Goal: Task Accomplishment & Management: Use online tool/utility

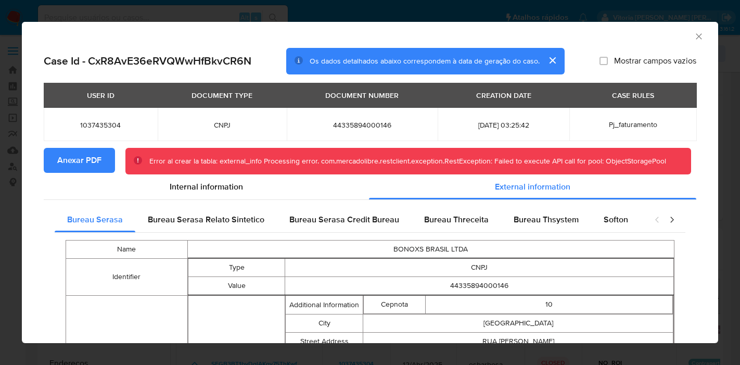
select select "10"
click at [98, 166] on span "Anexar PDF" at bounding box center [79, 160] width 44 height 23
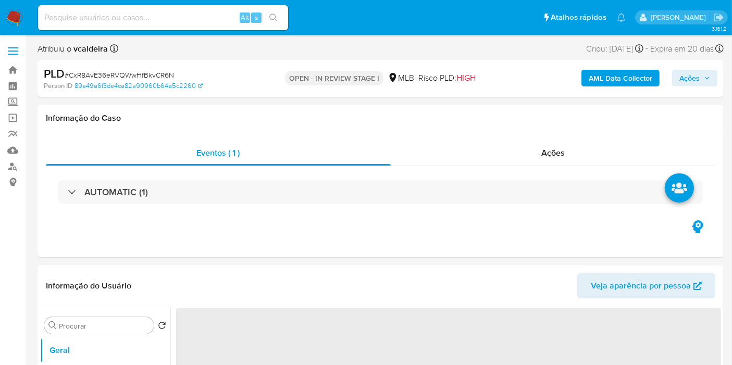
select select "10"
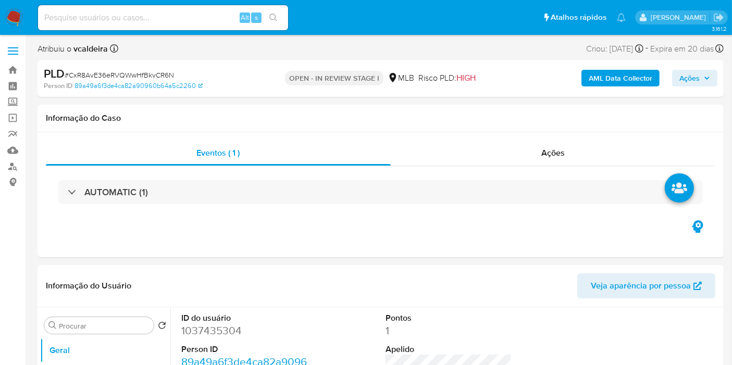
click at [627, 78] on b "AML Data Collector" at bounding box center [620, 78] width 64 height 17
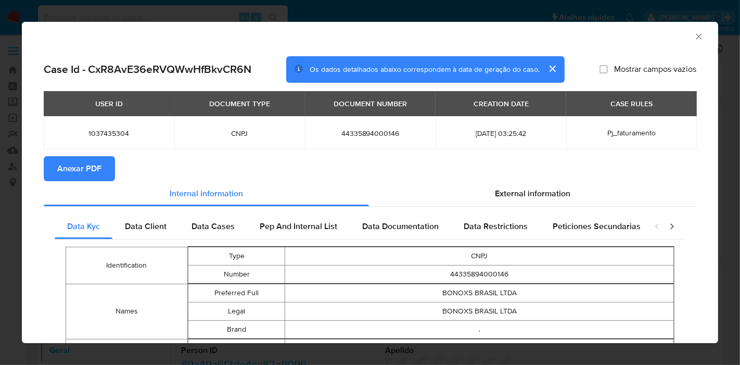
drag, startPoint x: 522, startPoint y: 190, endPoint x: 357, endPoint y: 148, distance: 169.7
click at [522, 190] on span "External information" at bounding box center [533, 193] width 76 height 12
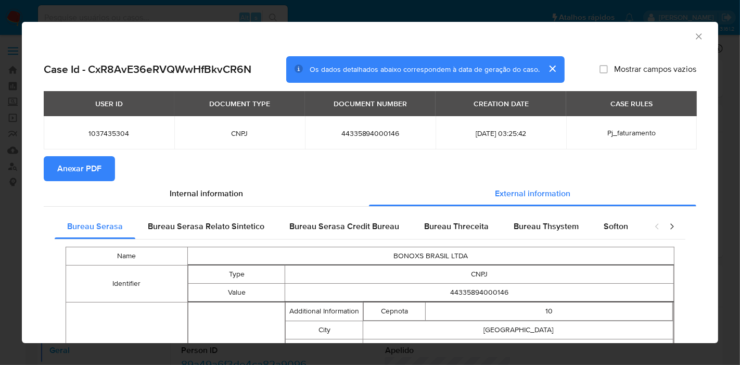
click at [98, 170] on span "Anexar PDF" at bounding box center [79, 168] width 44 height 23
click at [694, 39] on icon "Fechar a janela" at bounding box center [699, 36] width 10 height 10
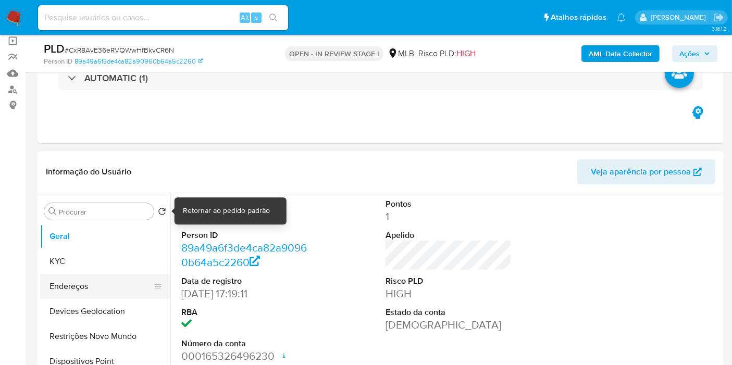
scroll to position [173, 0]
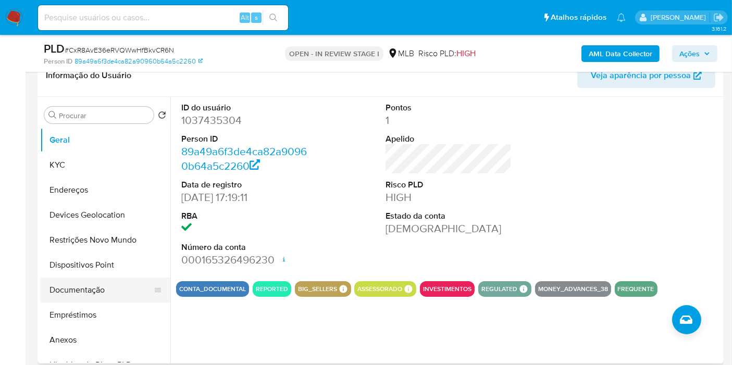
click at [84, 286] on button "Documentação" at bounding box center [101, 290] width 122 height 25
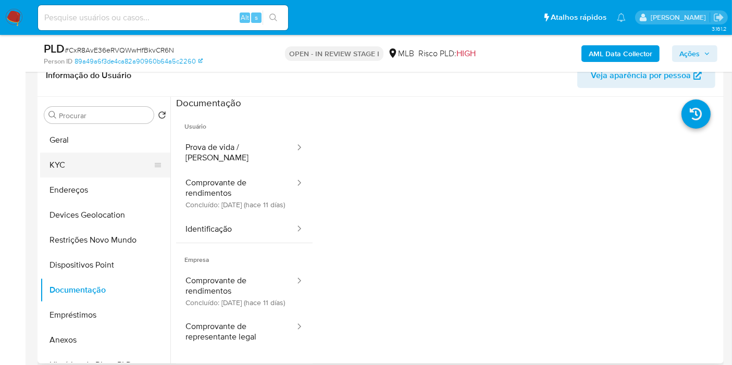
click at [64, 165] on button "KYC" at bounding box center [101, 165] width 122 height 25
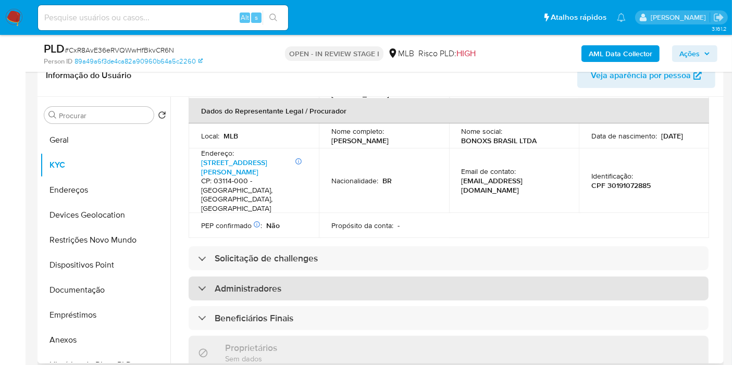
click at [216, 276] on div "Administradores" at bounding box center [448, 288] width 520 height 24
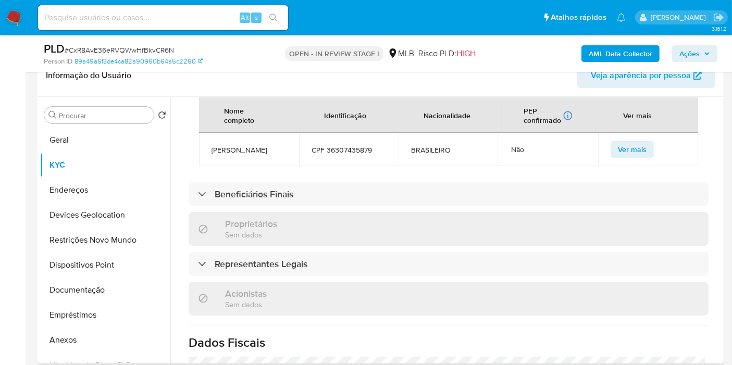
scroll to position [636, 0]
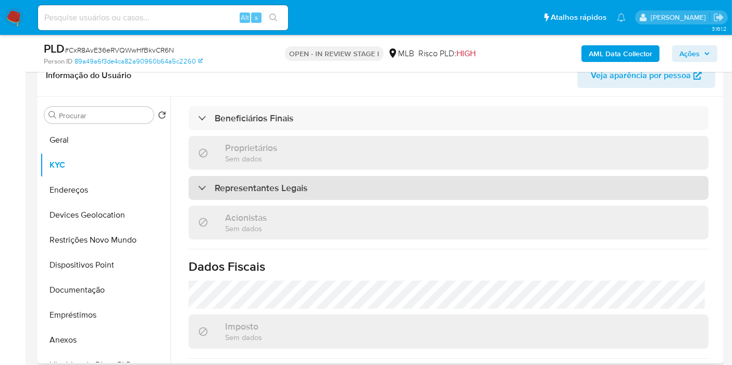
click at [247, 182] on h3 "Representantes Legais" at bounding box center [261, 187] width 93 height 11
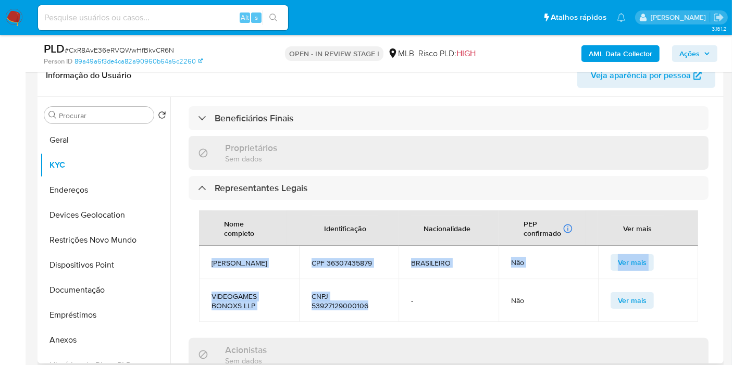
drag, startPoint x: 375, startPoint y: 288, endPoint x: 211, endPoint y: 235, distance: 172.7
click at [211, 246] on tbody "DANILA SILVA SANTOS CPF 36307435879 BRASILEIRO Não Ver mais VIDEOGAMES BONOXS L…" at bounding box center [448, 284] width 499 height 76
copy tbody "DANILA SILVA SANTOS CPF 36307435879 BRASILEIRO Não Ver mais VIDEOGAMES BONOXS L…"
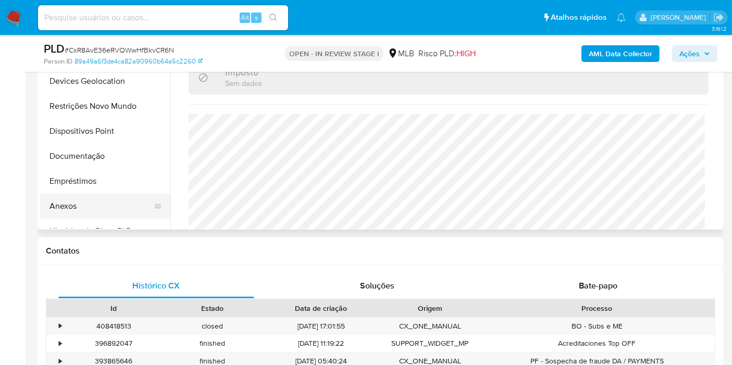
scroll to position [289, 0]
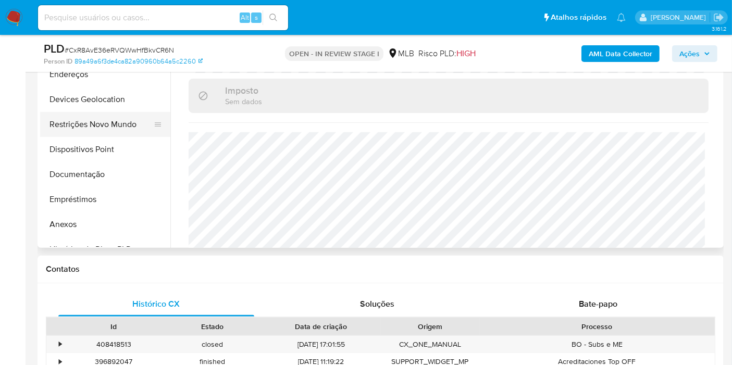
click at [74, 123] on button "Restrições Novo Mundo" at bounding box center [101, 124] width 122 height 25
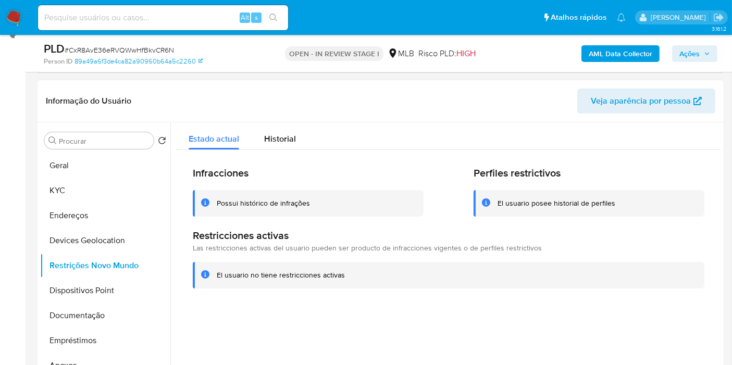
scroll to position [173, 0]
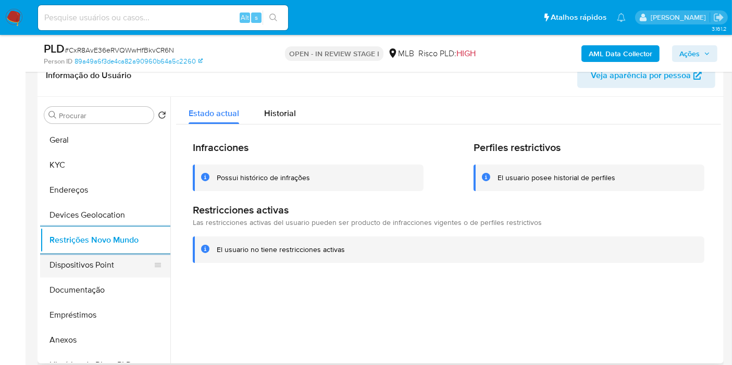
click at [82, 261] on button "Dispositivos Point" at bounding box center [101, 265] width 122 height 25
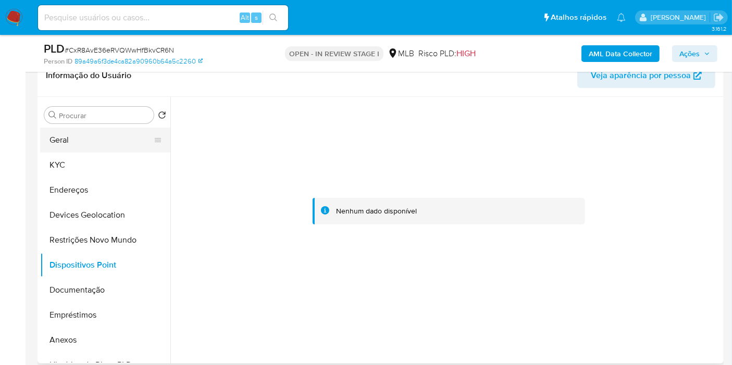
click at [55, 141] on button "Geral" at bounding box center [101, 140] width 122 height 25
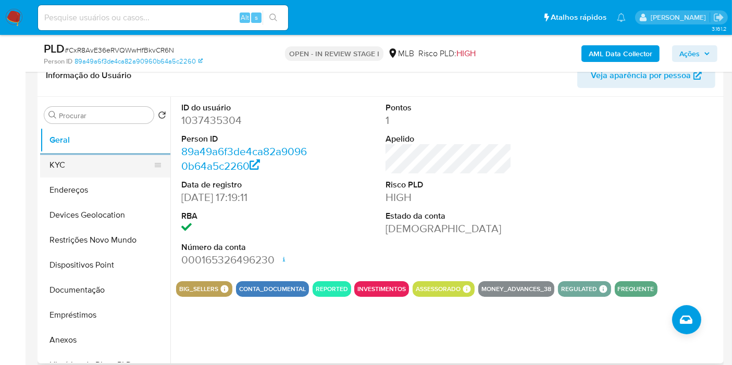
click at [80, 168] on button "KYC" at bounding box center [101, 165] width 122 height 25
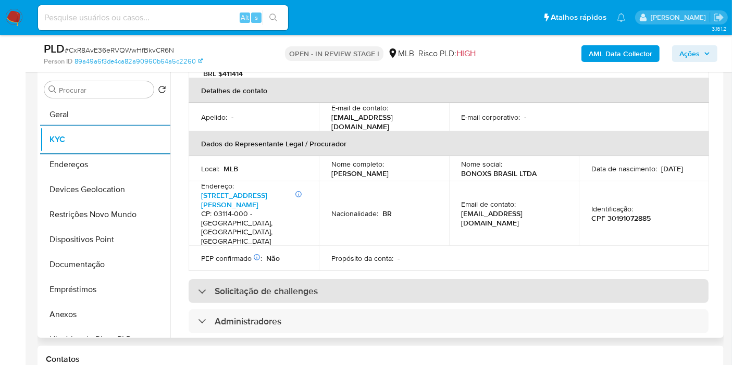
scroll to position [289, 0]
click at [246, 285] on h3 "Solicitação de challenges" at bounding box center [266, 290] width 103 height 11
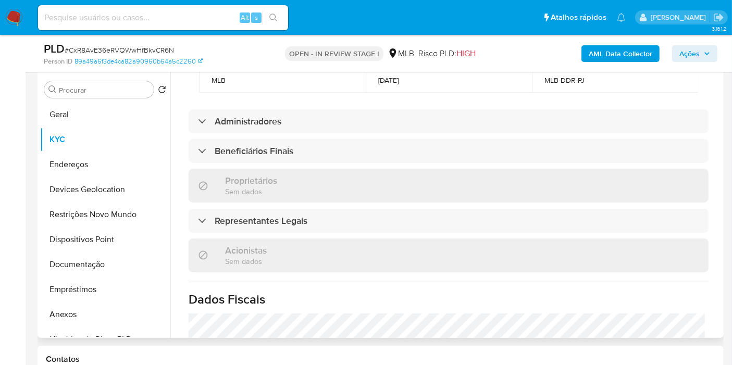
scroll to position [578, 0]
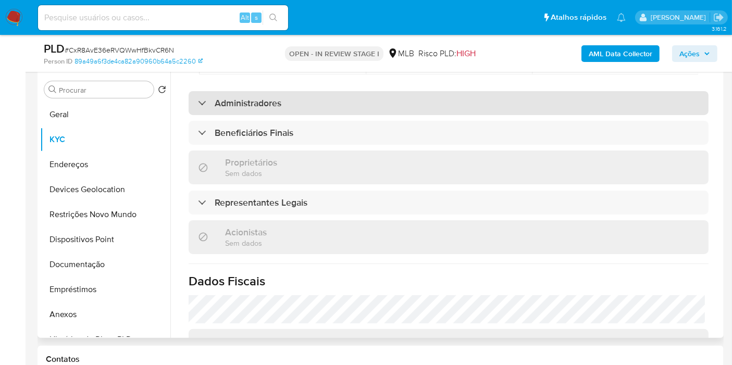
click at [247, 97] on h3 "Administradores" at bounding box center [248, 102] width 67 height 11
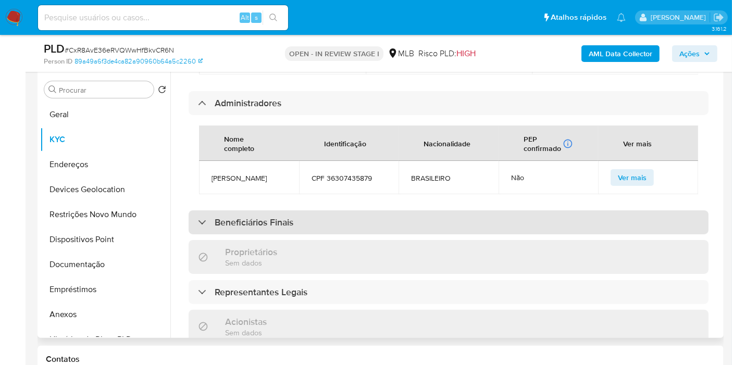
click at [245, 217] on h3 "Beneficiários Finais" at bounding box center [254, 222] width 79 height 11
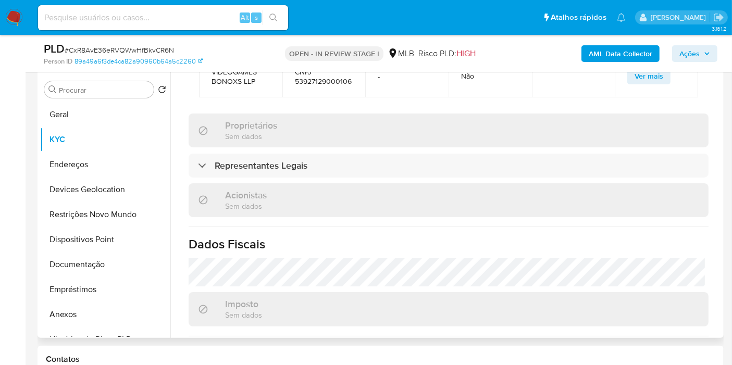
scroll to position [867, 0]
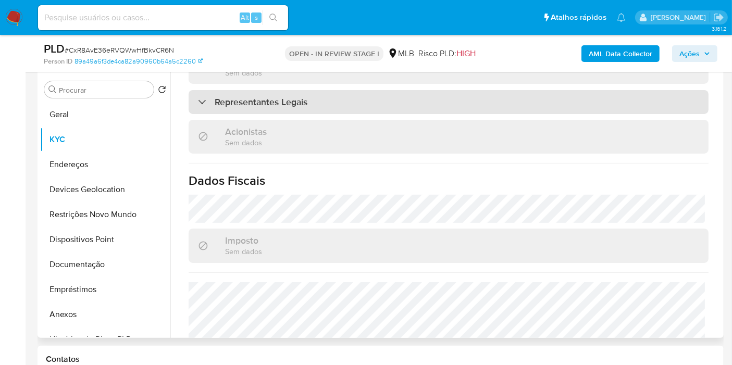
click at [245, 96] on h3 "Representantes Legais" at bounding box center [261, 101] width 93 height 11
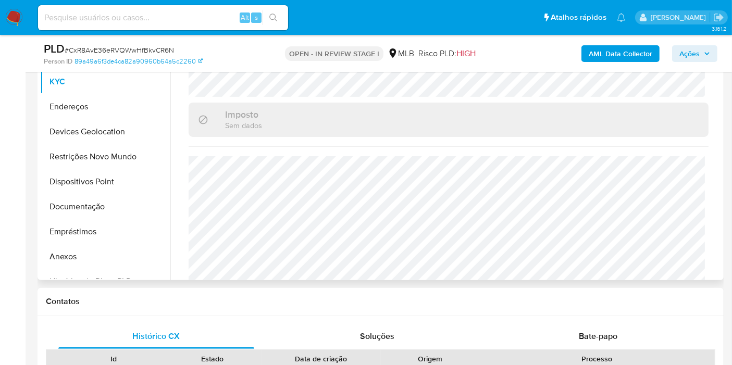
scroll to position [199, 0]
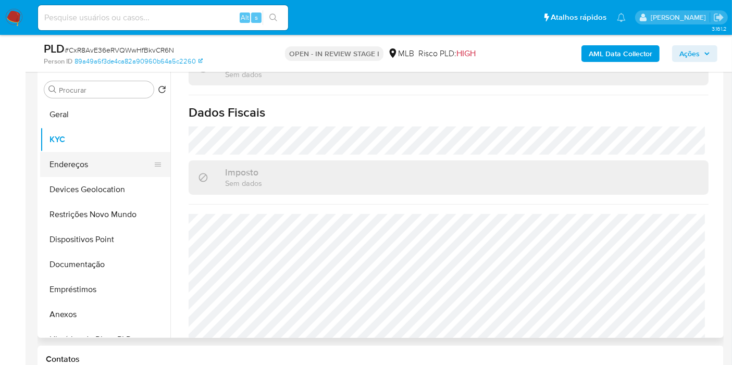
click at [80, 162] on button "Endereços" at bounding box center [101, 164] width 122 height 25
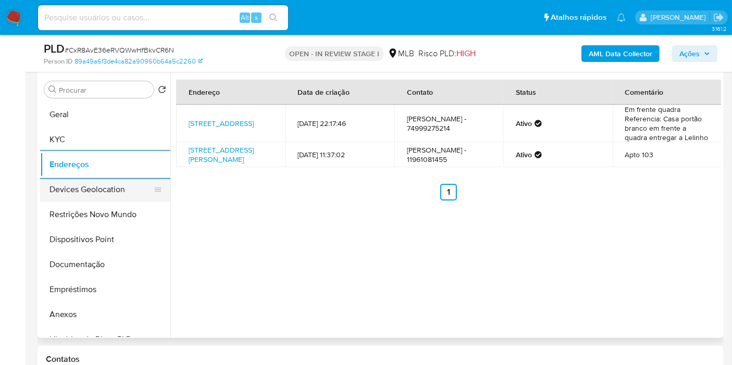
click at [60, 187] on button "Devices Geolocation" at bounding box center [101, 189] width 122 height 25
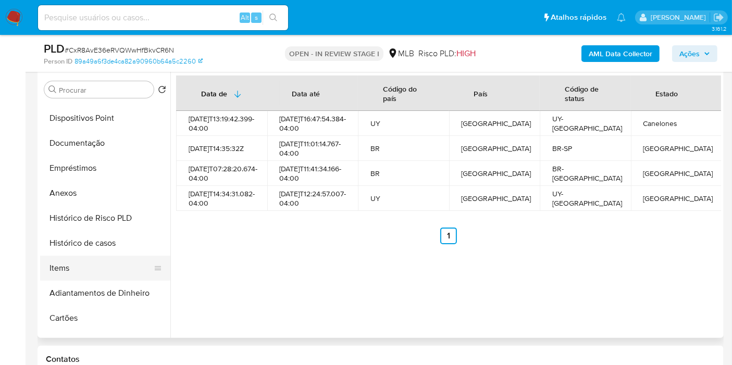
scroll to position [173, 0]
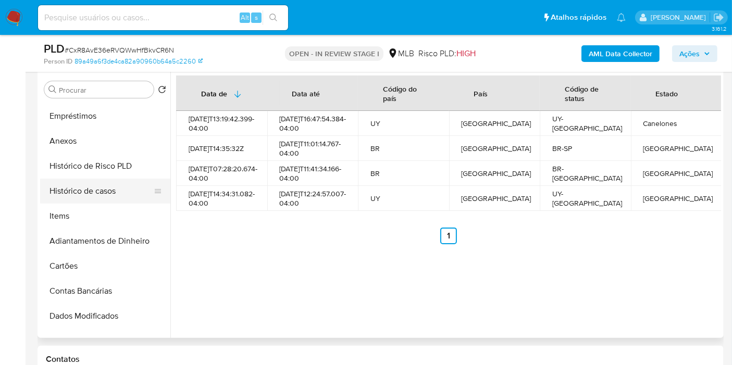
click at [95, 180] on button "Histórico de casos" at bounding box center [101, 191] width 122 height 25
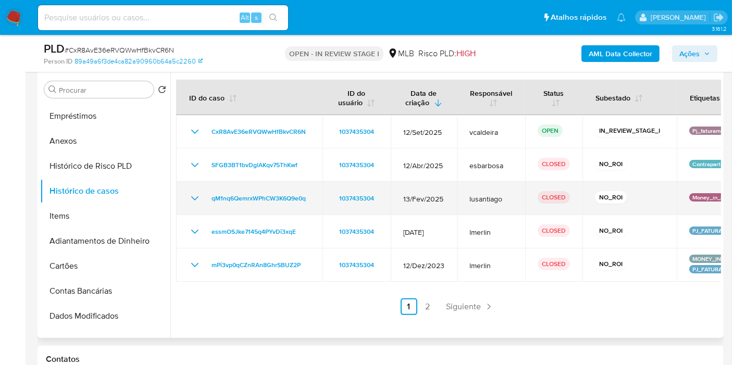
click at [194, 196] on icon "Mostrar/Ocultar" at bounding box center [194, 198] width 12 height 12
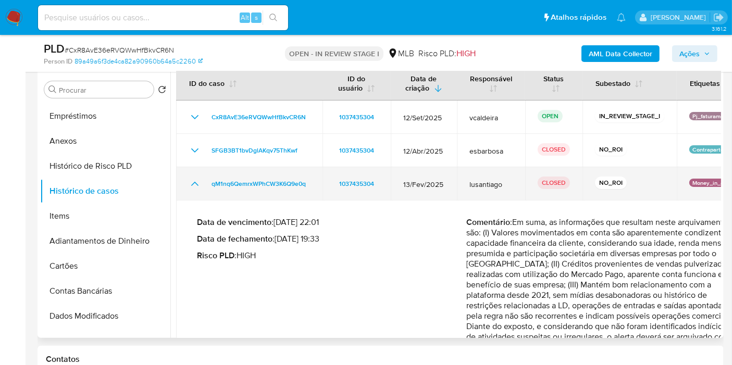
scroll to position [58, 0]
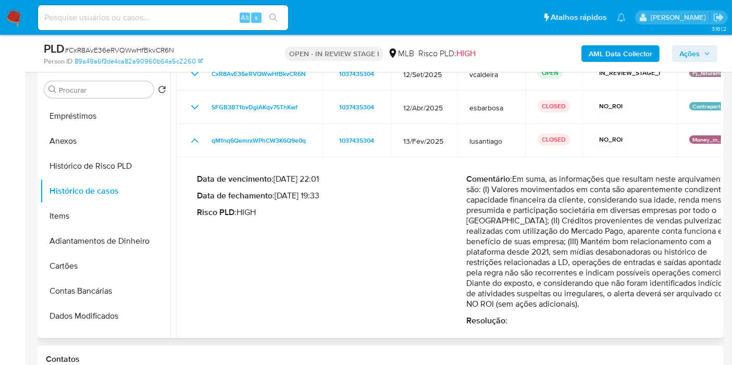
drag, startPoint x: 531, startPoint y: 220, endPoint x: 615, endPoint y: 279, distance: 103.1
click at [615, 279] on p "Comentário : Em suma, as informações que resultam neste arquivamento são: (I) V…" at bounding box center [602, 241] width 270 height 135
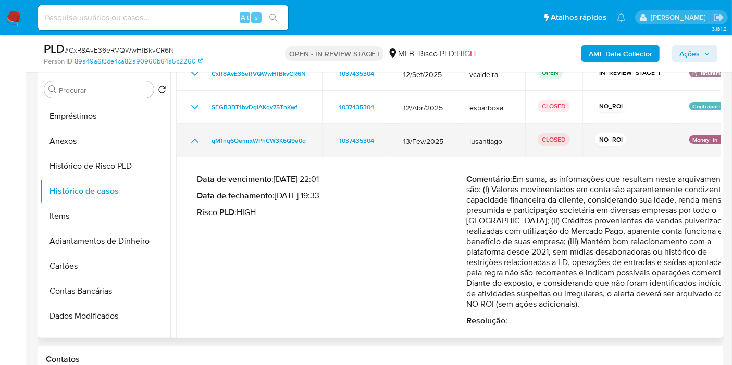
drag, startPoint x: 191, startPoint y: 140, endPoint x: 308, endPoint y: 182, distance: 123.9
click at [191, 139] on icon "Mostrar/Ocultar" at bounding box center [194, 140] width 12 height 12
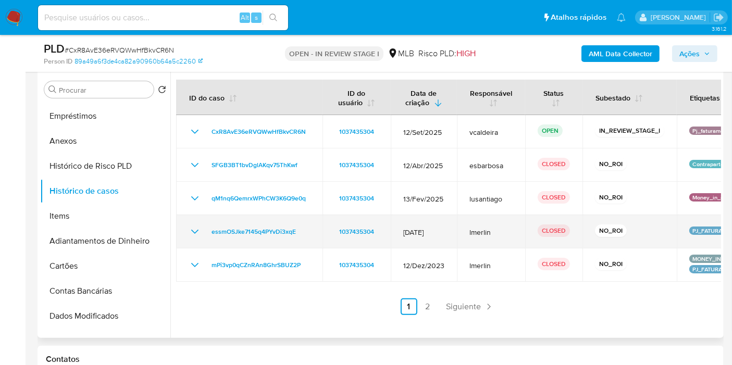
click at [188, 228] on icon "Mostrar/Ocultar" at bounding box center [194, 231] width 12 height 12
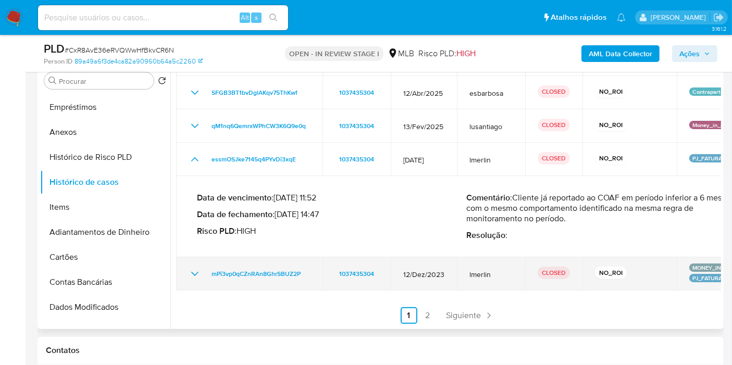
scroll to position [257, 0]
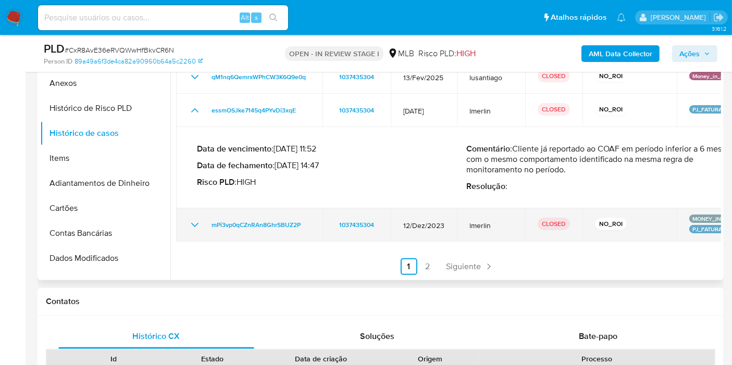
click at [190, 221] on icon "Mostrar/Ocultar" at bounding box center [194, 225] width 12 height 12
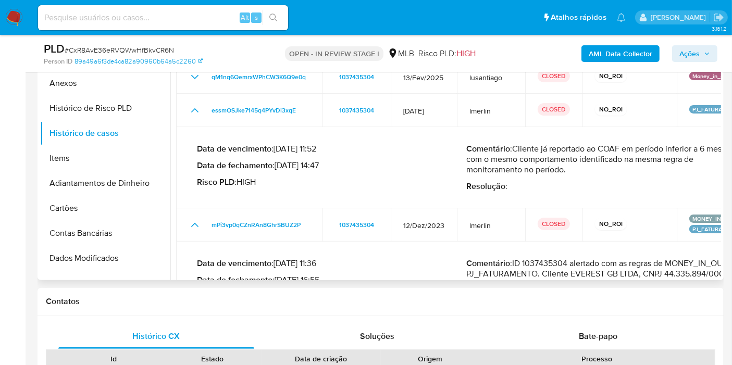
scroll to position [179, 0]
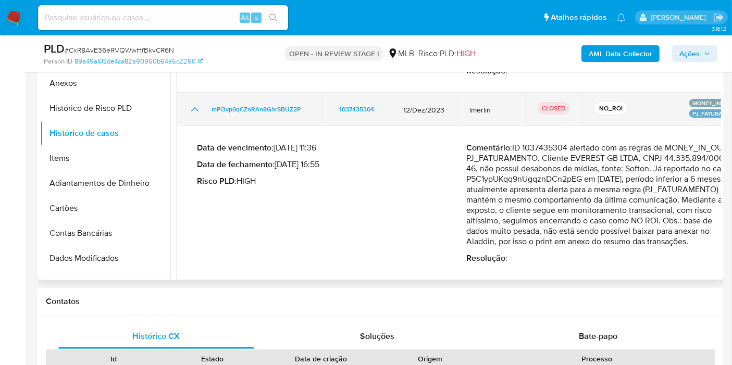
click at [198, 110] on icon "Mostrar/Ocultar" at bounding box center [194, 109] width 12 height 12
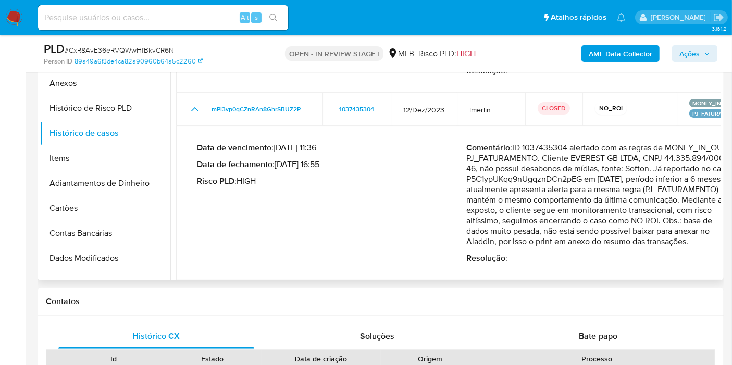
scroll to position [64, 0]
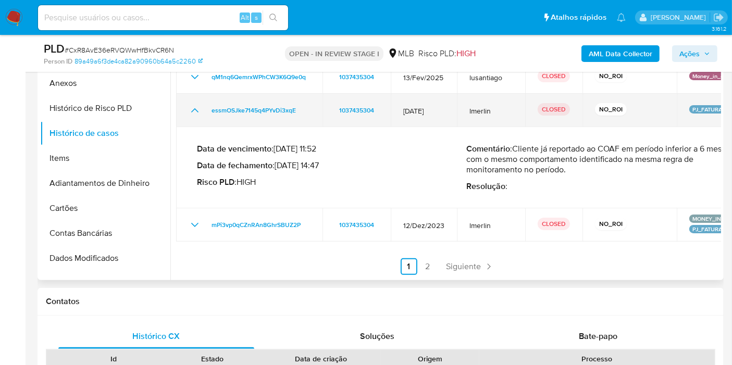
click at [196, 110] on icon "Mostrar/Ocultar" at bounding box center [194, 110] width 12 height 12
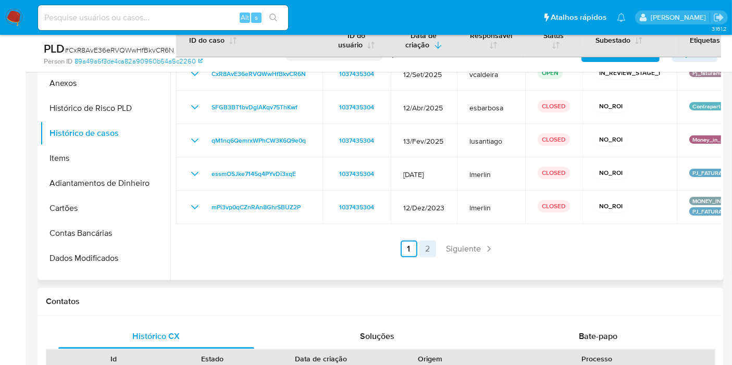
click at [425, 247] on link "2" at bounding box center [427, 249] width 17 height 17
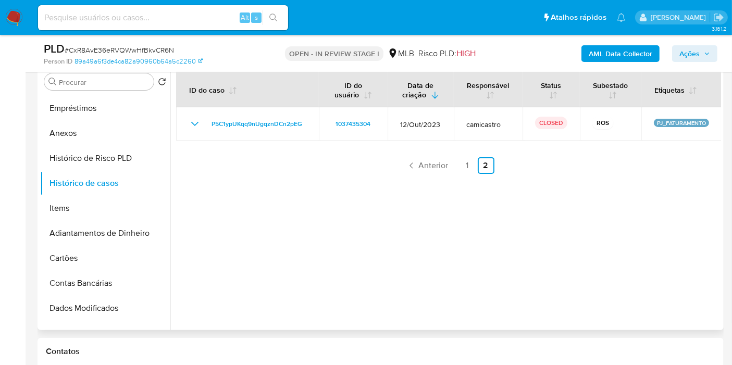
scroll to position [141, 0]
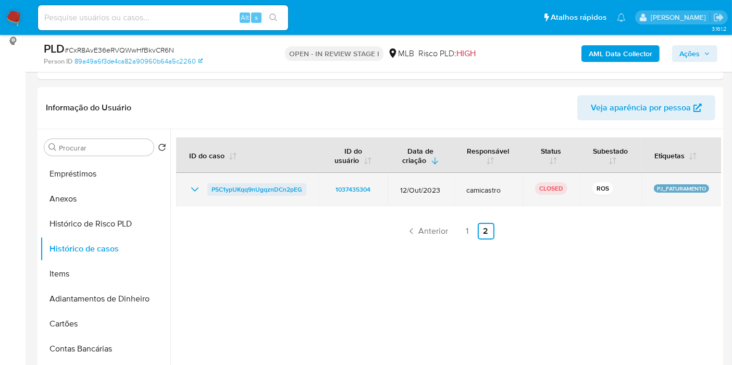
click at [268, 187] on span "P5C1ypUKqq9nUgqznDCn2pEG" at bounding box center [256, 189] width 91 height 12
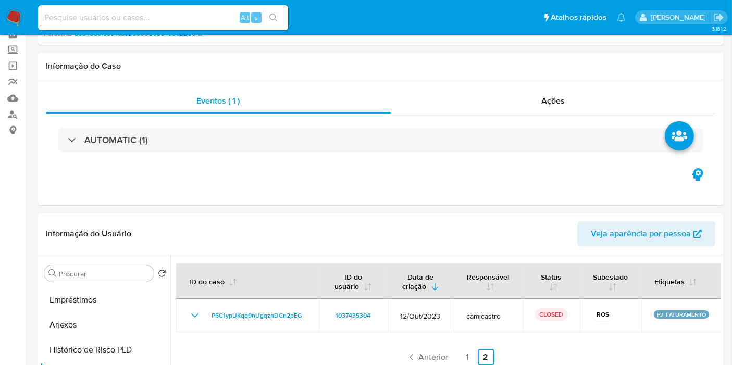
scroll to position [116, 0]
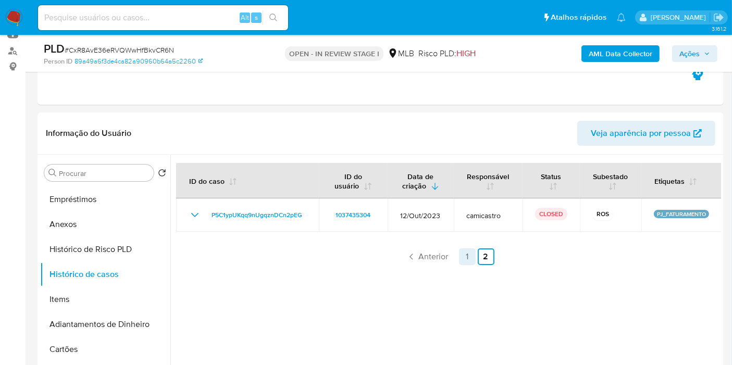
click at [464, 255] on link "1" at bounding box center [467, 256] width 17 height 17
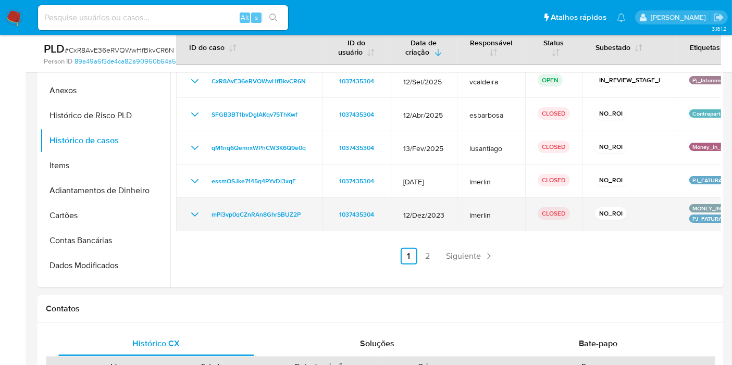
scroll to position [231, 0]
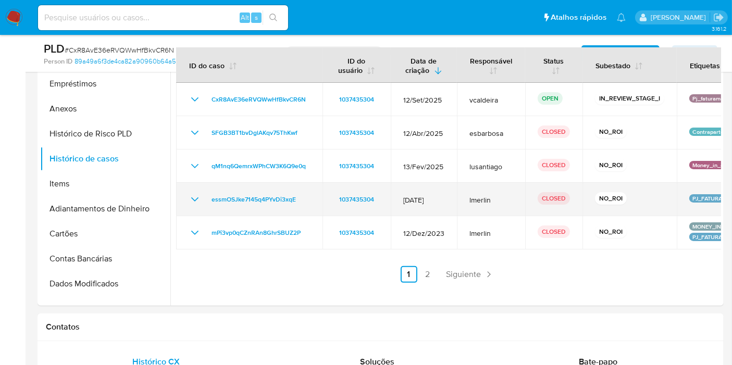
click at [193, 195] on icon "Mostrar/Ocultar" at bounding box center [194, 199] width 12 height 12
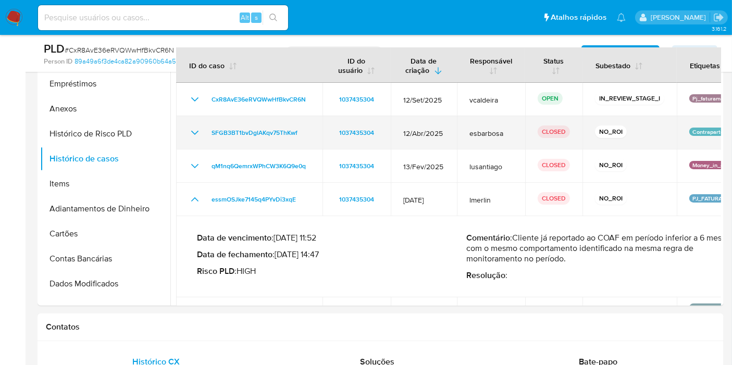
click at [194, 128] on icon "Mostrar/Ocultar" at bounding box center [194, 133] width 12 height 12
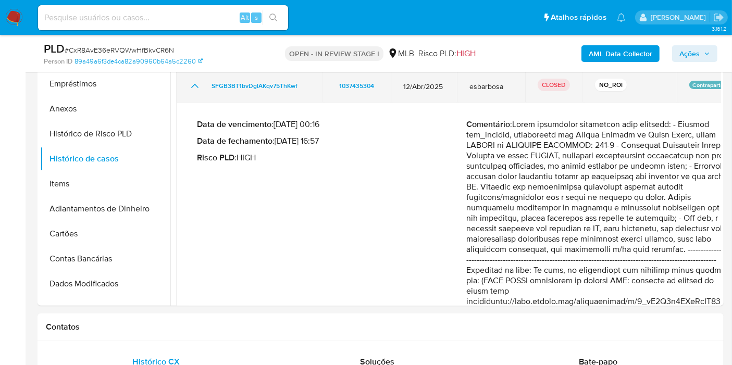
scroll to position [58, 0]
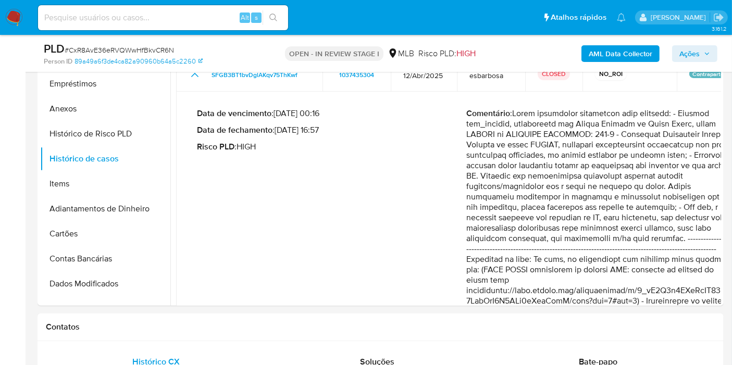
drag, startPoint x: 644, startPoint y: 185, endPoint x: 662, endPoint y: 188, distance: 17.9
click at [662, 188] on p "Comentário :" at bounding box center [602, 228] width 270 height 240
drag, startPoint x: 496, startPoint y: 195, endPoint x: 662, endPoint y: 201, distance: 165.7
click at [662, 201] on p "Comentário :" at bounding box center [602, 228] width 270 height 240
drag, startPoint x: 494, startPoint y: 206, endPoint x: 703, endPoint y: 235, distance: 211.4
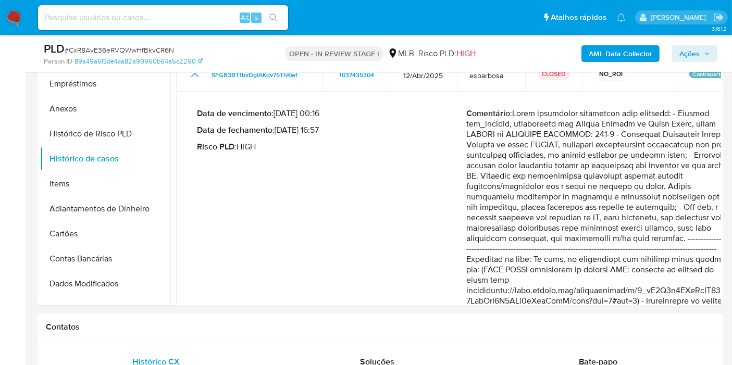
click at [703, 235] on p "Comentário :" at bounding box center [602, 228] width 270 height 240
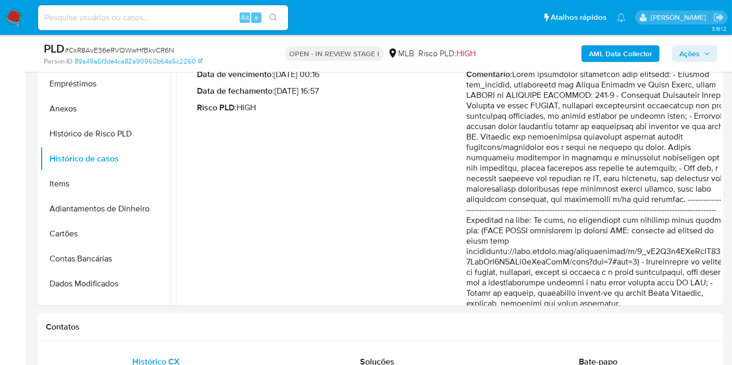
scroll to position [116, 0]
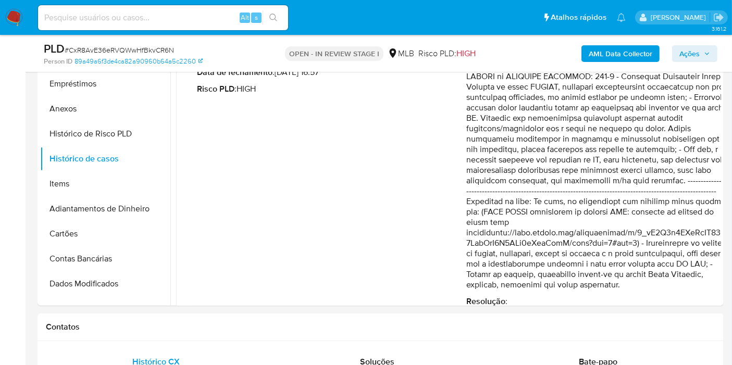
drag, startPoint x: 493, startPoint y: 200, endPoint x: 675, endPoint y: 205, distance: 182.3
click at [675, 205] on p "Comentário :" at bounding box center [602, 171] width 270 height 240
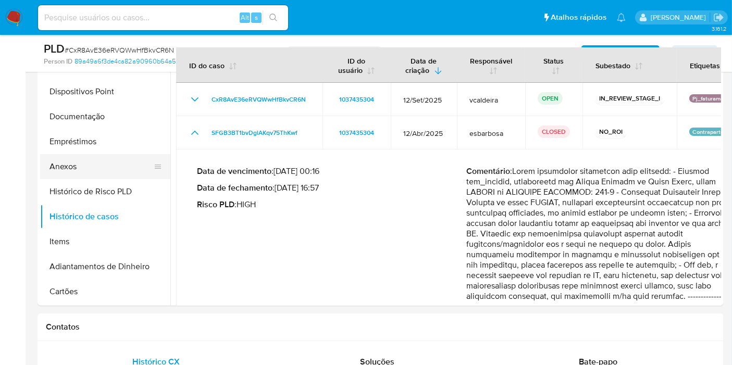
drag, startPoint x: 62, startPoint y: 159, endPoint x: 69, endPoint y: 161, distance: 7.6
click at [62, 159] on button "Anexos" at bounding box center [101, 166] width 122 height 25
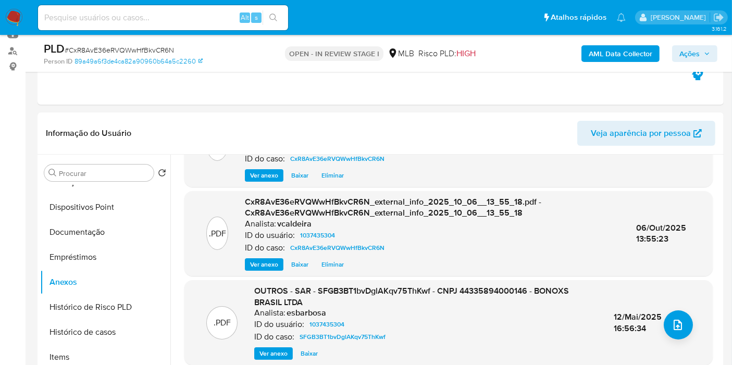
scroll to position [132, 0]
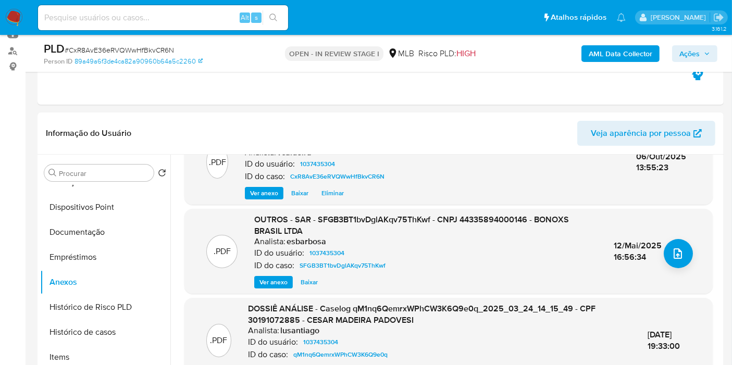
click at [281, 283] on span "Ver anexo" at bounding box center [273, 282] width 28 height 10
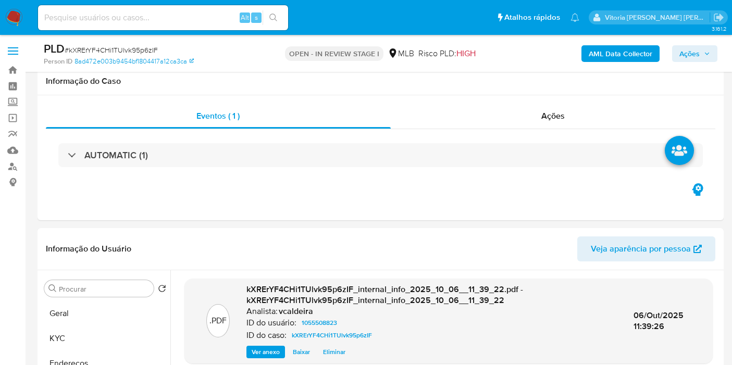
select select "10"
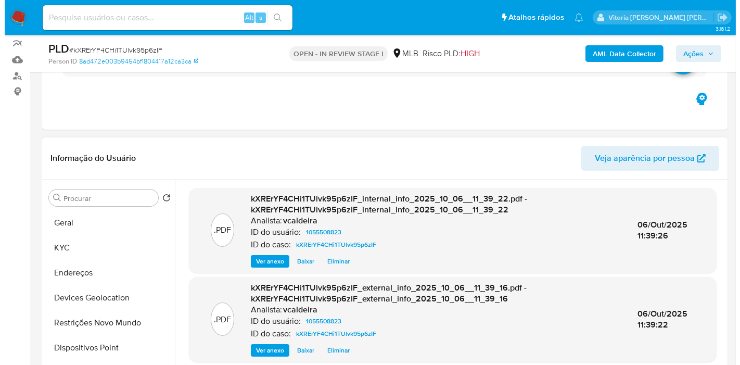
scroll to position [116, 0]
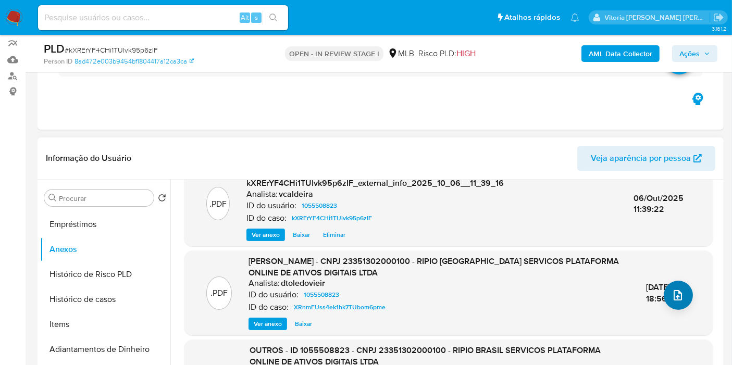
click at [671, 294] on icon "upload-file" at bounding box center [677, 295] width 12 height 12
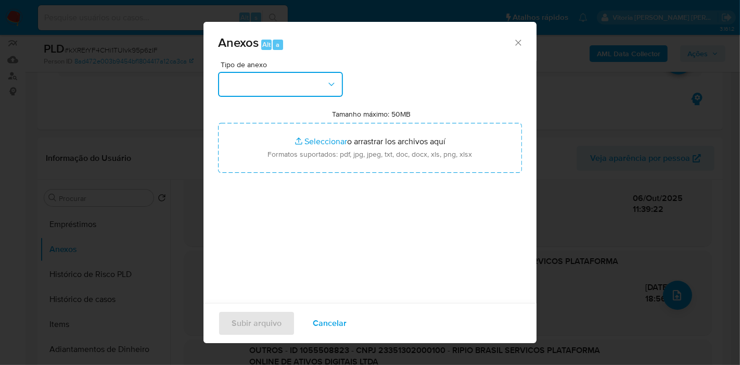
click at [313, 89] on button "button" at bounding box center [280, 84] width 125 height 25
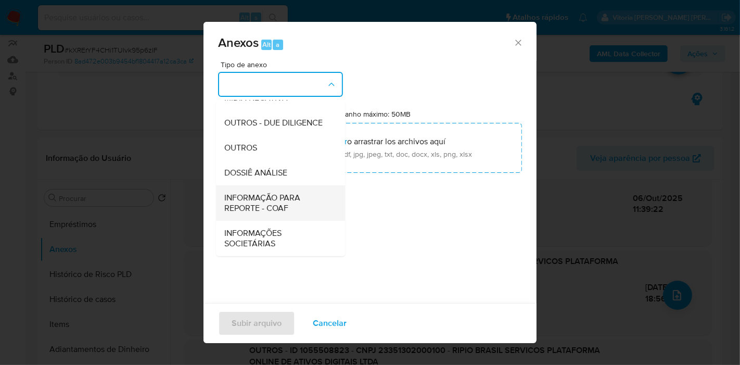
scroll to position [160, 0]
click at [266, 171] on span "DOSSIÊ ANÁLISE" at bounding box center [255, 173] width 63 height 10
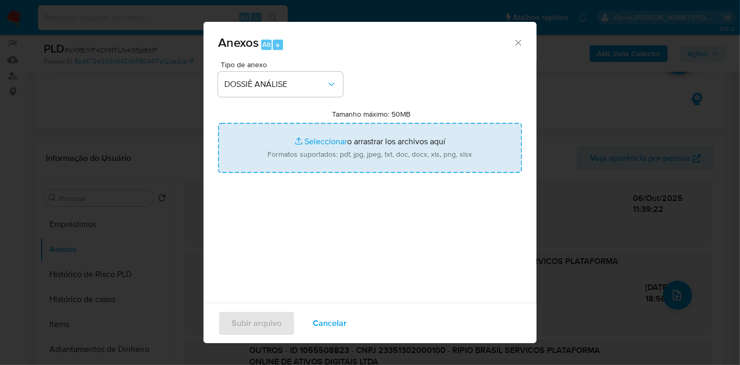
click at [310, 157] on input "Tamanho máximo: 50MB Seleccionar archivos" at bounding box center [370, 148] width 304 height 50
type input "C:\fakepath\DECLÍNIO - kXRErYF4CHi1TUlvk95p6zIF - CNPJ 23351302000100 - RIPIO B…"
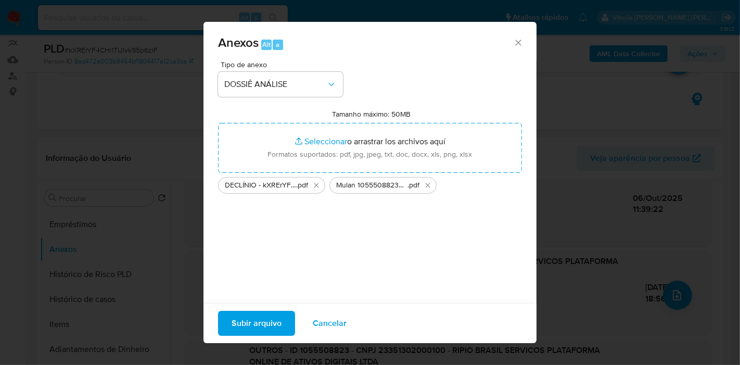
click at [254, 328] on span "Subir arquivo" at bounding box center [257, 323] width 50 height 23
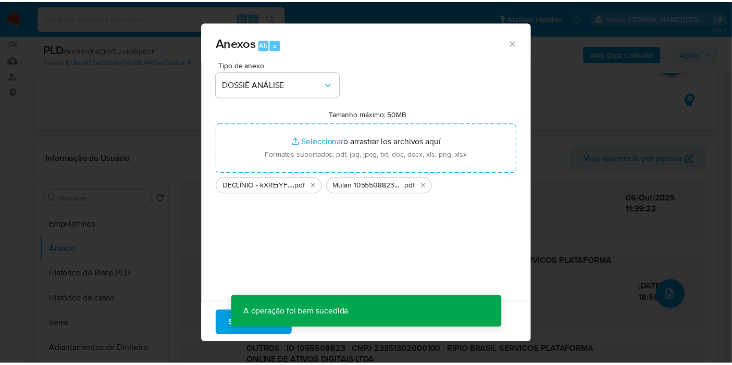
scroll to position [96, 0]
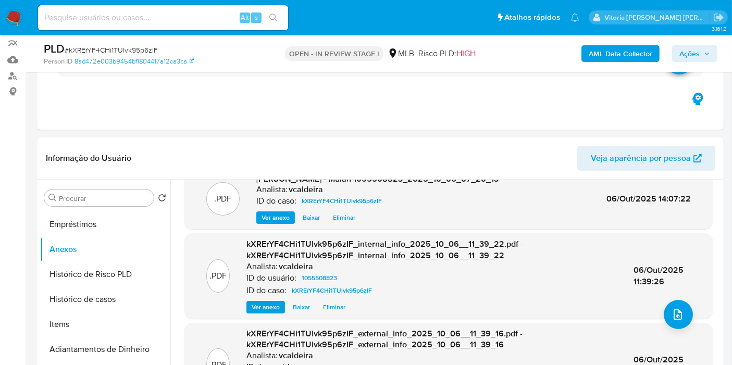
click at [696, 55] on span "Ações" at bounding box center [689, 53] width 20 height 17
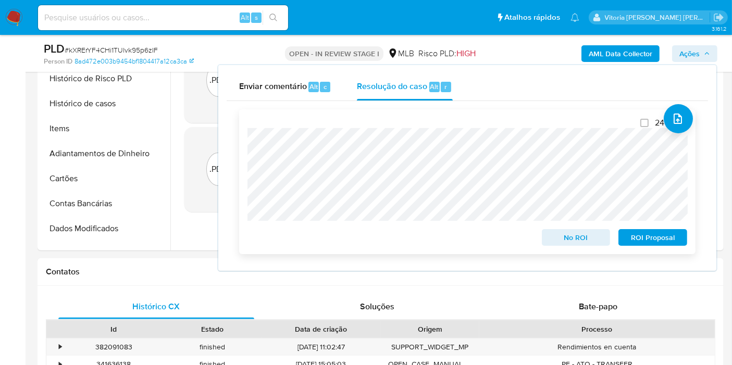
scroll to position [322, 0]
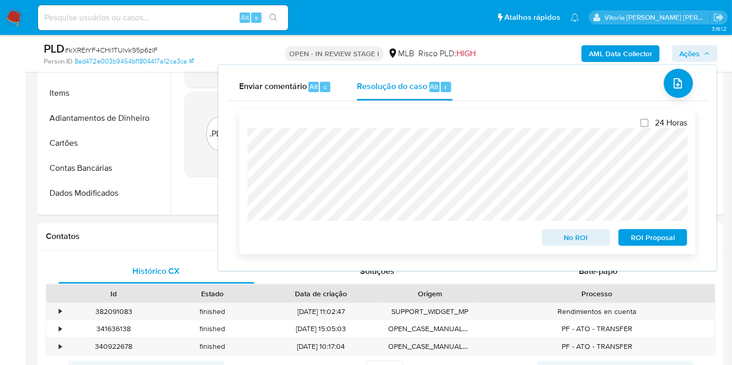
click at [570, 241] on span "No ROI" at bounding box center [576, 237] width 54 height 15
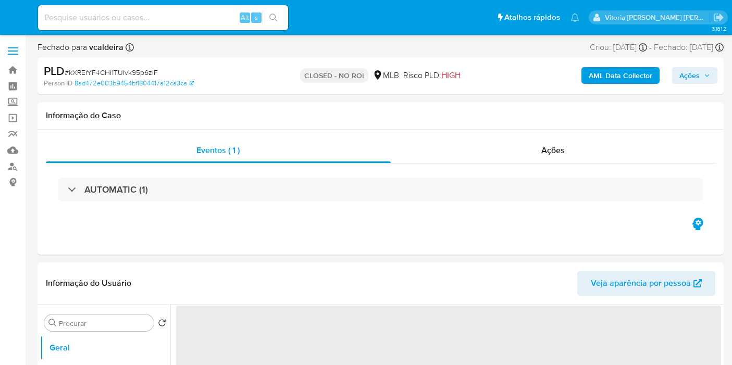
select select "10"
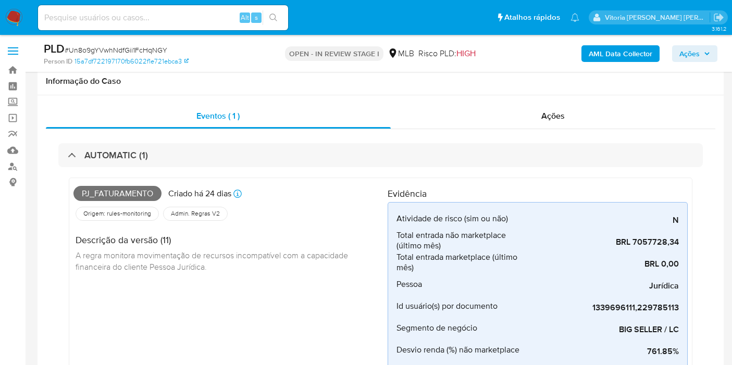
scroll to position [1273, 0]
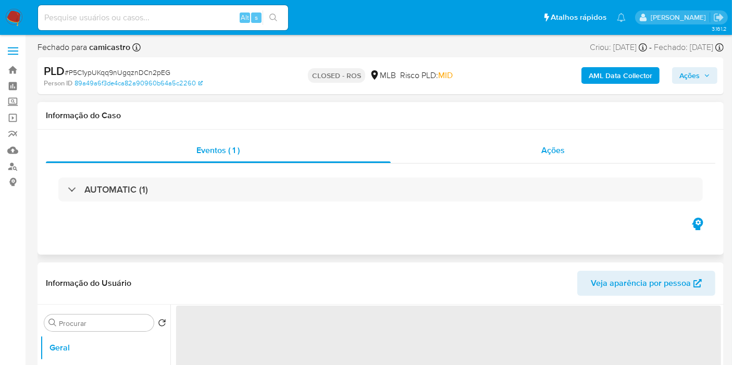
click at [544, 144] on span "Ações" at bounding box center [552, 150] width 23 height 12
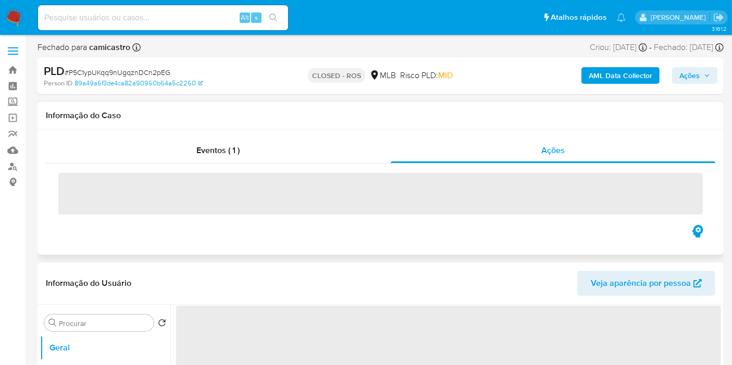
select select "10"
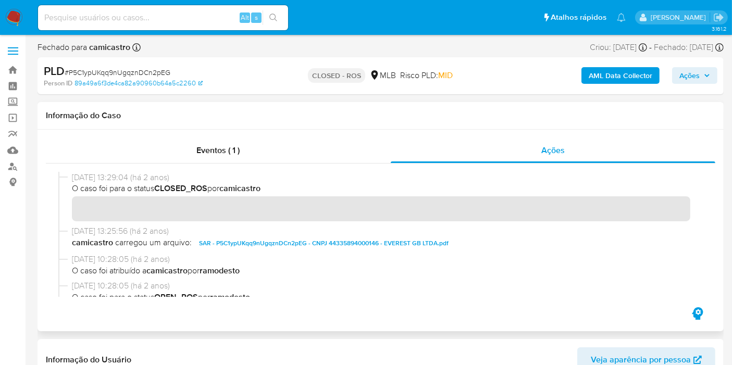
drag, startPoint x: 109, startPoint y: 177, endPoint x: 62, endPoint y: 174, distance: 46.4
click at [62, 174] on div "23/11/2023 13:29:04 (há 2 anos) O caso foi para o status CLOSED_ROS por camicas…" at bounding box center [380, 199] width 644 height 54
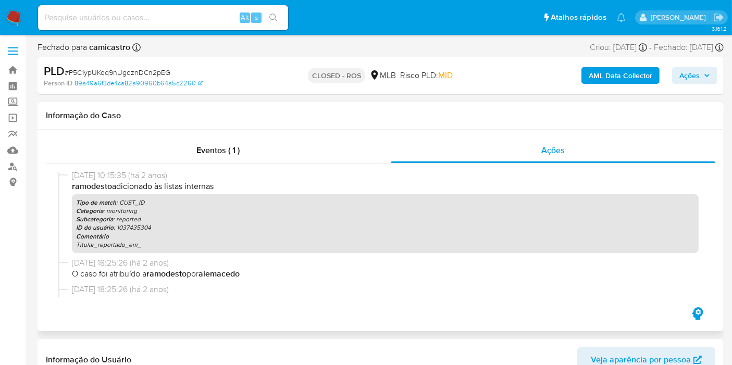
scroll to position [347, 0]
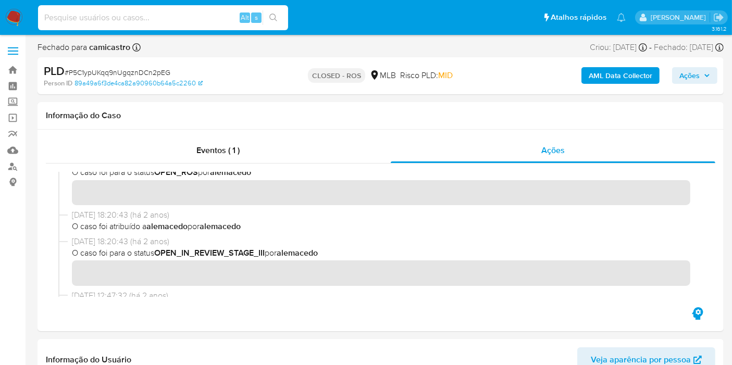
click at [132, 16] on input at bounding box center [163, 18] width 250 height 14
paste input "jxQvewTYIRFv8J1kM7lMowyO"
type input "jxQvewTYIRFv8J1kM7lMowyO"
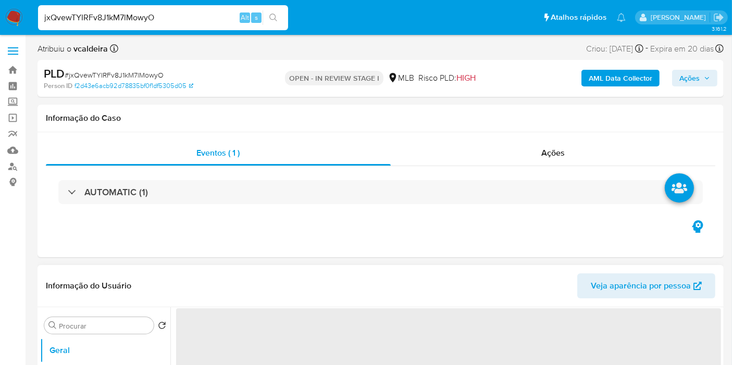
select select "10"
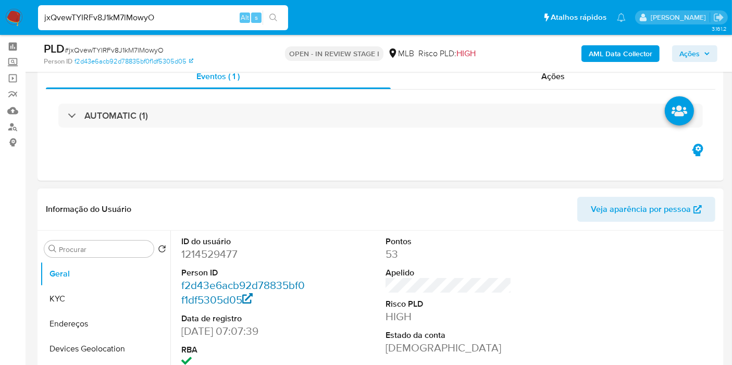
scroll to position [58, 0]
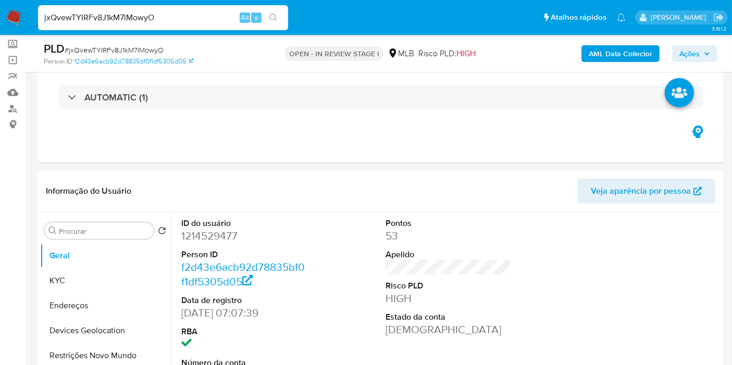
click at [211, 243] on dd "1214529477" at bounding box center [244, 236] width 126 height 15
copy dd "1214529477"
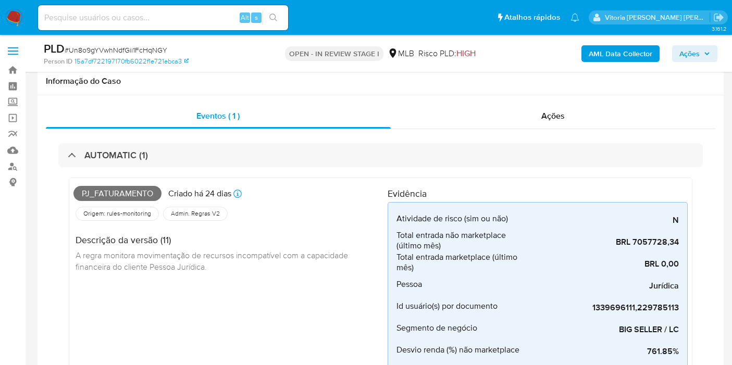
scroll to position [1273, 0]
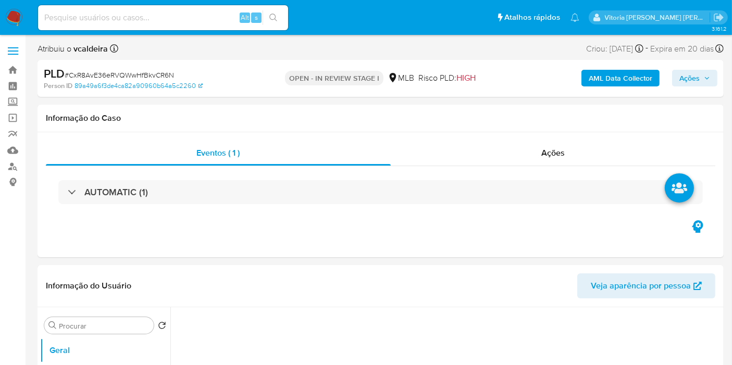
select select "10"
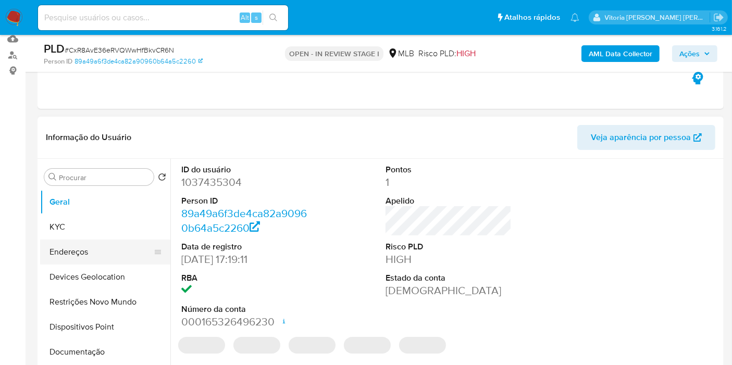
scroll to position [173, 0]
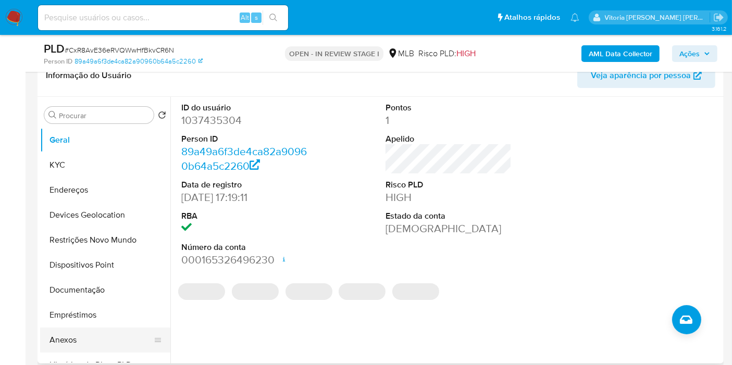
click at [74, 338] on button "Anexos" at bounding box center [101, 340] width 122 height 25
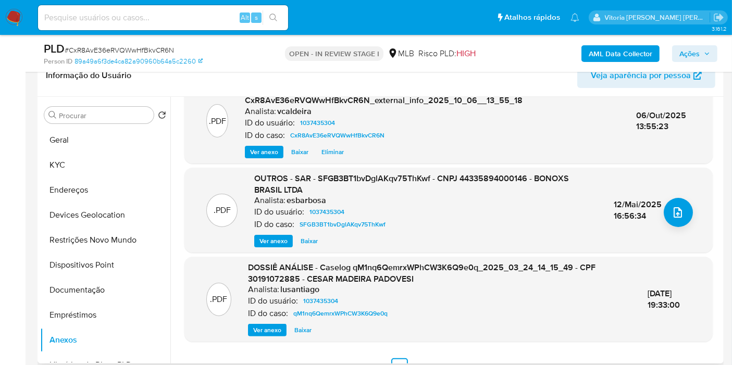
scroll to position [132, 0]
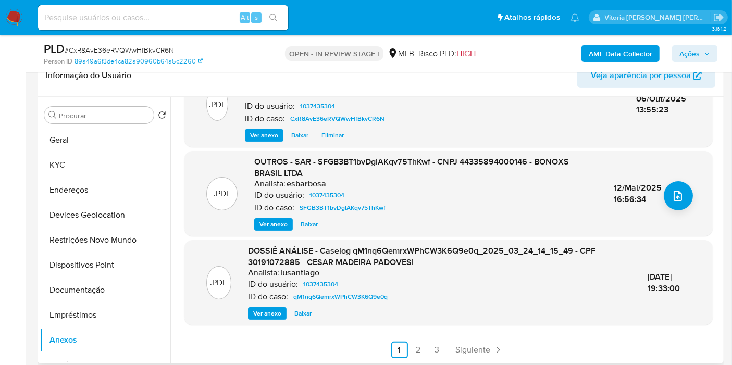
click at [275, 222] on span "Ver anexo" at bounding box center [273, 224] width 28 height 10
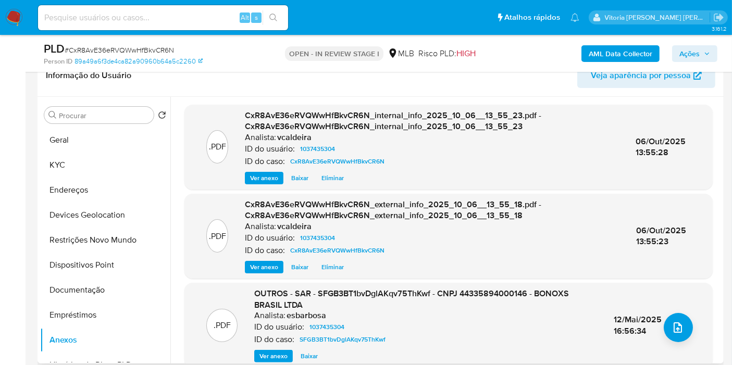
scroll to position [0, 0]
drag, startPoint x: 687, startPoint y: 48, endPoint x: 564, endPoint y: 60, distance: 124.0
click at [686, 48] on span "Ações" at bounding box center [689, 53] width 20 height 17
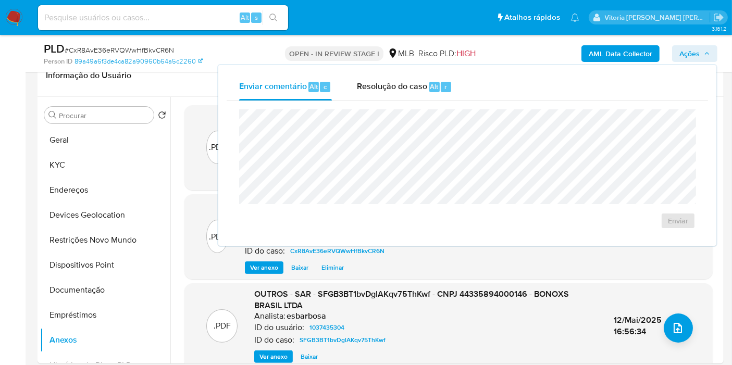
drag, startPoint x: 403, startPoint y: 88, endPoint x: 399, endPoint y: 100, distance: 12.4
click at [401, 88] on span "Resolução do caso" at bounding box center [392, 86] width 70 height 12
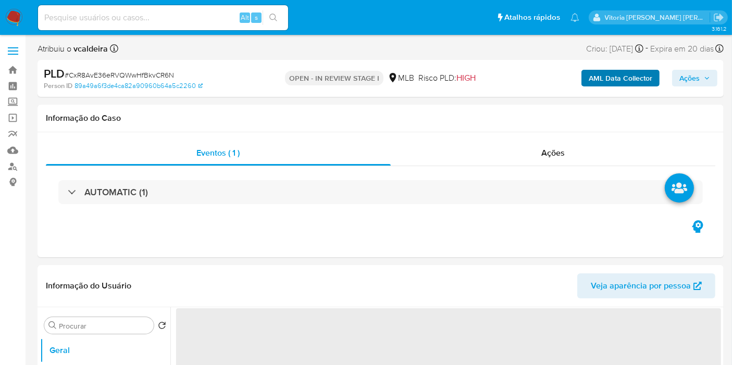
select select "10"
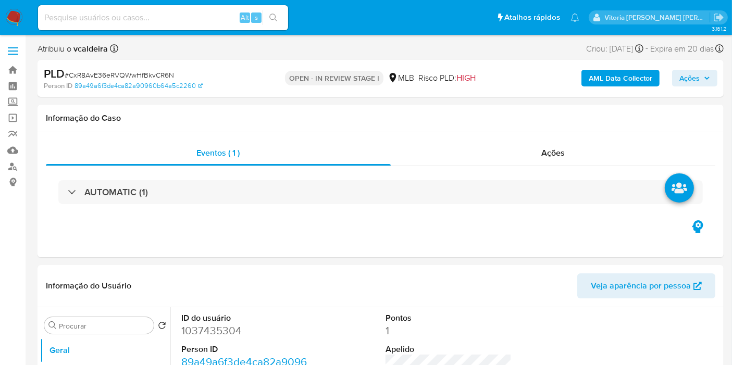
click at [681, 75] on span "Ações" at bounding box center [689, 78] width 20 height 17
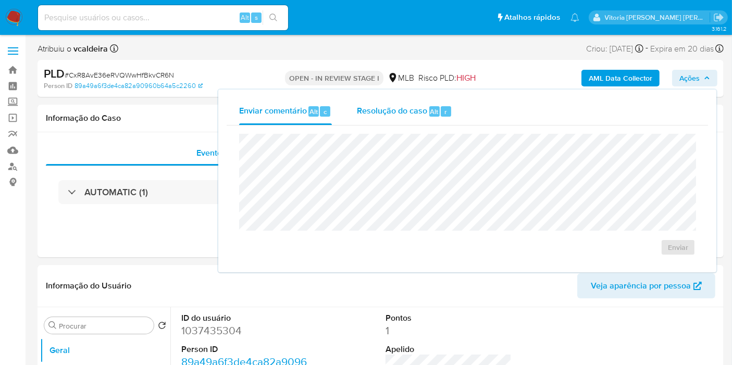
click at [403, 106] on span "Resolução do caso" at bounding box center [392, 111] width 70 height 12
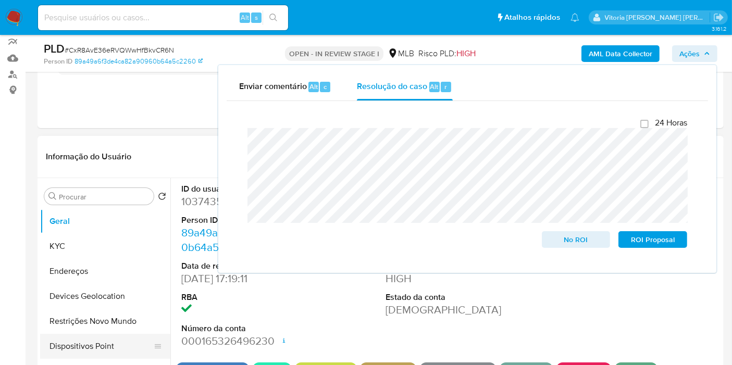
scroll to position [173, 0]
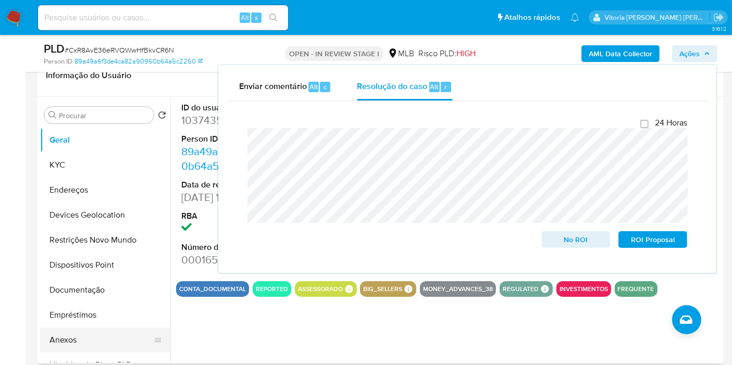
click at [53, 345] on button "Anexos" at bounding box center [101, 340] width 122 height 25
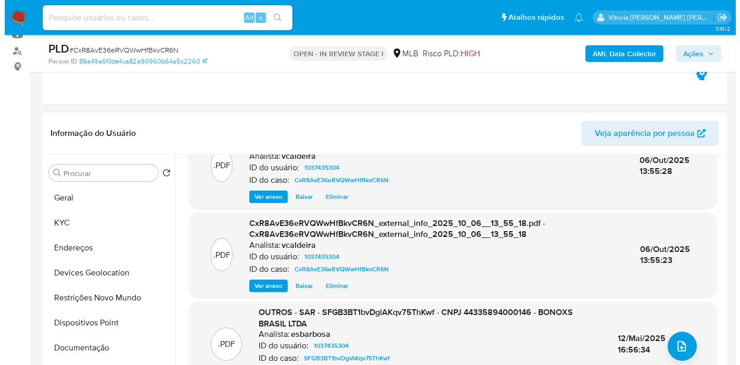
scroll to position [58, 0]
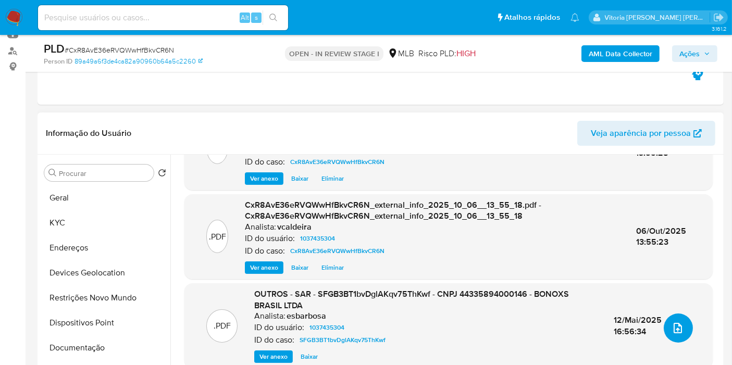
click at [680, 330] on button "upload-file" at bounding box center [677, 327] width 29 height 29
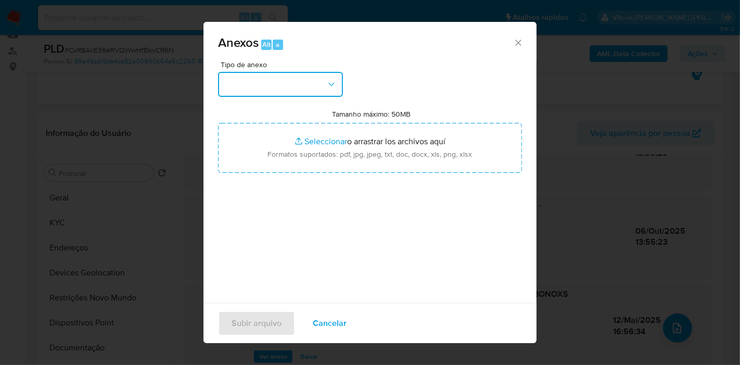
drag, startPoint x: 284, startPoint y: 80, endPoint x: 286, endPoint y: 93, distance: 13.1
click at [285, 82] on button "button" at bounding box center [280, 84] width 125 height 25
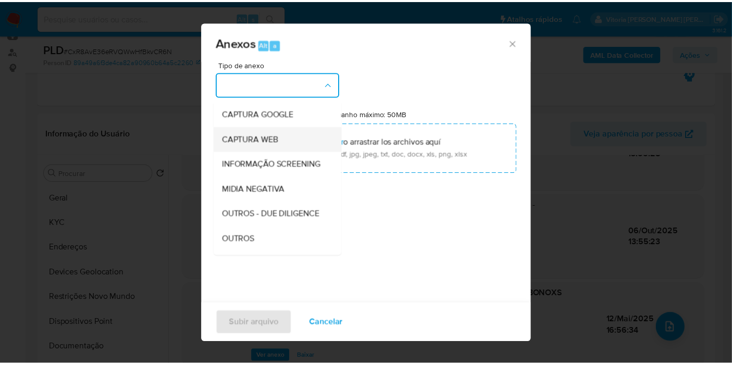
scroll to position [116, 0]
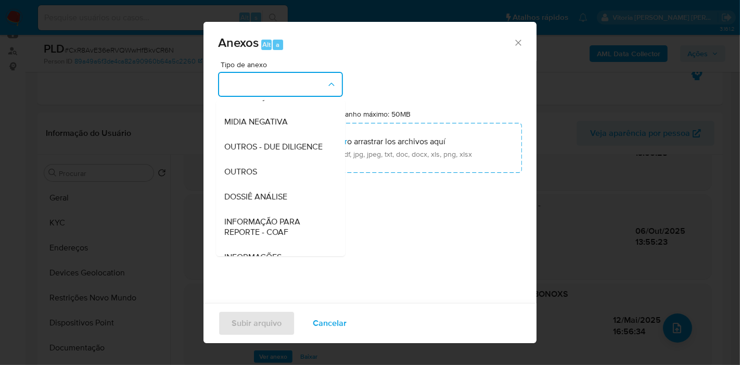
click at [264, 202] on span "DOSSIÊ ANÁLISE" at bounding box center [255, 197] width 63 height 10
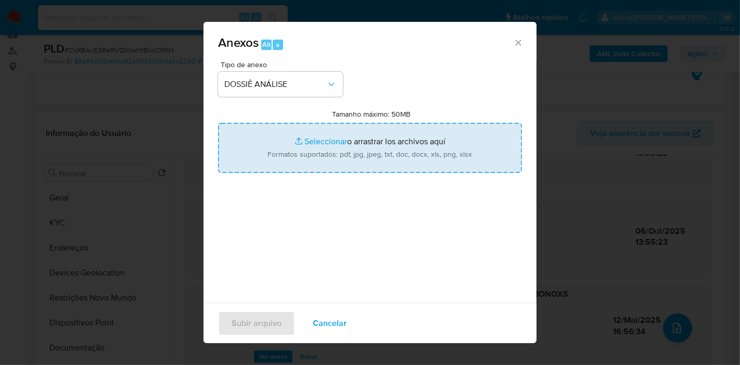
click at [332, 156] on input "Tamanho máximo: 50MB Seleccionar archivos" at bounding box center [370, 148] width 304 height 50
type input "C:\fakepath\2º SAR - (XXX) - CNPJ 44335894000146 - BONOXS BRASIL LTDA.pdf"
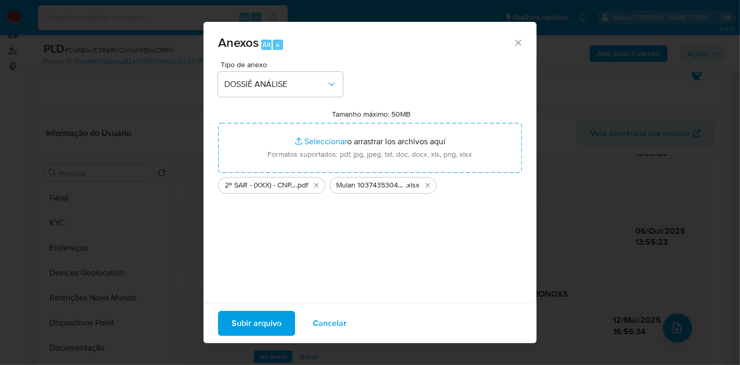
click at [251, 316] on span "Subir arquivo" at bounding box center [257, 323] width 50 height 23
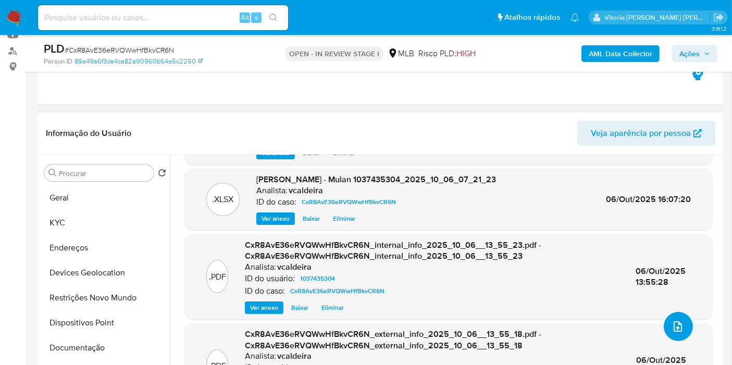
scroll to position [0, 0]
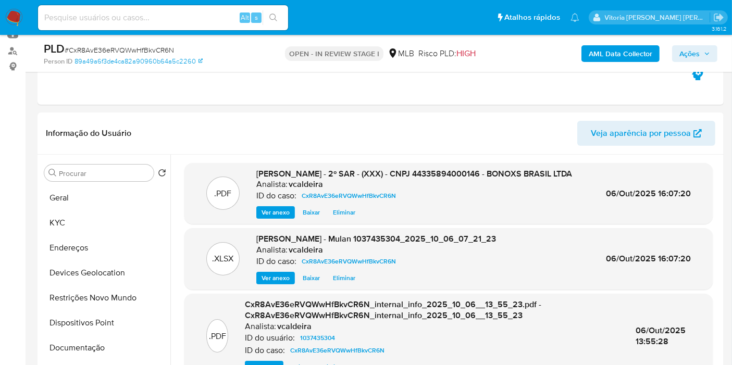
click at [693, 57] on span "Ações" at bounding box center [689, 53] width 20 height 17
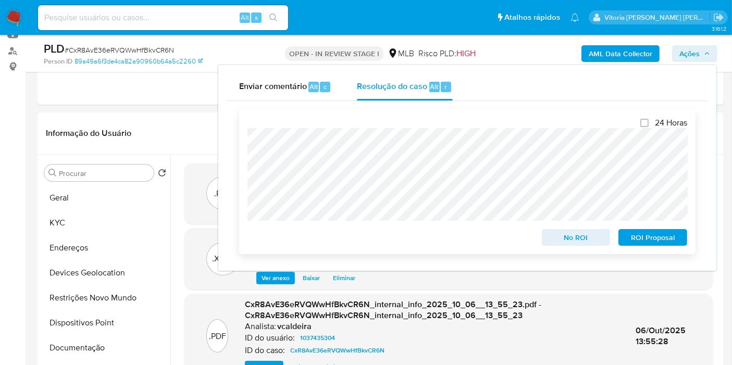
click at [645, 239] on span "ROI Proposal" at bounding box center [652, 237] width 54 height 15
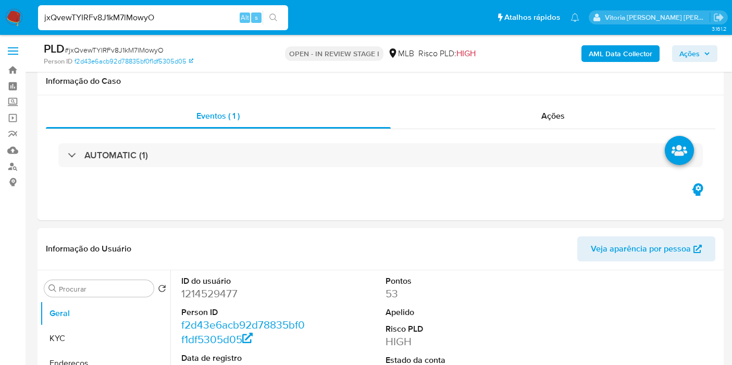
select select "10"
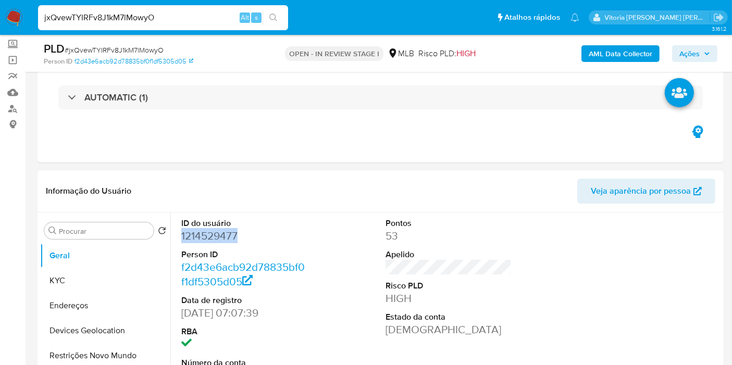
click at [213, 242] on dd "1214529477" at bounding box center [244, 236] width 126 height 15
click at [213, 240] on dd "1214529477" at bounding box center [244, 236] width 126 height 15
copy dd "1214529477"
click at [94, 11] on input "jxQvewTYIRFv8J1kM7lMowyO" at bounding box center [163, 18] width 250 height 14
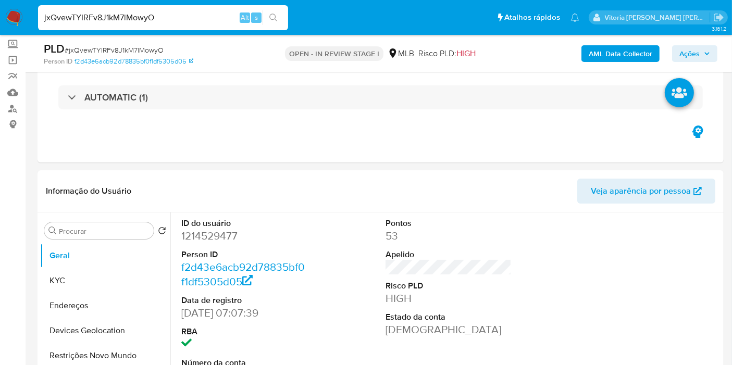
click at [94, 11] on input "jxQvewTYIRFv8J1kM7lMowyO" at bounding box center [163, 18] width 250 height 14
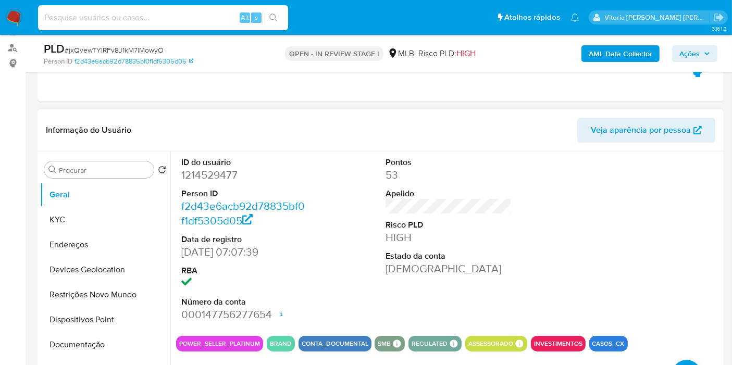
scroll to position [116, 0]
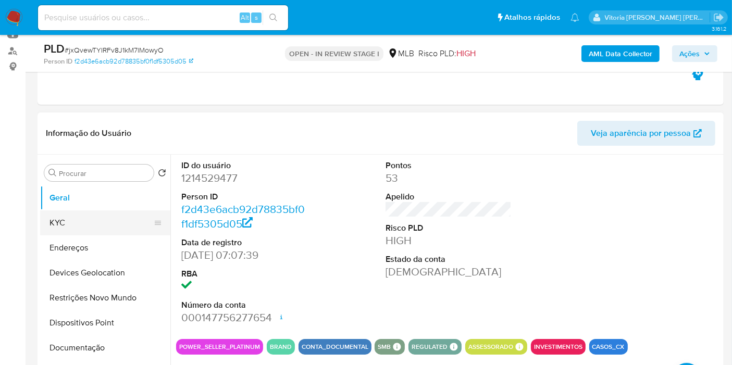
click at [59, 225] on button "KYC" at bounding box center [101, 222] width 122 height 25
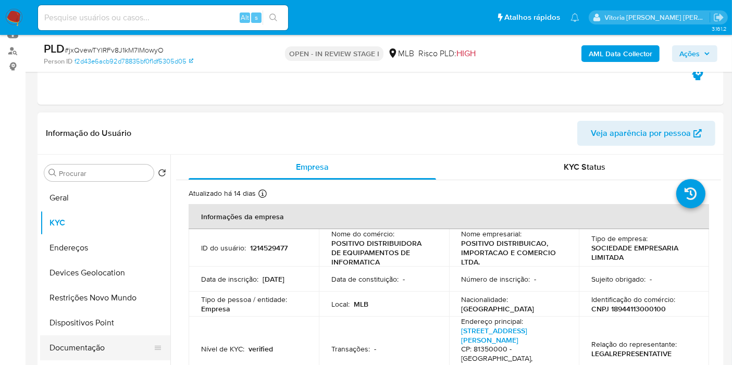
click at [66, 343] on button "Documentação" at bounding box center [101, 347] width 122 height 25
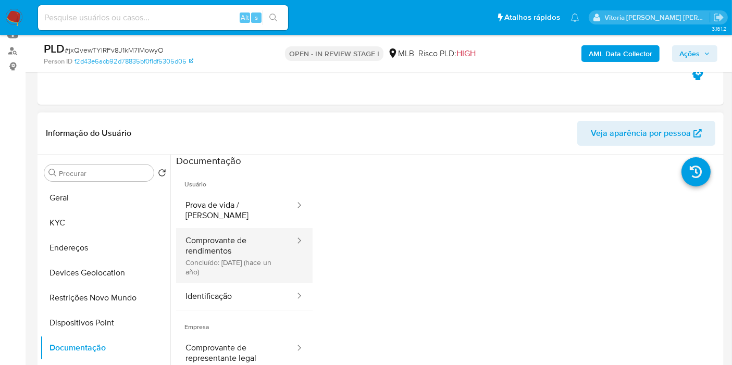
click at [228, 254] on button "Comprovante de rendimentos Concluído: [DATE] (hace un año)" at bounding box center [236, 255] width 120 height 55
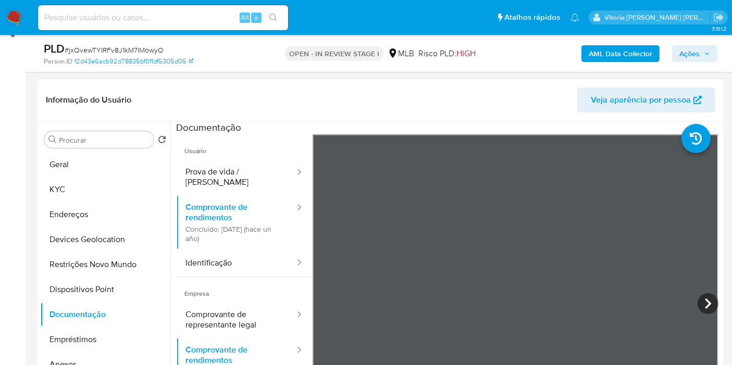
scroll to position [173, 0]
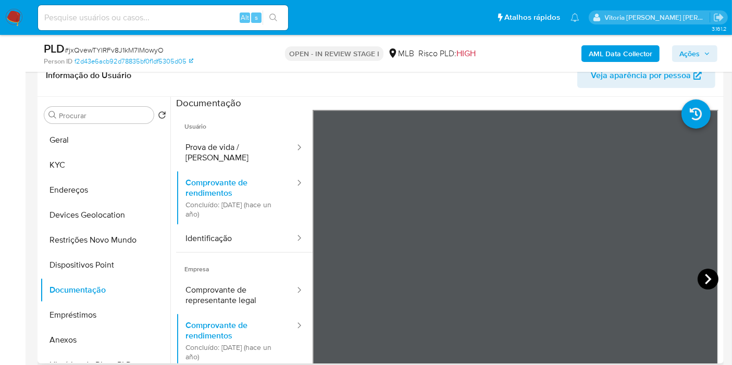
click at [712, 278] on icon at bounding box center [707, 279] width 21 height 21
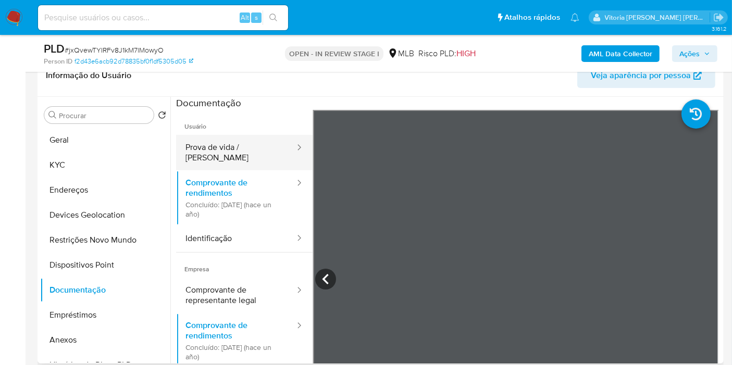
click at [235, 151] on button "Prova de vida / [PERSON_NAME]" at bounding box center [236, 152] width 120 height 35
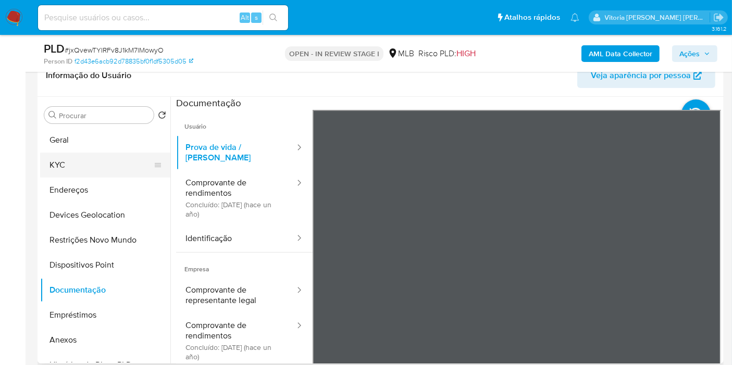
click at [65, 164] on button "KYC" at bounding box center [101, 165] width 122 height 25
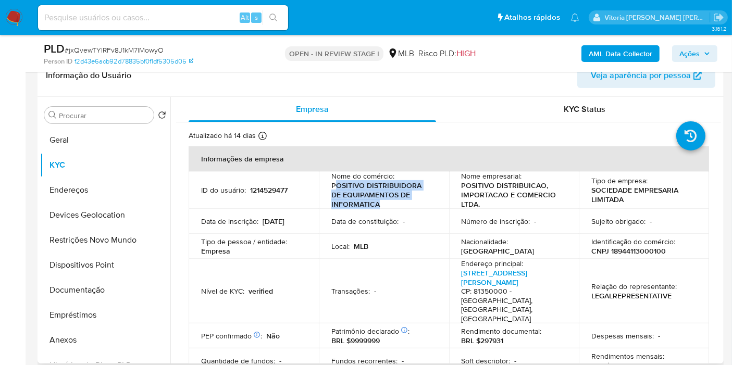
drag, startPoint x: 333, startPoint y: 183, endPoint x: 386, endPoint y: 203, distance: 56.7
click at [386, 203] on p "POSITIVO DISTRIBUIDORA DE EQUIPAMENTOS DE INFORMATICA" at bounding box center [381, 195] width 101 height 28
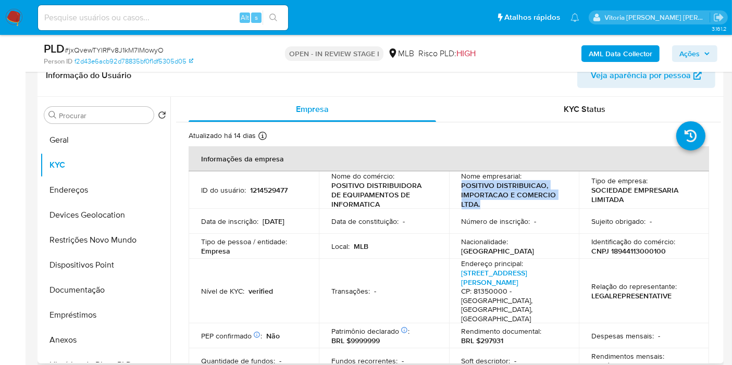
drag, startPoint x: 476, startPoint y: 198, endPoint x: 458, endPoint y: 185, distance: 22.0
click at [458, 185] on td "Nome empresarial : POSITIVO DISTRIBUICAO, IMPORTACAO E COMERCIO LTDA." at bounding box center [514, 189] width 130 height 37
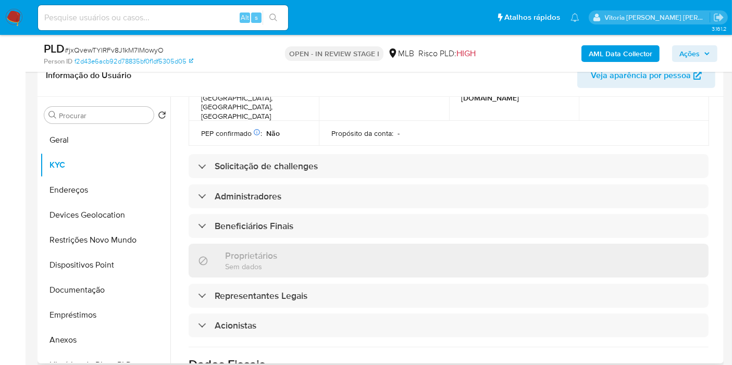
scroll to position [462, 0]
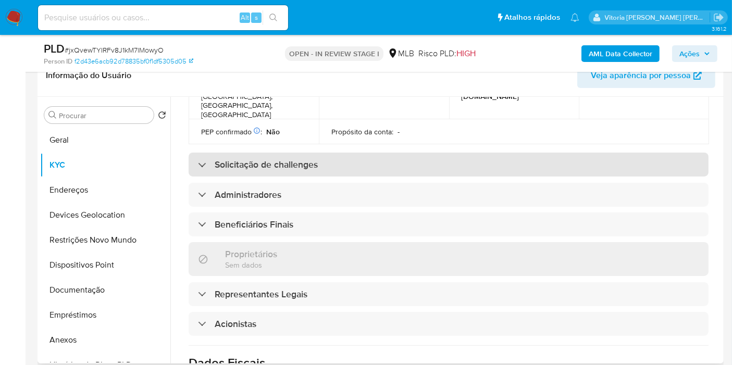
click at [244, 159] on h3 "Solicitação de challenges" at bounding box center [266, 164] width 103 height 11
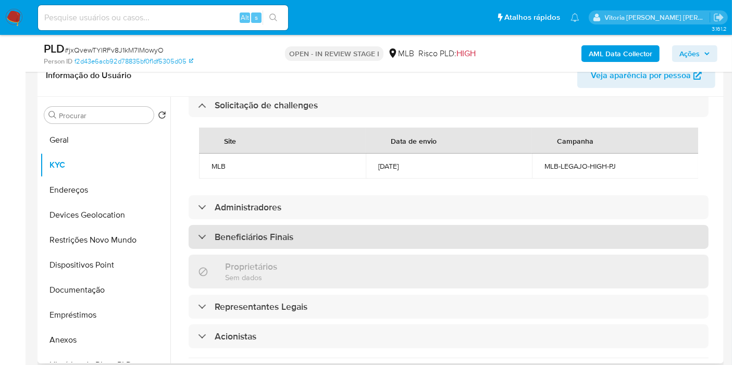
scroll to position [578, 0]
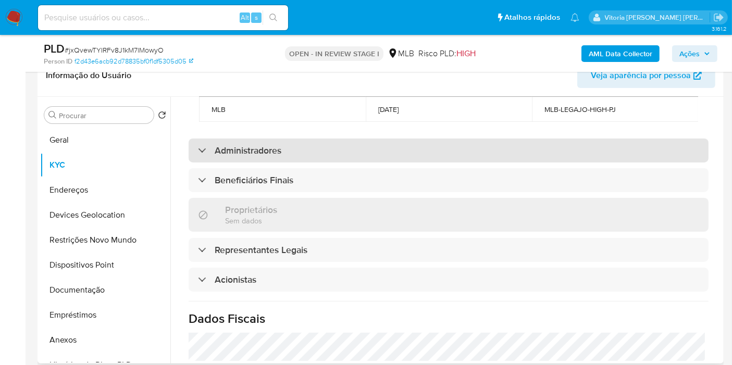
click at [250, 145] on h3 "Administradores" at bounding box center [248, 150] width 67 height 11
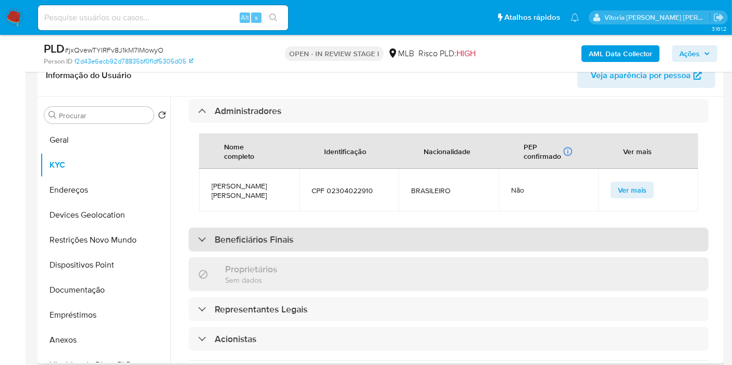
scroll to position [636, 0]
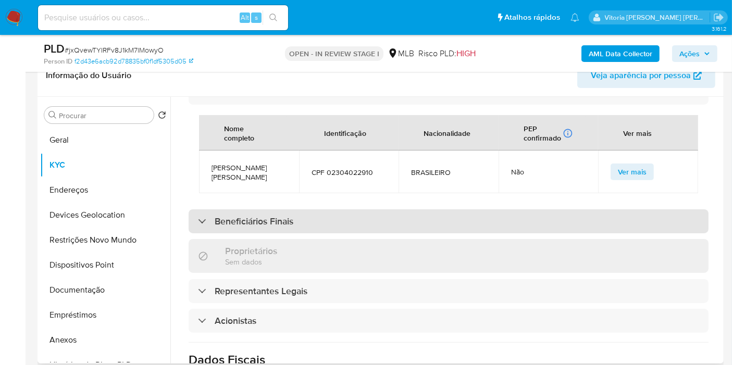
click at [216, 216] on h3 "Beneficiários Finais" at bounding box center [254, 221] width 79 height 11
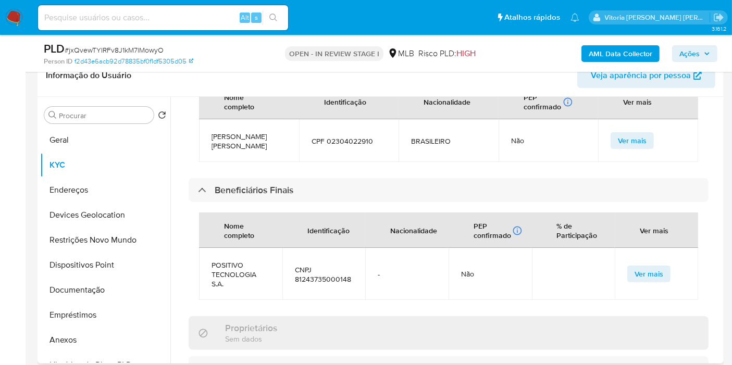
scroll to position [694, 0]
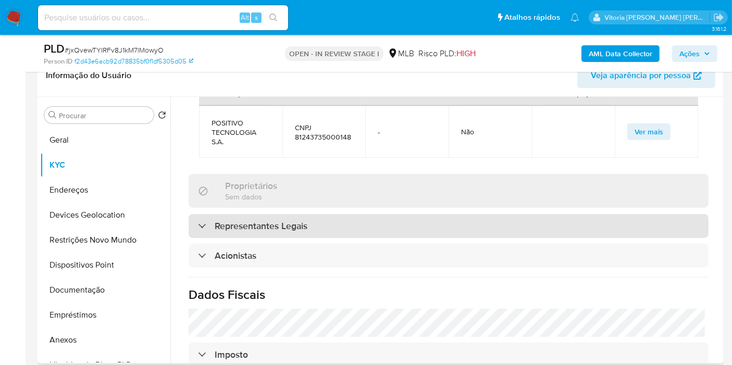
click at [247, 220] on h3 "Representantes Legais" at bounding box center [261, 225] width 93 height 11
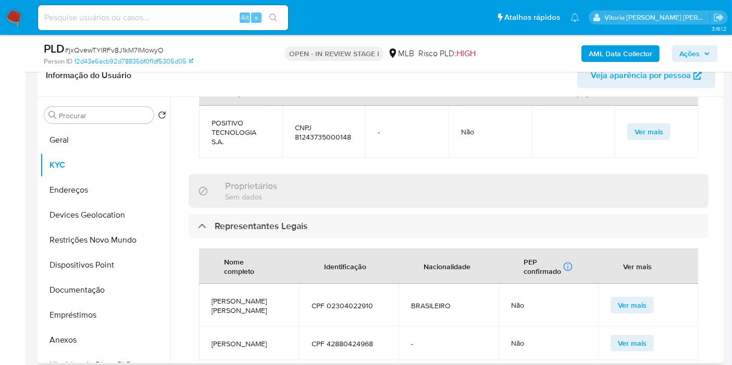
scroll to position [925, 0]
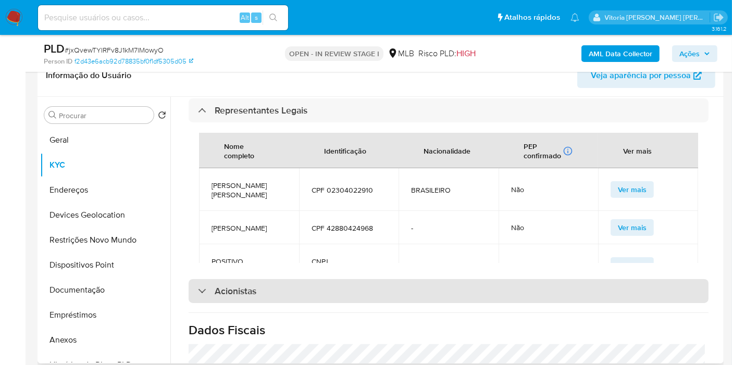
click at [234, 285] on h3 "Acionistas" at bounding box center [236, 290] width 42 height 11
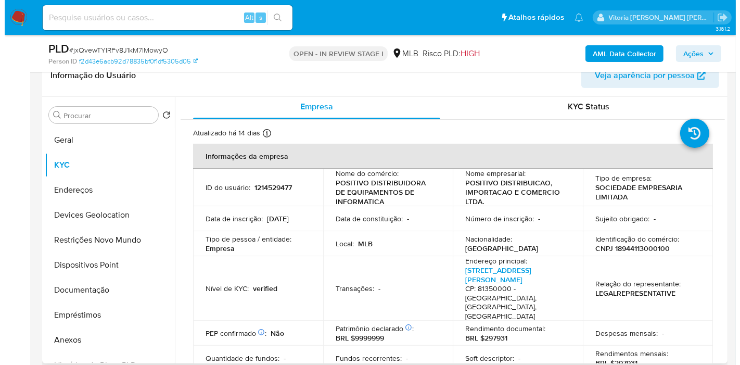
scroll to position [0, 0]
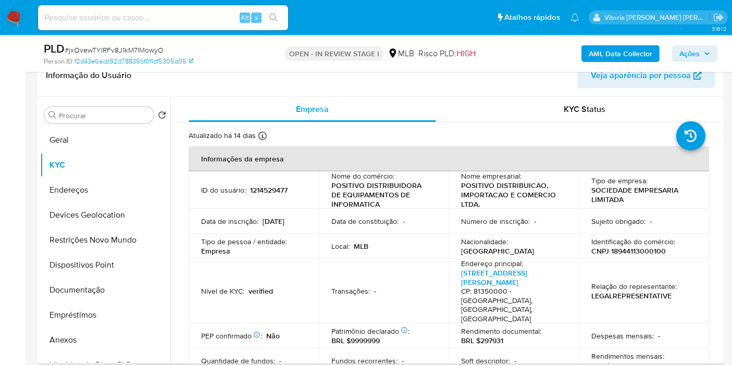
click at [626, 252] on p "CNPJ 18944113000100" at bounding box center [628, 250] width 74 height 9
copy p "18944113000100"
click at [601, 45] on b "AML Data Collector" at bounding box center [620, 53] width 64 height 17
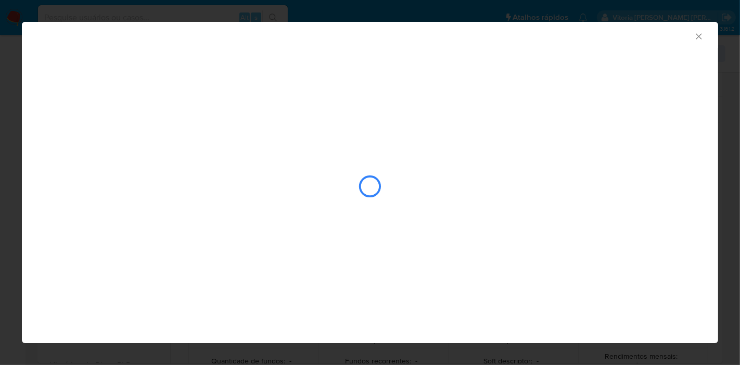
scroll to position [26, 0]
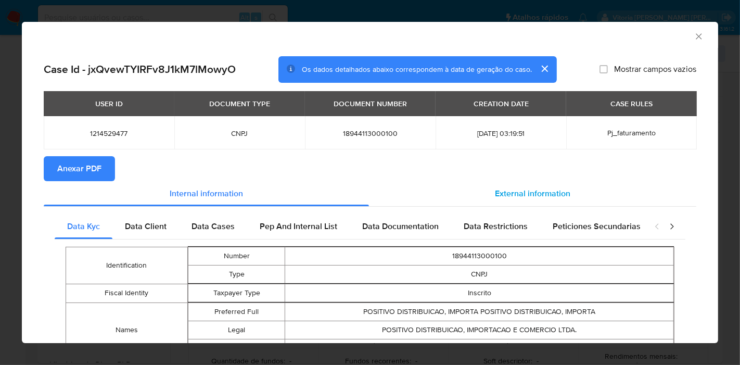
click at [535, 189] on span "External information" at bounding box center [533, 193] width 76 height 12
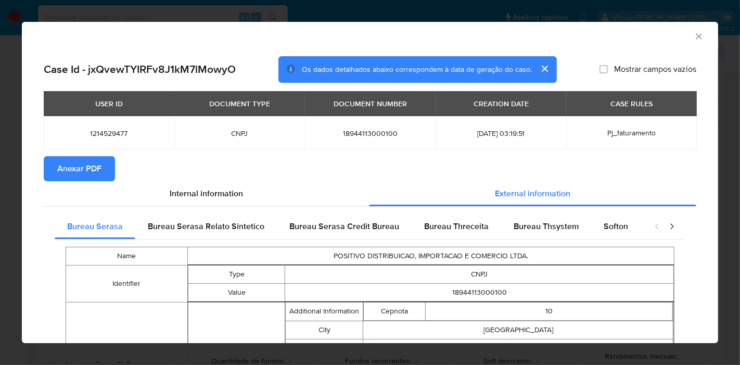
drag, startPoint x: 79, startPoint y: 166, endPoint x: 99, endPoint y: 168, distance: 20.4
click at [78, 167] on span "Anexar PDF" at bounding box center [79, 168] width 44 height 23
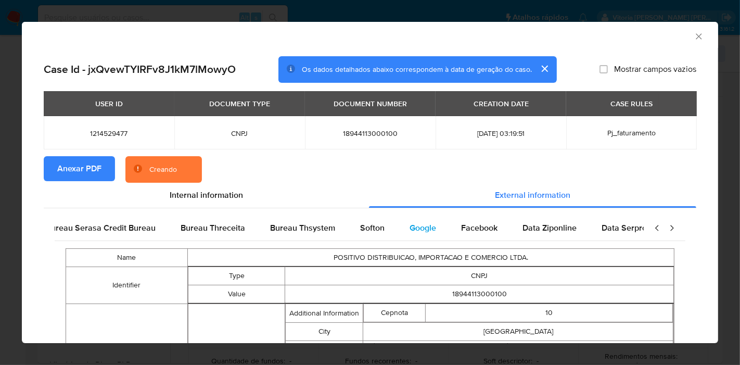
scroll to position [0, 350]
click at [305, 232] on span "Google" at bounding box center [318, 228] width 27 height 12
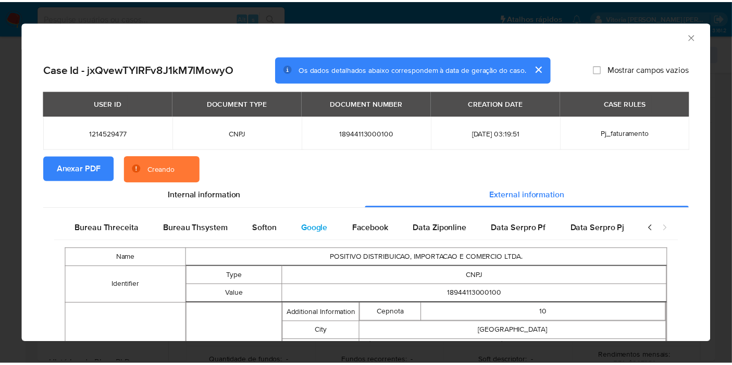
scroll to position [0, 341]
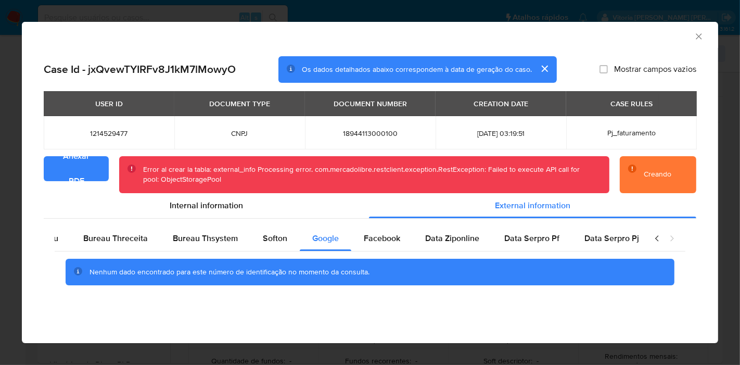
click at [702, 33] on icon "Fechar a janela" at bounding box center [699, 36] width 10 height 10
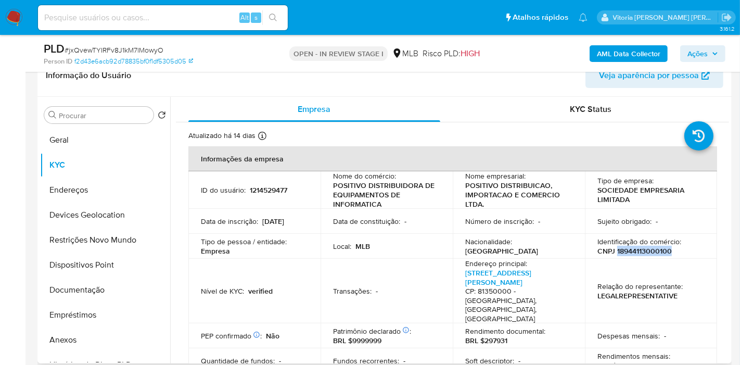
scroll to position [33, 0]
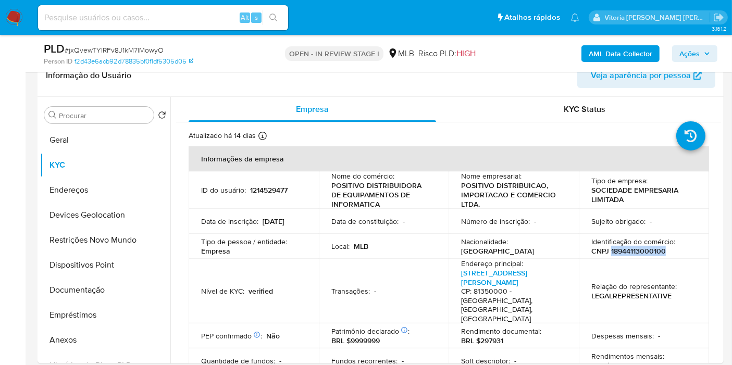
click at [615, 54] on b "AML Data Collector" at bounding box center [620, 53] width 64 height 17
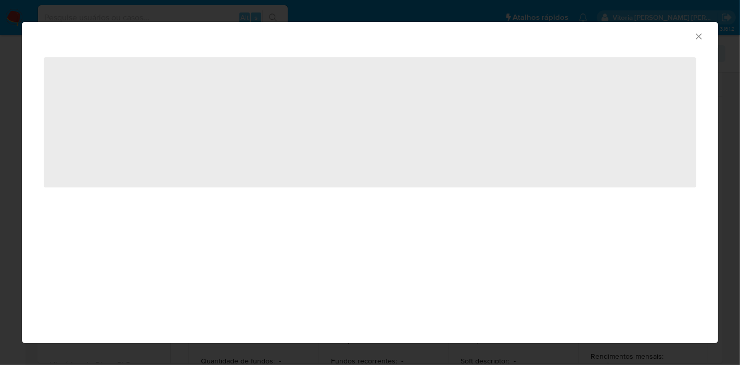
scroll to position [26, 0]
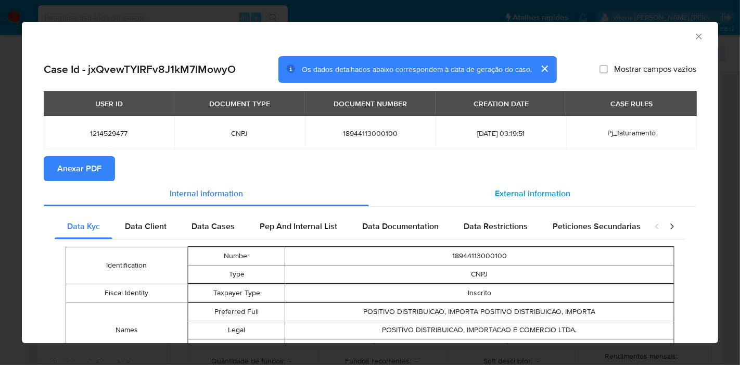
click at [504, 191] on span "External information" at bounding box center [533, 193] width 76 height 12
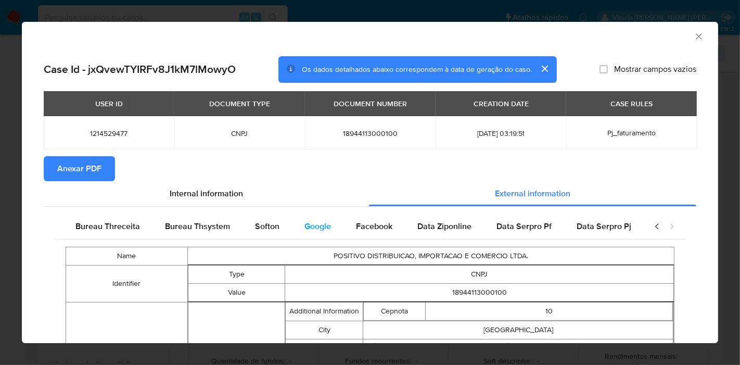
click at [311, 222] on span "Google" at bounding box center [318, 226] width 27 height 12
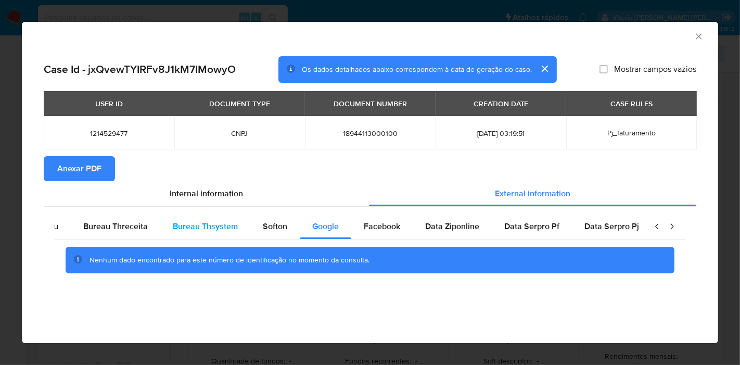
scroll to position [0, 0]
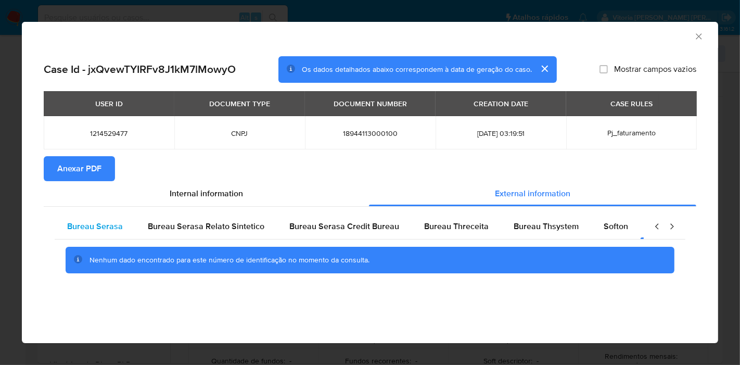
click at [110, 225] on span "Bureau Serasa" at bounding box center [95, 226] width 56 height 12
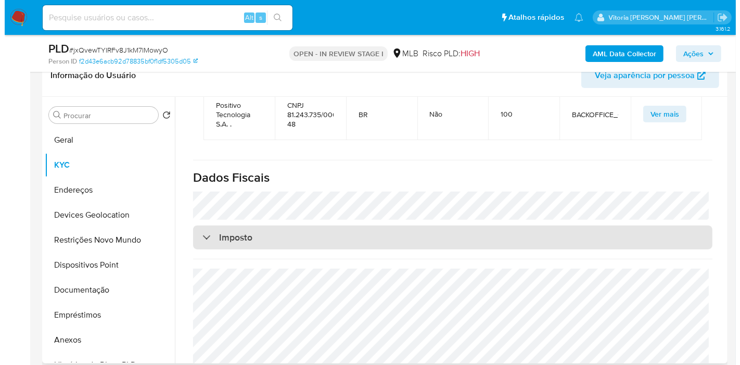
scroll to position [1197, 0]
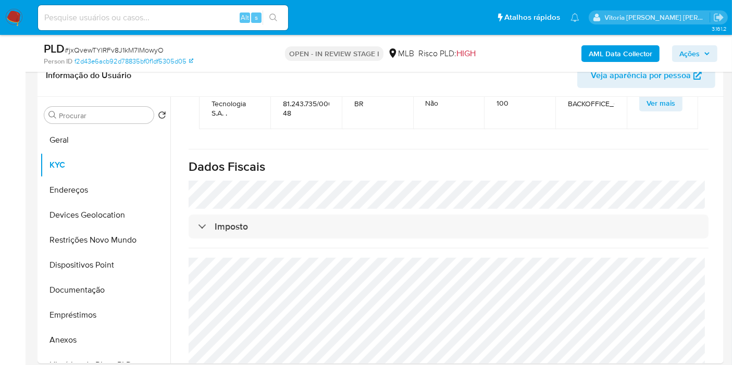
click at [635, 46] on b "AML Data Collector" at bounding box center [620, 53] width 64 height 17
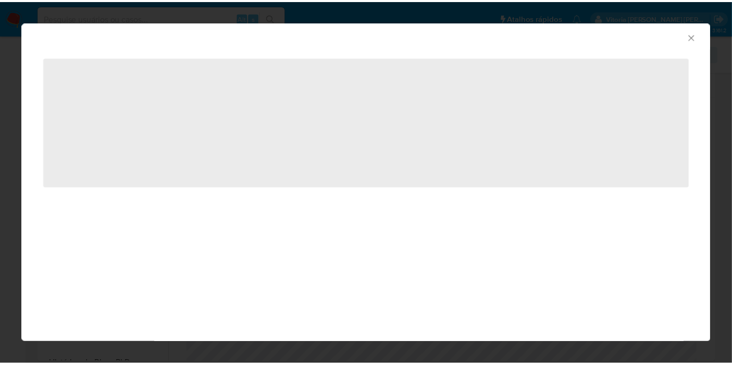
scroll to position [1174, 0]
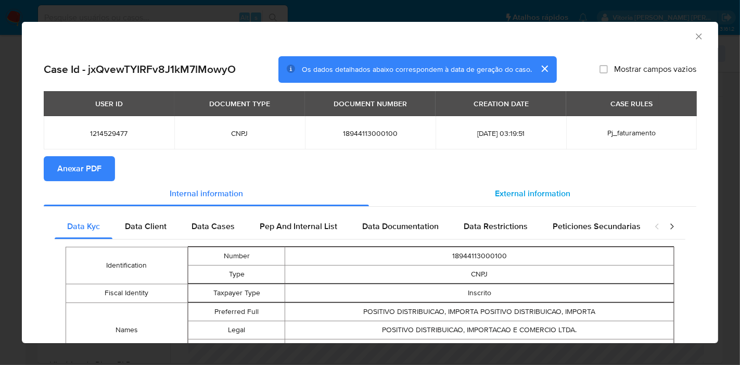
click at [528, 184] on div "External information" at bounding box center [533, 193] width 328 height 25
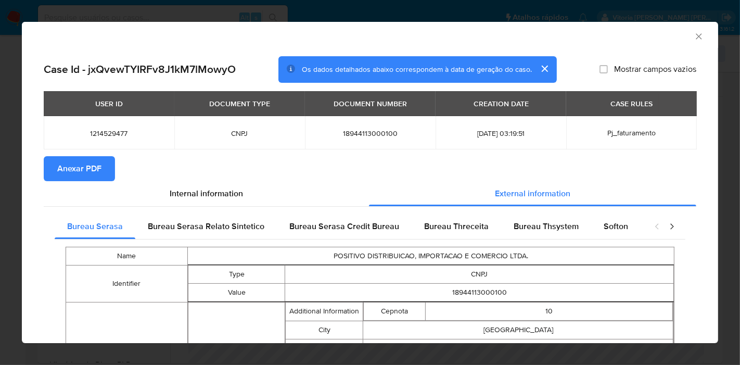
click at [90, 170] on span "Anexar PDF" at bounding box center [79, 168] width 44 height 23
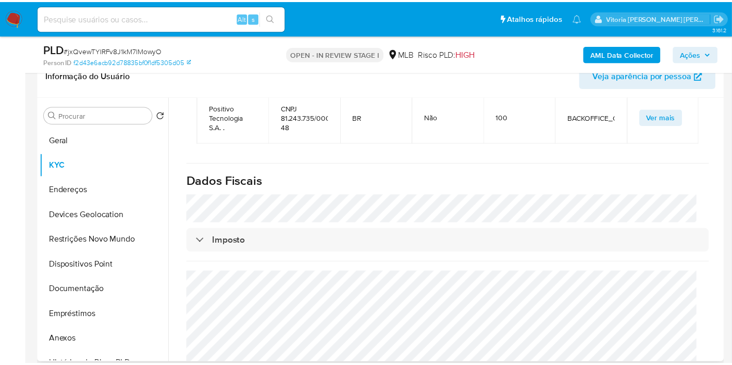
scroll to position [33, 0]
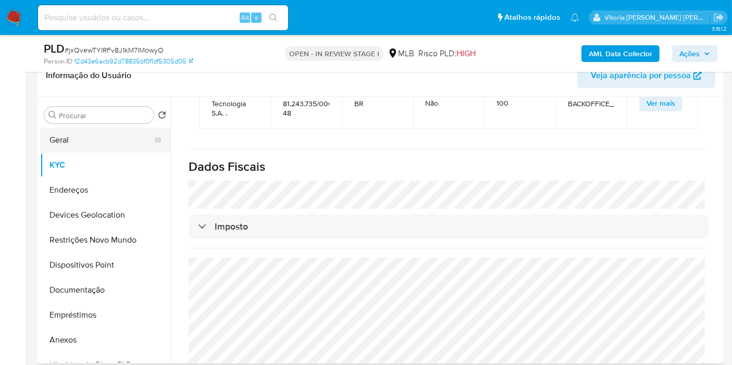
click at [65, 141] on button "Geral" at bounding box center [101, 140] width 122 height 25
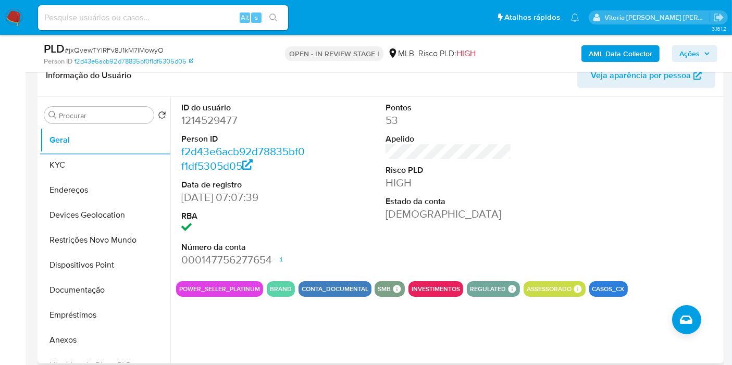
scroll to position [347, 0]
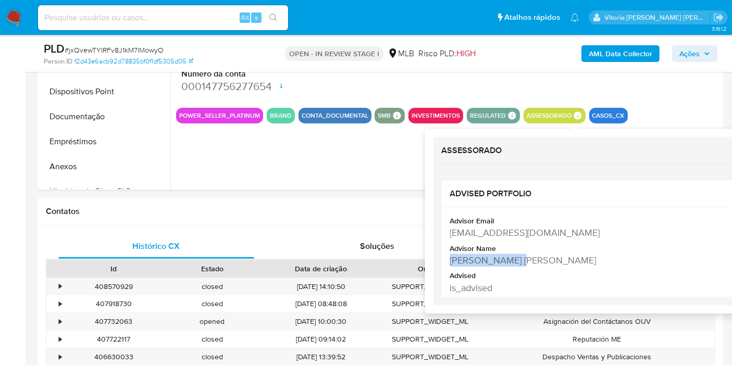
copy div "Renan Yuji Sato"
drag, startPoint x: 526, startPoint y: 258, endPoint x: 450, endPoint y: 256, distance: 75.5
click at [450, 256] on div "Renan Yuji Sato" at bounding box center [616, 260] width 332 height 13
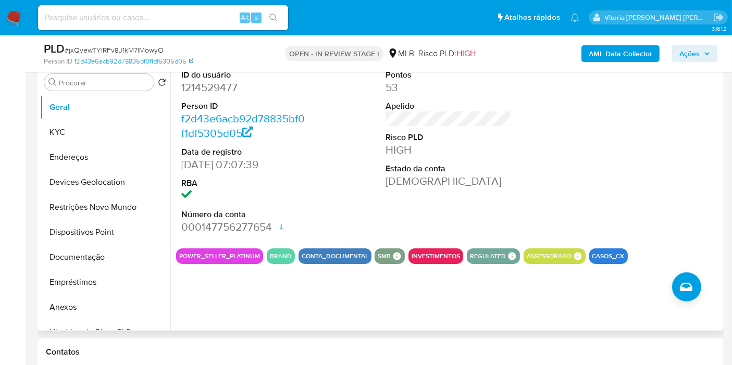
scroll to position [116, 0]
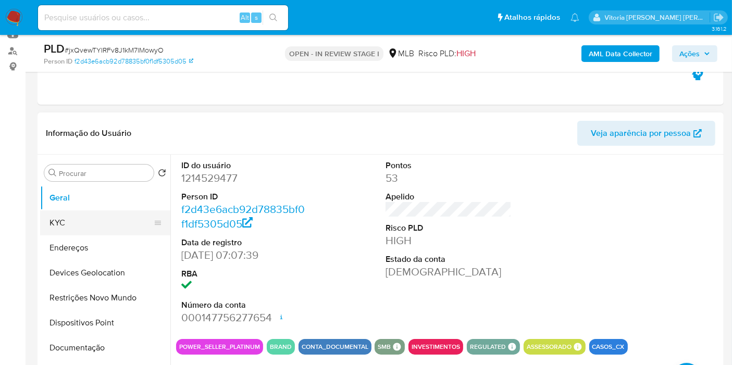
click at [74, 229] on button "KYC" at bounding box center [101, 222] width 122 height 25
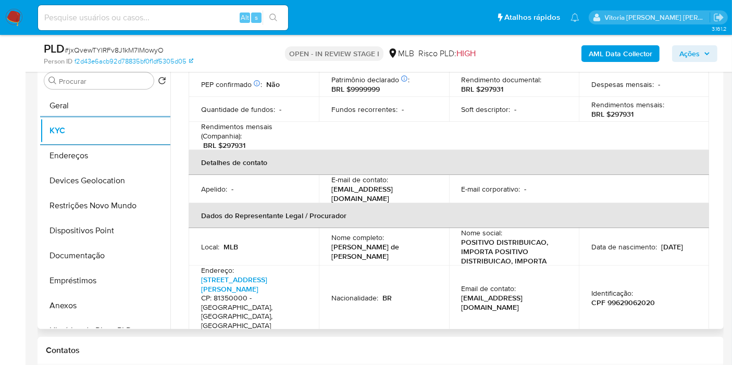
scroll to position [289, 0]
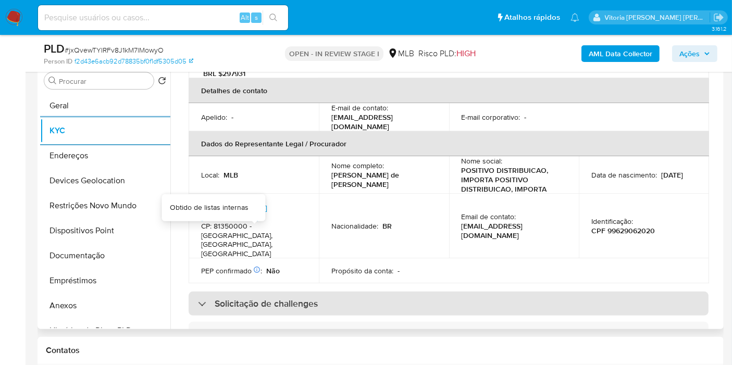
click at [245, 292] on div "Solicitação de challenges" at bounding box center [448, 304] width 520 height 24
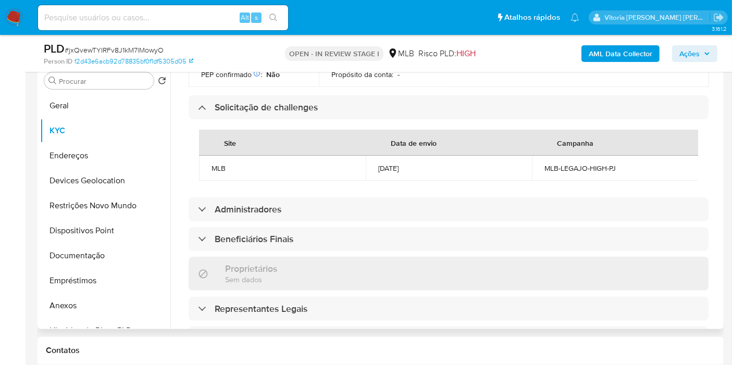
scroll to position [521, 0]
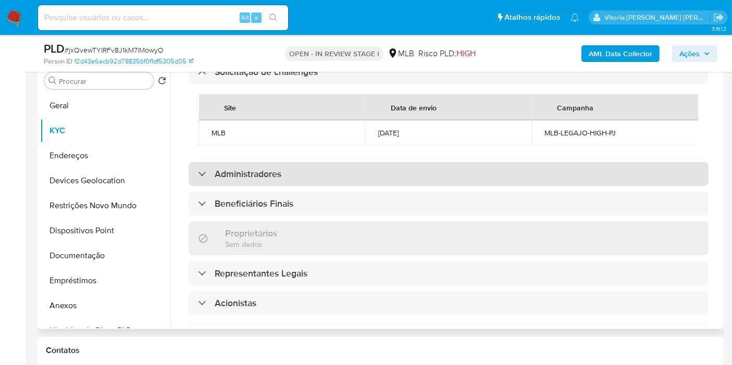
click at [259, 168] on h3 "Administradores" at bounding box center [248, 173] width 67 height 11
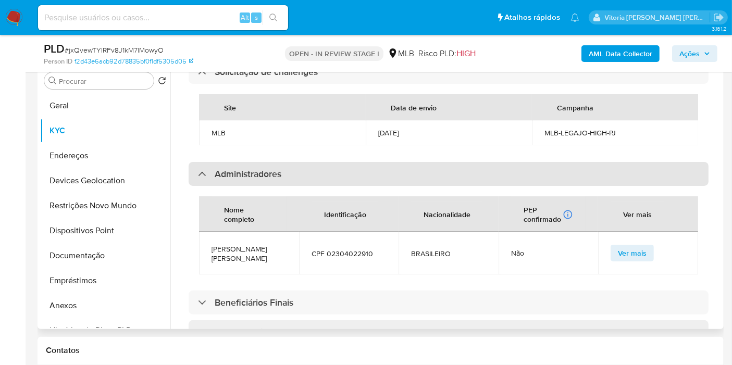
scroll to position [578, 0]
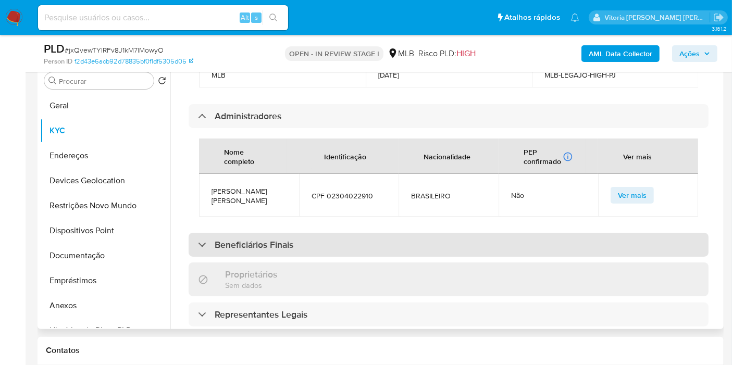
click at [246, 239] on h3 "Beneficiários Finais" at bounding box center [254, 244] width 79 height 11
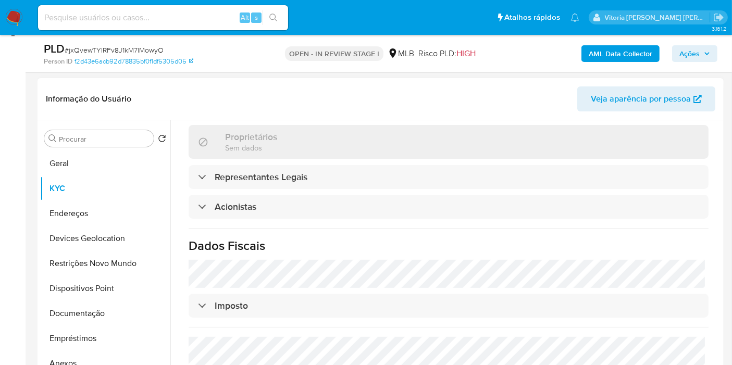
scroll to position [867, 0]
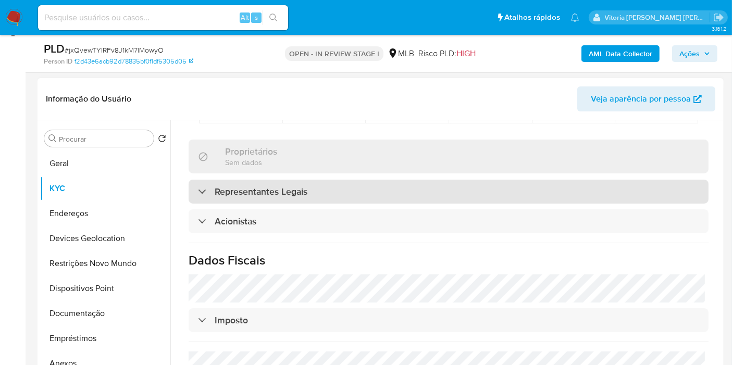
click at [249, 186] on h3 "Representantes Legais" at bounding box center [261, 191] width 93 height 11
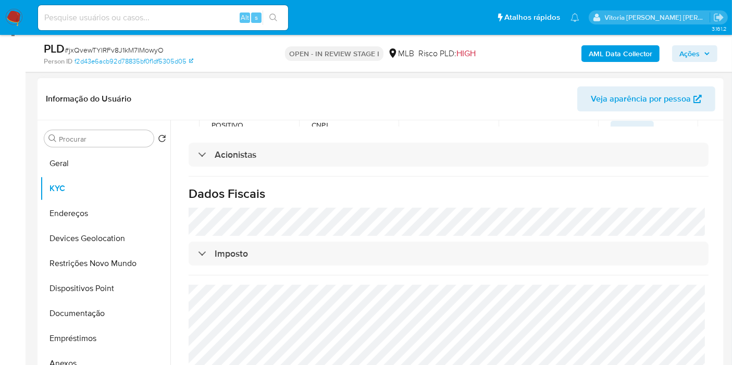
scroll to position [1089, 0]
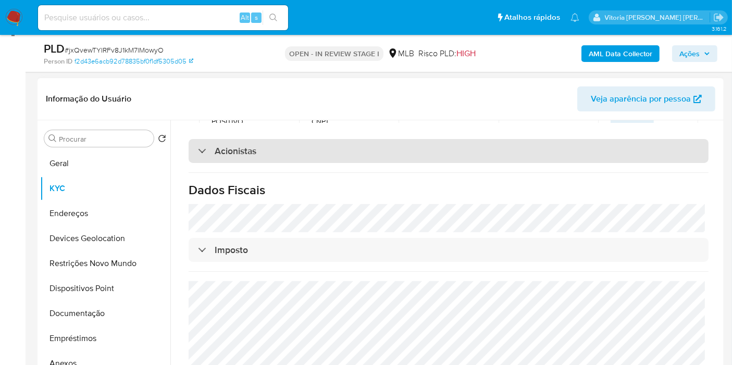
click at [259, 139] on div "Acionistas" at bounding box center [448, 151] width 520 height 24
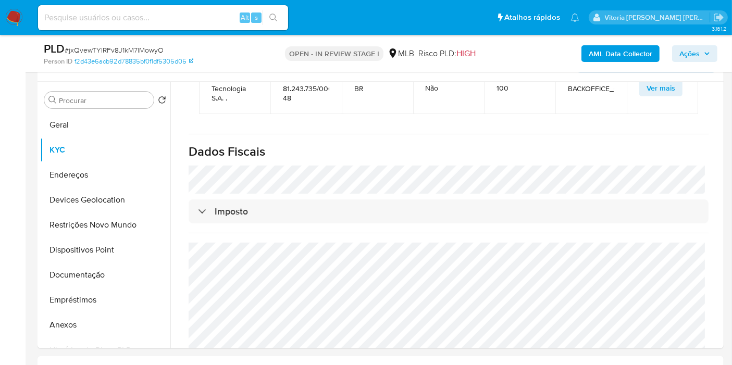
scroll to position [208, 0]
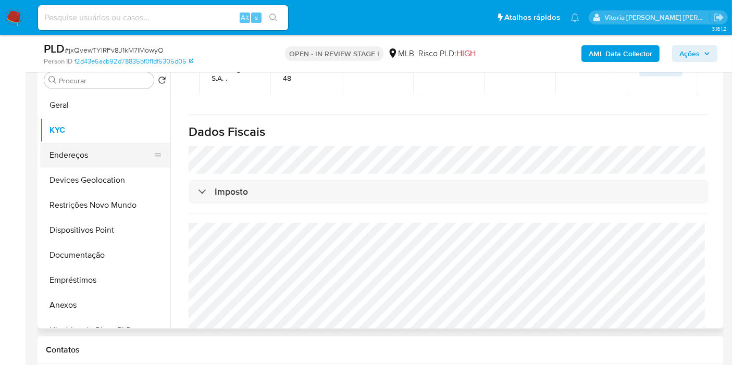
click at [65, 149] on button "Endereços" at bounding box center [101, 155] width 122 height 25
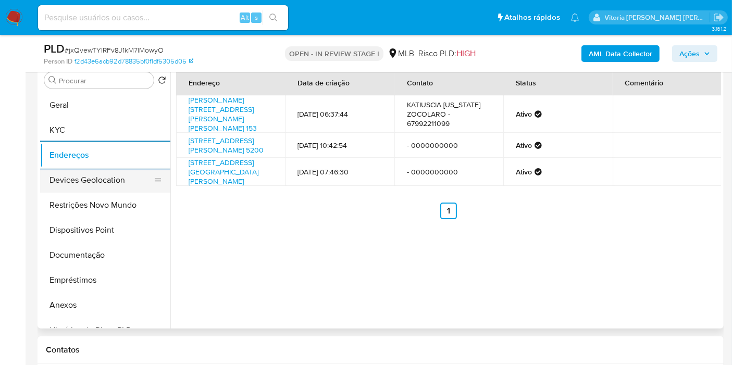
click at [66, 179] on button "Devices Geolocation" at bounding box center [101, 180] width 122 height 25
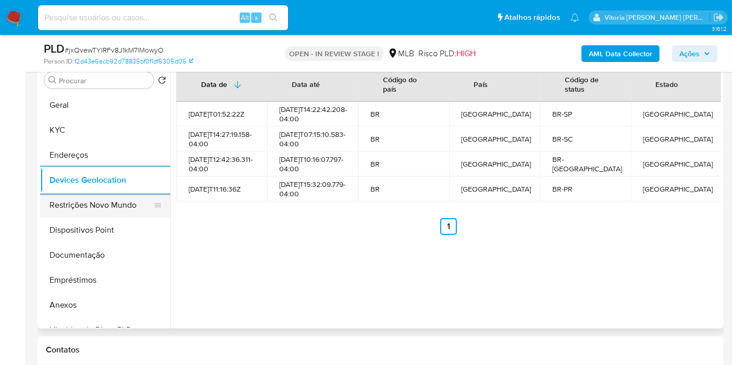
click at [72, 210] on button "Restrições Novo Mundo" at bounding box center [101, 205] width 122 height 25
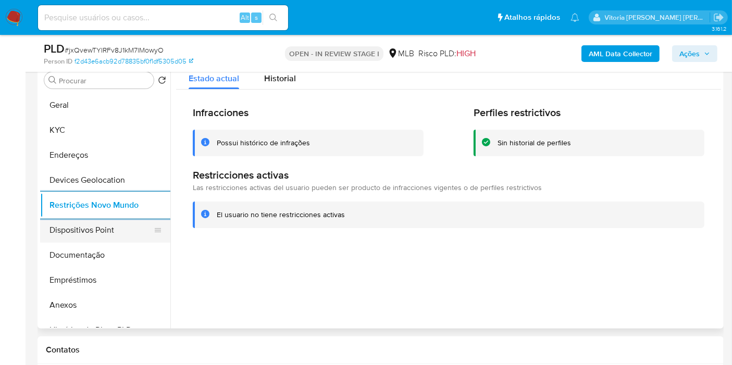
click at [58, 232] on button "Dispositivos Point" at bounding box center [101, 230] width 122 height 25
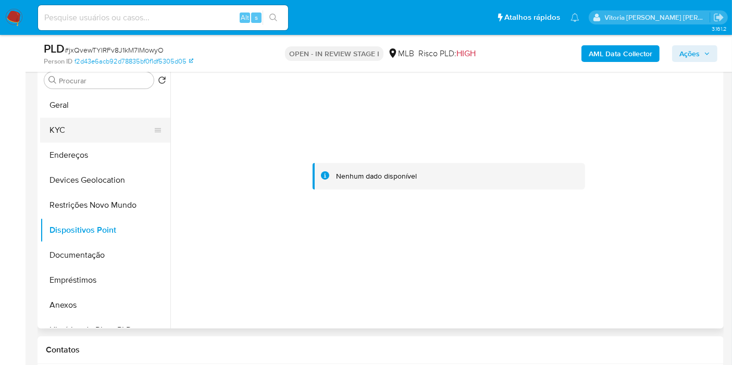
click at [64, 129] on button "KYC" at bounding box center [101, 130] width 122 height 25
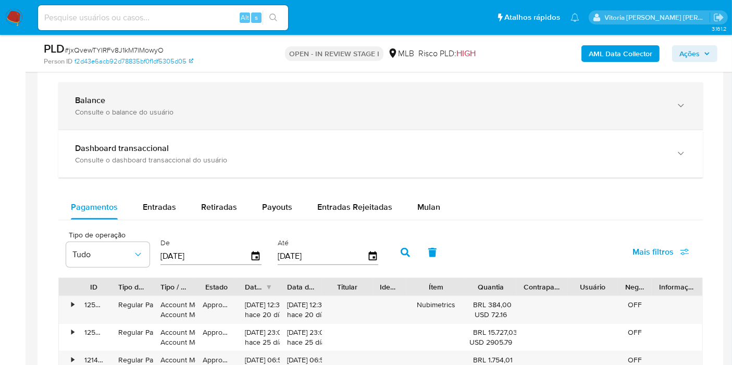
scroll to position [671, 0]
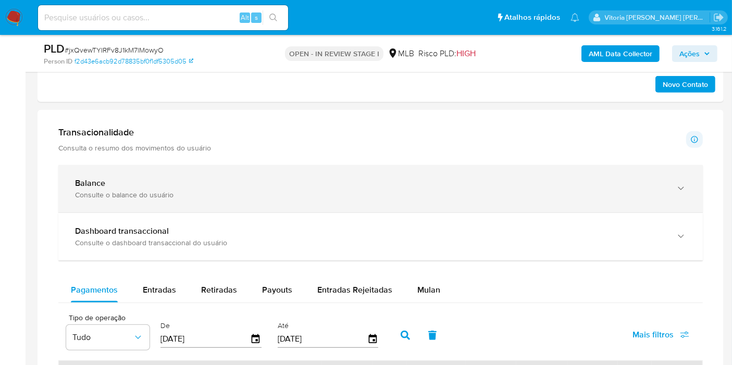
click at [127, 190] on div "Consulte o balance do usuário" at bounding box center [370, 194] width 590 height 9
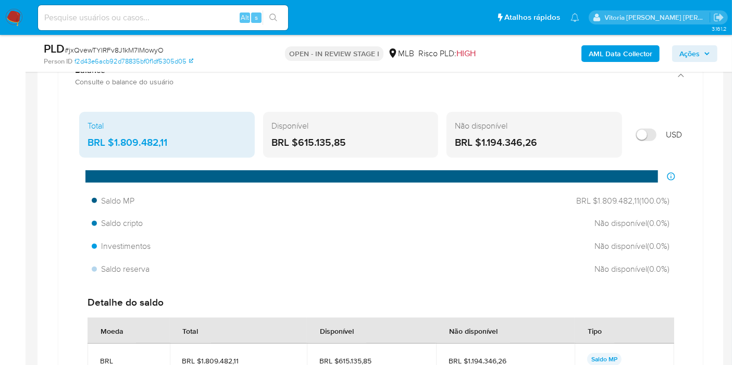
scroll to position [787, 0]
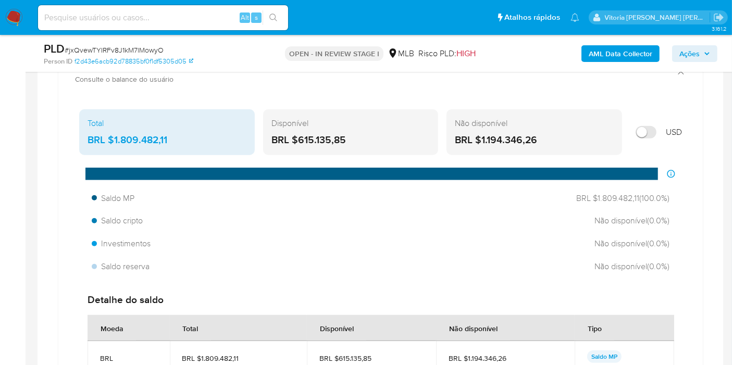
drag, startPoint x: 357, startPoint y: 134, endPoint x: 299, endPoint y: 140, distance: 58.6
click at [299, 140] on div "BRL $615.135,85" at bounding box center [350, 140] width 159 height 14
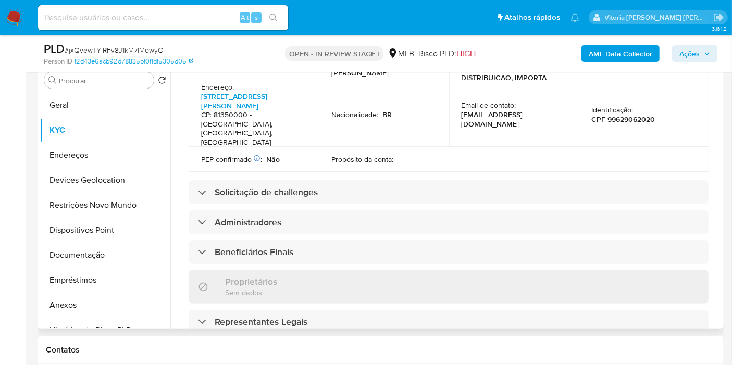
scroll to position [418, 0]
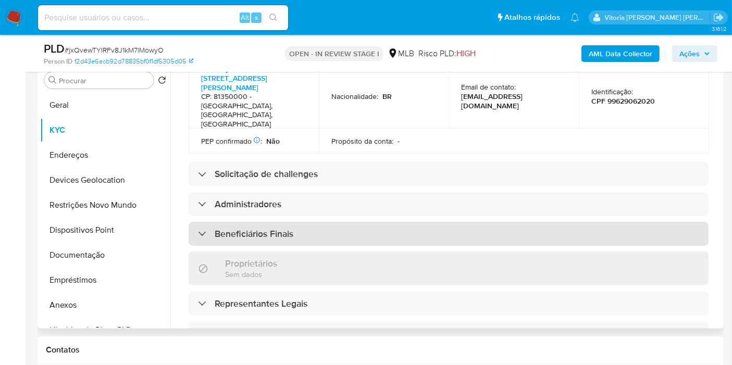
click at [256, 228] on h3 "Beneficiários Finais" at bounding box center [254, 233] width 79 height 11
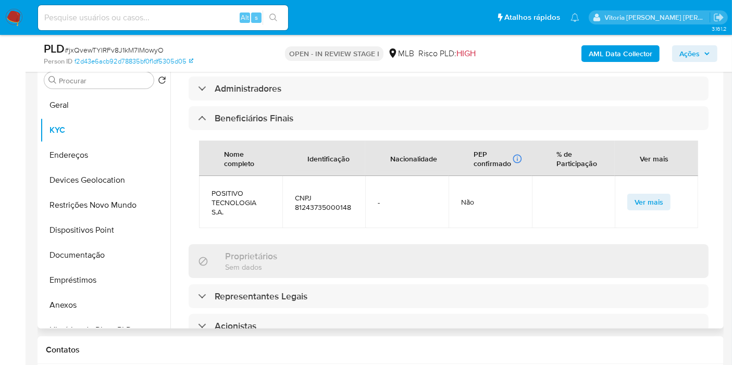
scroll to position [476, 0]
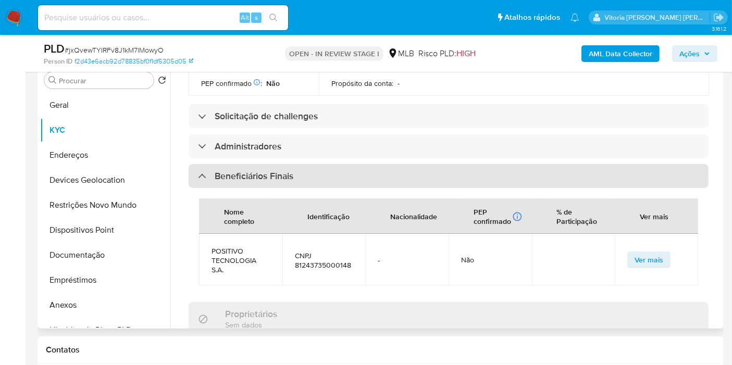
click at [246, 170] on h3 "Beneficiários Finais" at bounding box center [254, 175] width 79 height 11
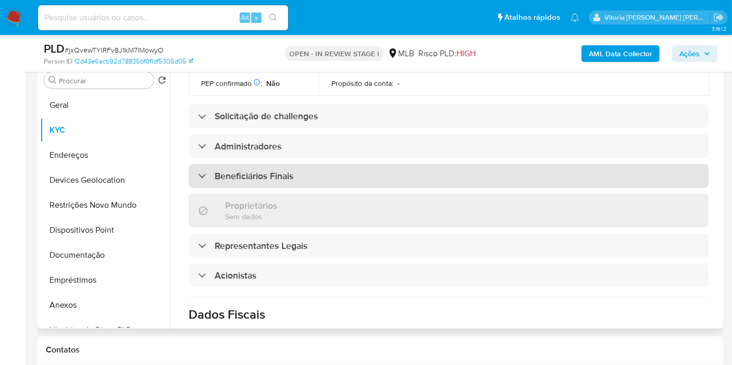
click at [260, 170] on h3 "Beneficiários Finais" at bounding box center [254, 175] width 79 height 11
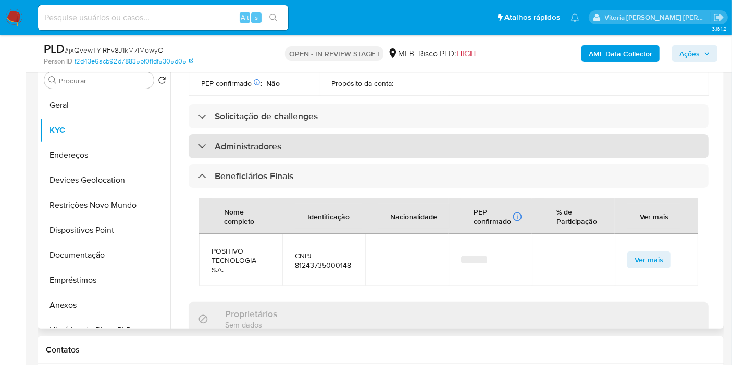
click at [256, 141] on h3 "Administradores" at bounding box center [248, 146] width 67 height 11
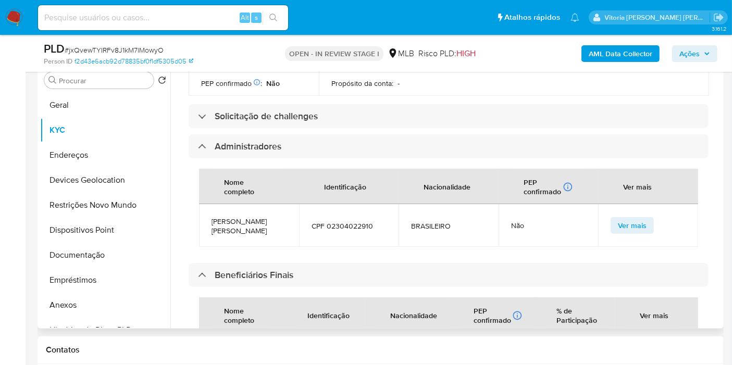
scroll to position [418, 0]
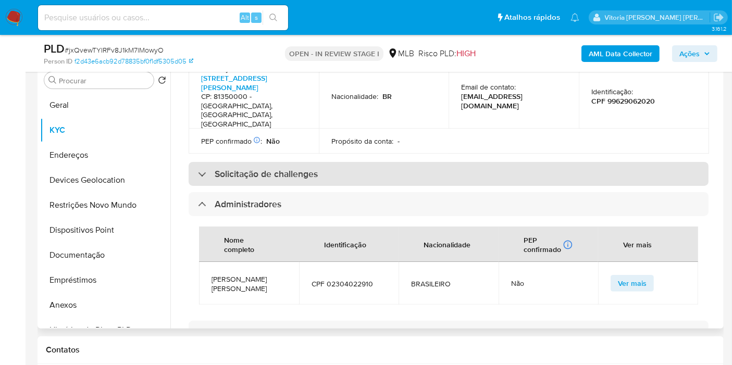
click at [257, 168] on h3 "Solicitação de challenges" at bounding box center [266, 173] width 103 height 11
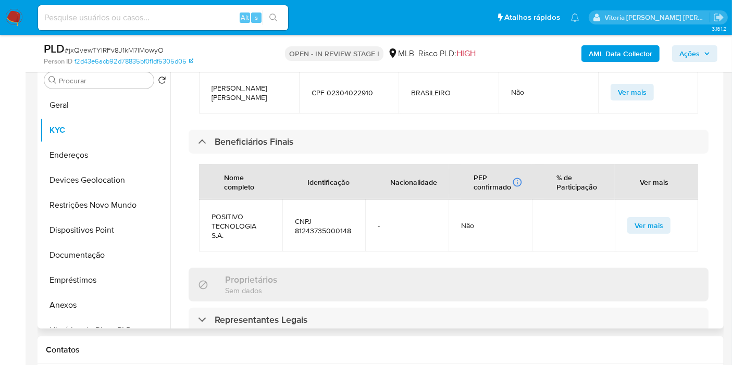
scroll to position [708, 0]
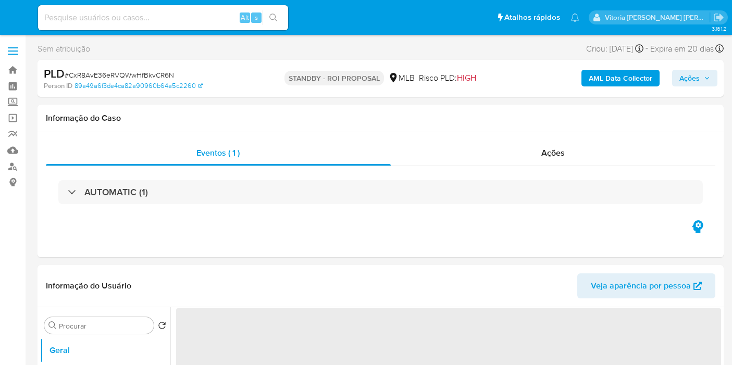
select select "10"
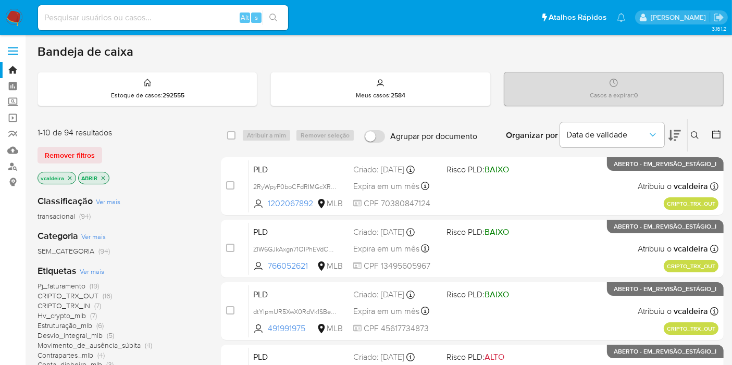
click at [102, 16] on input at bounding box center [163, 18] width 250 height 14
paste input "f7ZGUbpD89B4CrRqW0R4pTb2"
type input "f7ZGUbpD89B4CrRqW0R4pTb2"
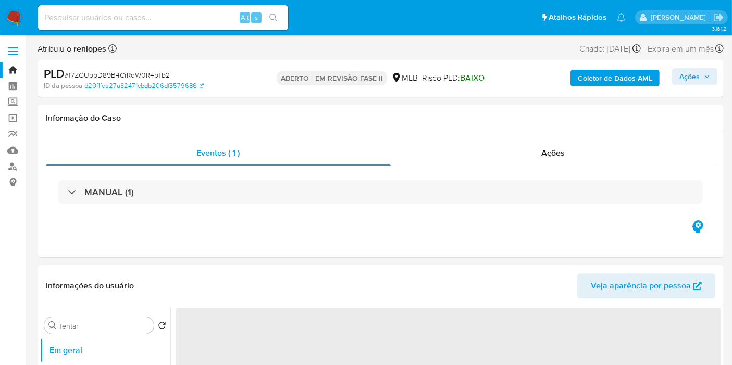
select select "10"
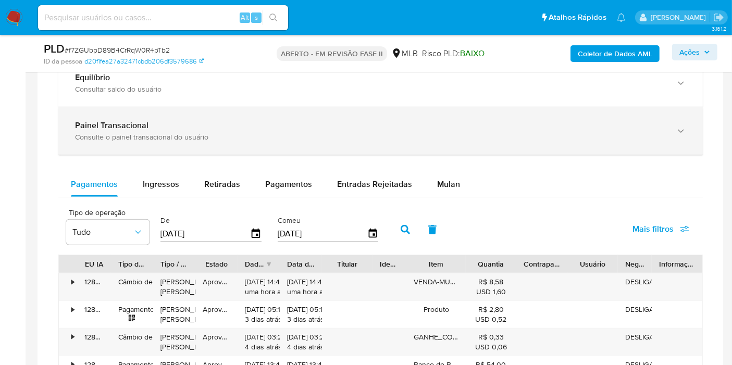
scroll to position [694, 0]
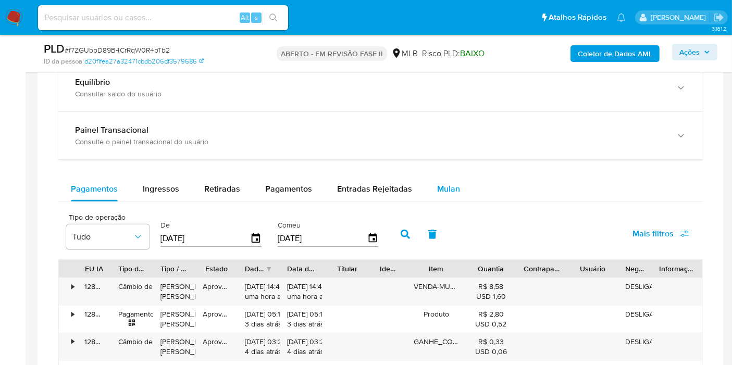
drag, startPoint x: 436, startPoint y: 184, endPoint x: 421, endPoint y: 190, distance: 16.0
click at [440, 185] on font "Mulan" at bounding box center [448, 189] width 23 height 12
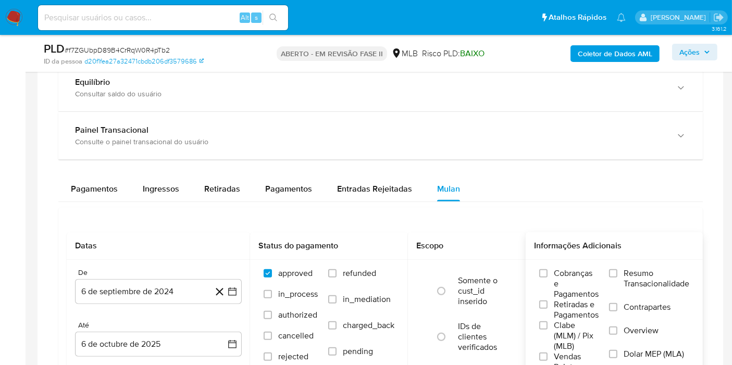
click at [631, 277] on span "Resumo Transacionalidade" at bounding box center [656, 278] width 66 height 21
click at [617, 277] on input "Resumo Transacionalidade" at bounding box center [613, 273] width 8 height 8
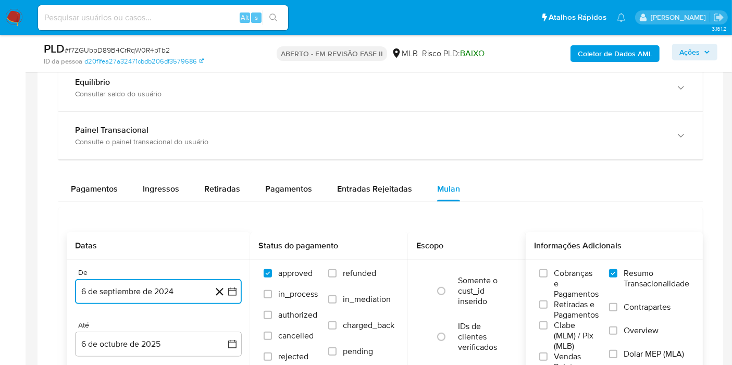
click at [149, 287] on button "6 de septiembre de 2024" at bounding box center [158, 291] width 167 height 25
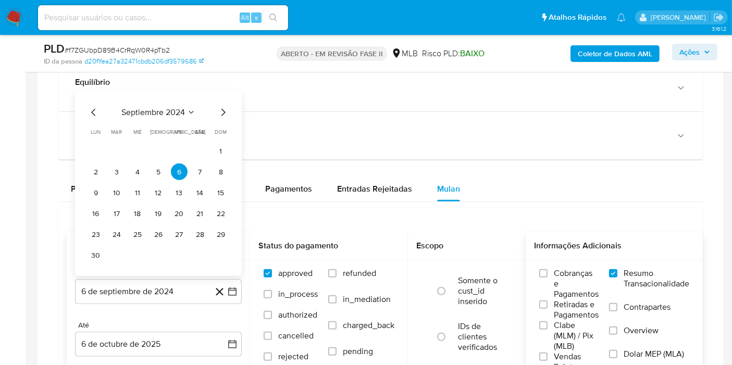
click at [186, 110] on button "septiembre 2024" at bounding box center [158, 112] width 74 height 10
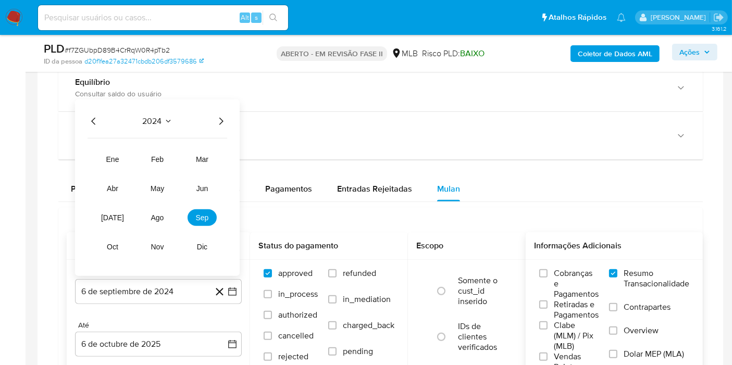
click at [173, 121] on div "2024" at bounding box center [157, 121] width 140 height 12
click at [164, 120] on icon "Seleccionar mes y año" at bounding box center [168, 121] width 8 height 8
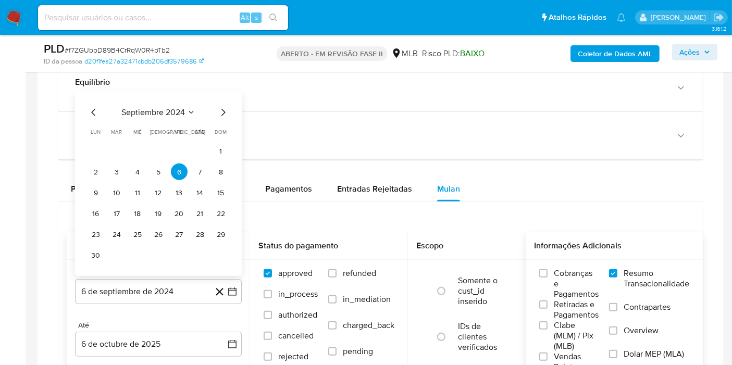
click at [177, 109] on span "septiembre 2024" at bounding box center [153, 112] width 64 height 10
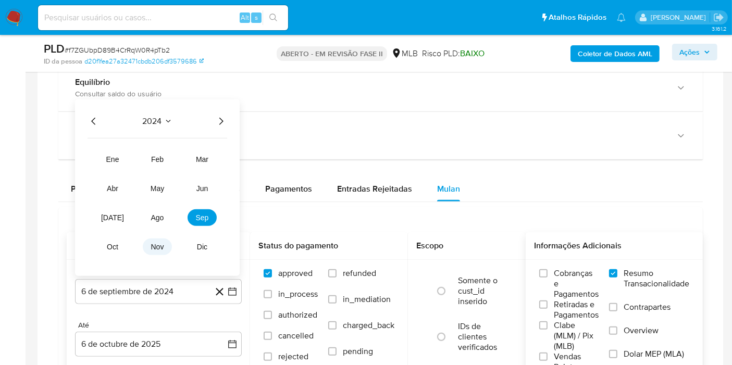
click at [156, 246] on span "nov" at bounding box center [157, 247] width 13 height 8
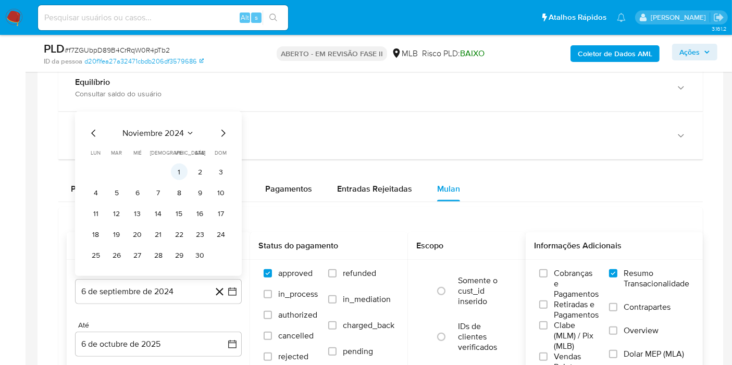
click at [183, 172] on button "1" at bounding box center [179, 171] width 17 height 17
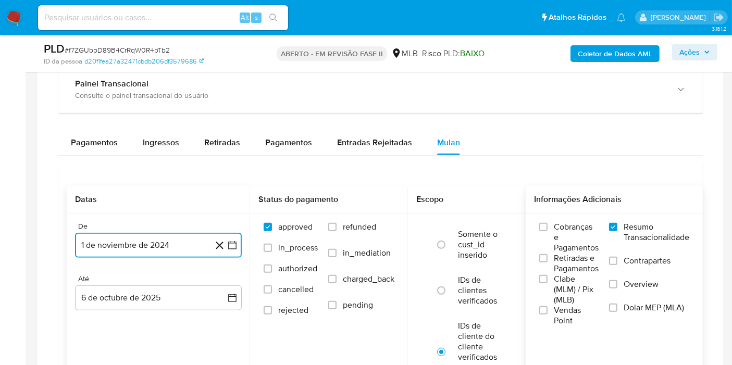
scroll to position [810, 0]
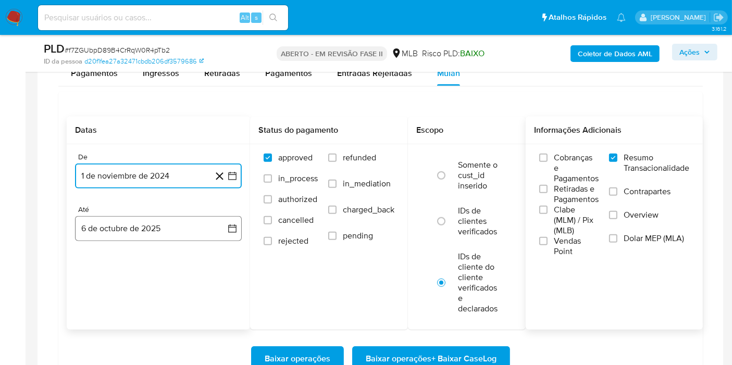
click at [128, 233] on button "6 de octubre de 2025" at bounding box center [158, 228] width 167 height 25
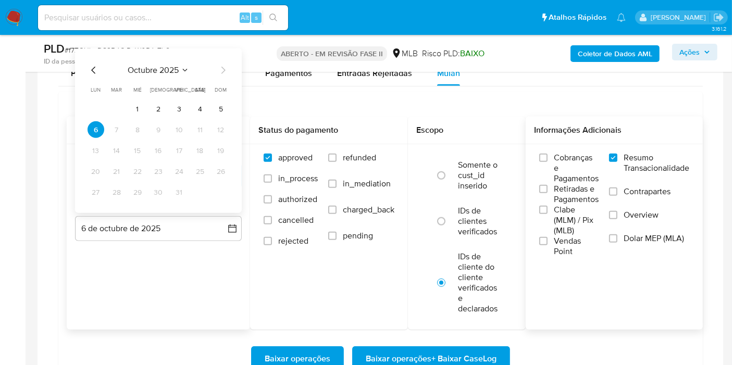
click at [180, 70] on button "octubre 2025" at bounding box center [158, 70] width 61 height 10
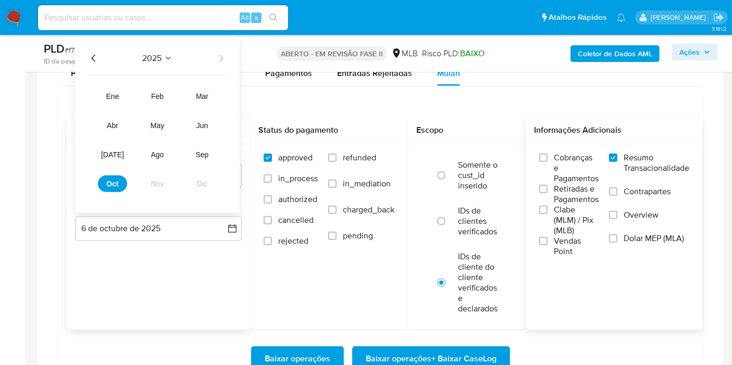
click at [92, 56] on icon "Año anterior" at bounding box center [93, 58] width 12 height 12
click at [155, 184] on span "nov" at bounding box center [157, 184] width 13 height 8
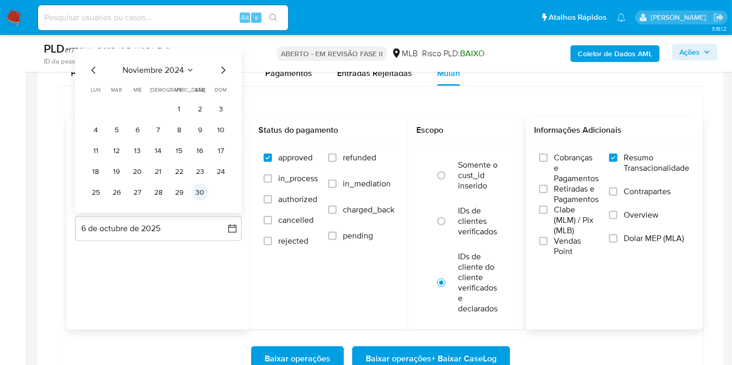
click at [192, 190] on button "30" at bounding box center [200, 192] width 17 height 17
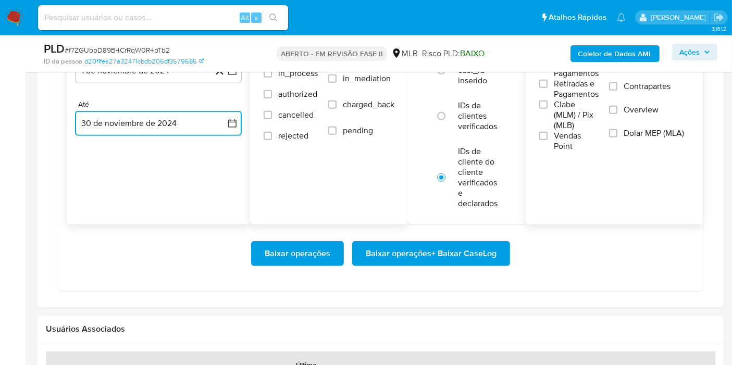
scroll to position [925, 0]
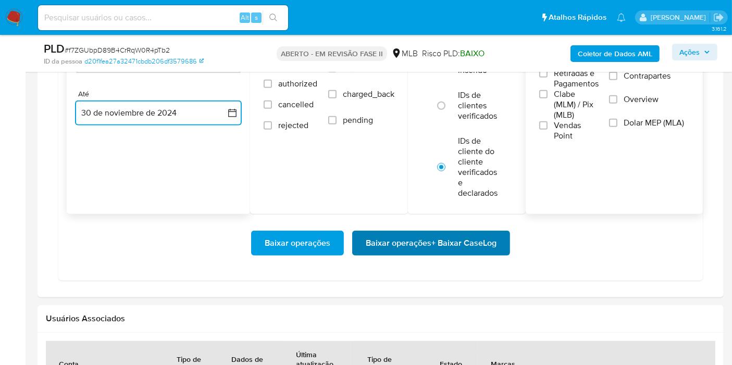
click at [405, 245] on span "Baixar operações + Baixar CaseLog" at bounding box center [431, 243] width 131 height 23
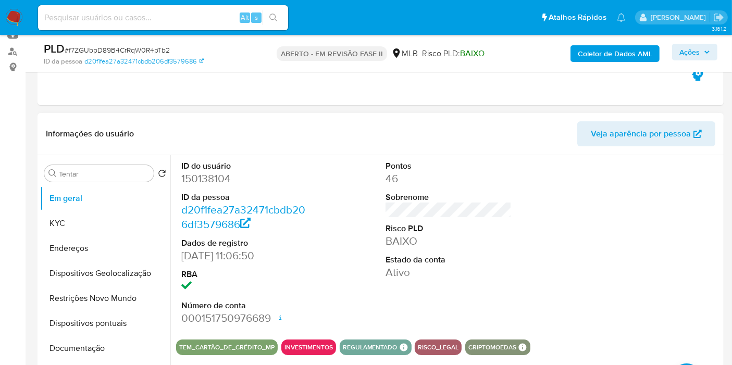
scroll to position [116, 0]
click at [193, 188] on dl "ID do usuário 150138104 ID da pessoa d20f1fea27a32471cbdb206df3579686 Dados de …" at bounding box center [244, 243] width 126 height 166
click at [195, 177] on font "150138104" at bounding box center [205, 177] width 49 height 15
copy font "150138104"
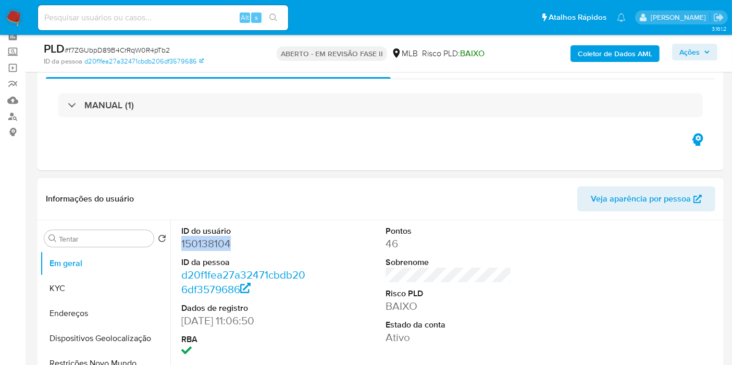
scroll to position [48, 0]
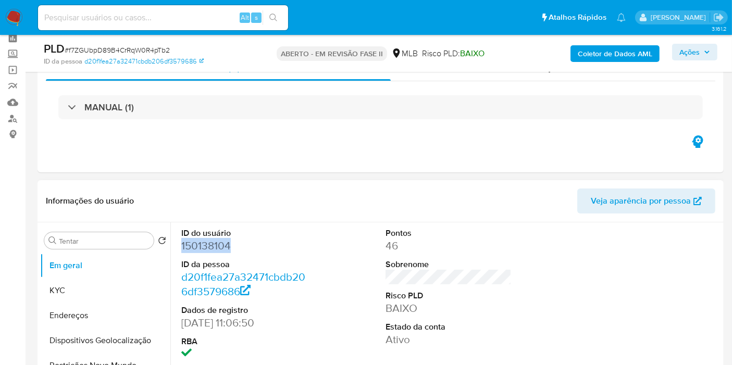
click at [202, 248] on font "150138104" at bounding box center [205, 245] width 49 height 15
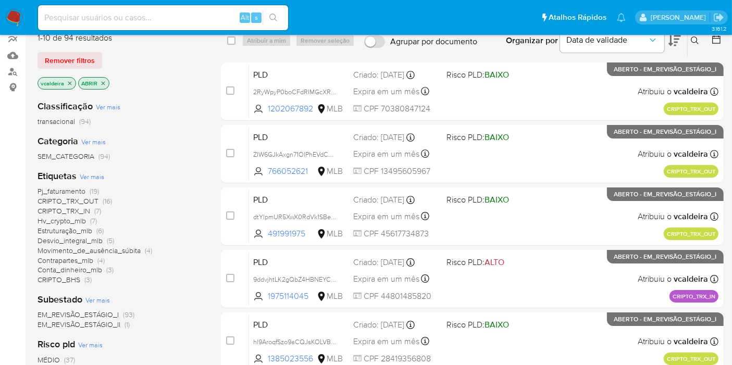
scroll to position [116, 0]
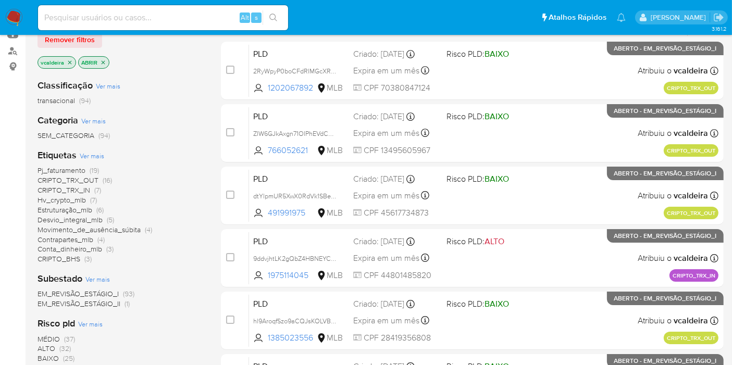
click at [77, 211] on font "Estruturação_mlb" at bounding box center [64, 210] width 55 height 10
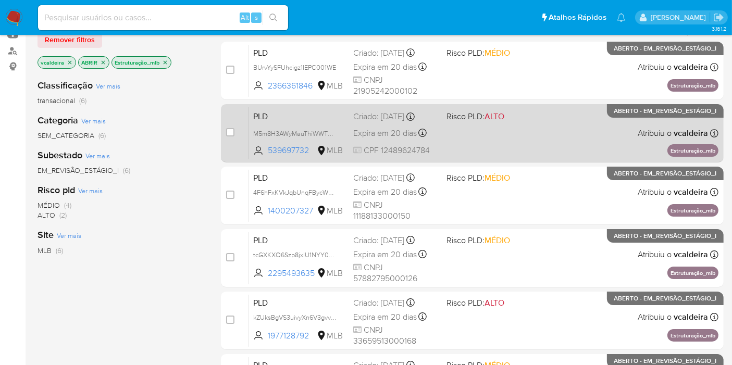
click at [626, 116] on p "ABERTO - EM_REVISÃO_ESTÁGIO_I" at bounding box center [665, 111] width 117 height 14
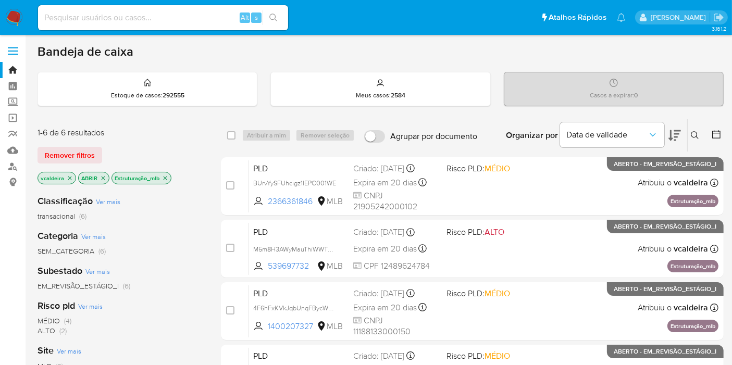
click at [168, 179] on p "Estruturação_mlb" at bounding box center [141, 177] width 59 height 11
click at [163, 180] on icon "fechar filtro" at bounding box center [165, 178] width 6 height 6
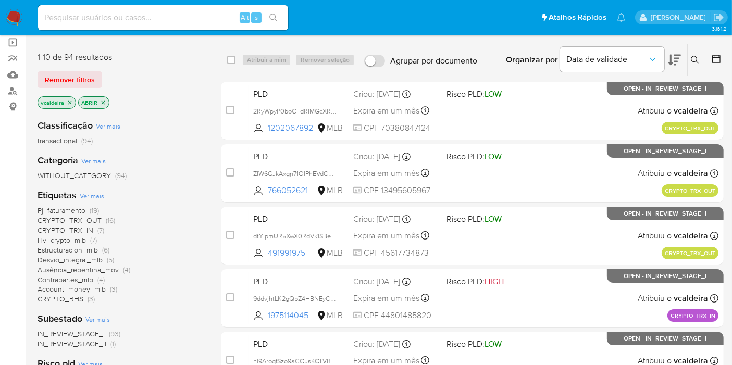
scroll to position [116, 0]
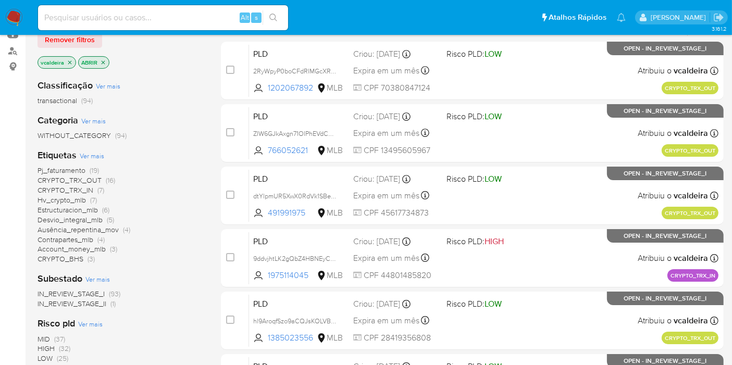
click at [81, 249] on span "Account_money_mlb" at bounding box center [71, 249] width 68 height 10
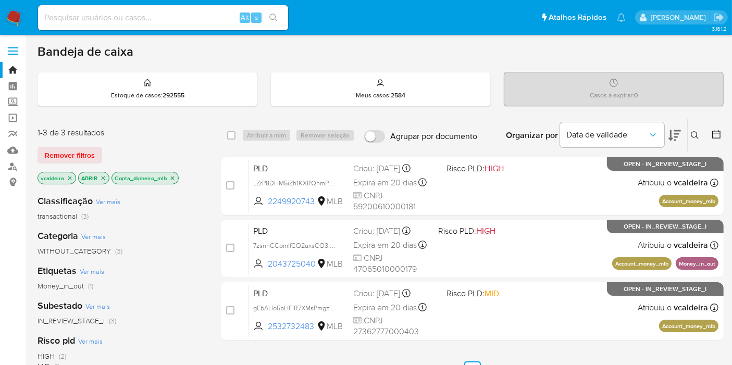
click at [172, 176] on icon "fechar filtro" at bounding box center [172, 178] width 6 height 6
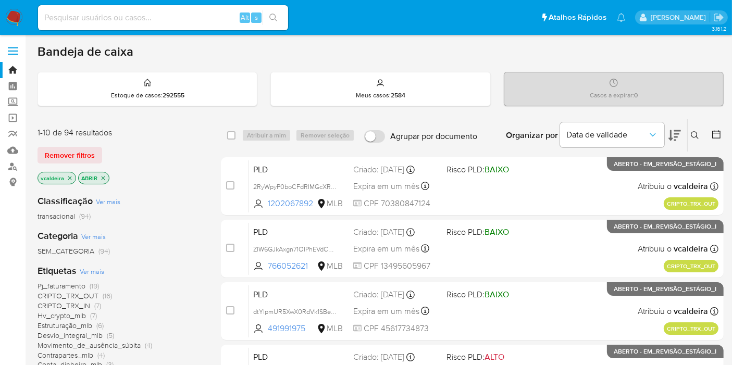
click at [65, 287] on font "Pj_faturamento" at bounding box center [61, 286] width 48 height 10
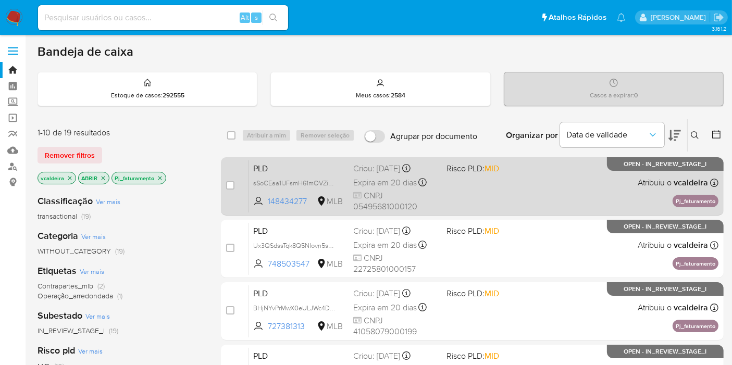
click at [615, 170] on div "PLD sSoCEaa1IJFsmH61mOVZi4ia 148434277 MLB Risco PLD: MID Criou: 12/09/2025 Cri…" at bounding box center [483, 186] width 469 height 53
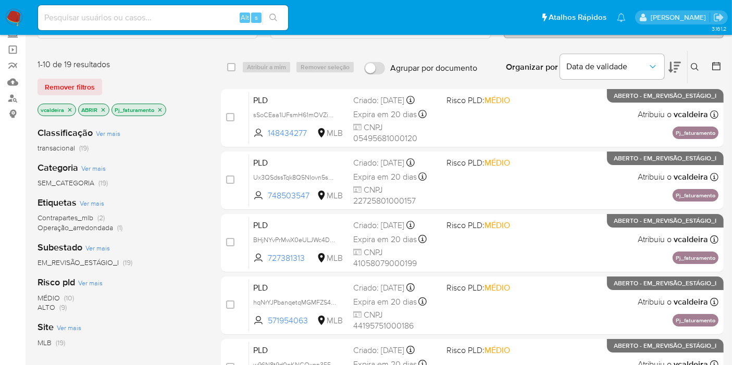
scroll to position [173, 0]
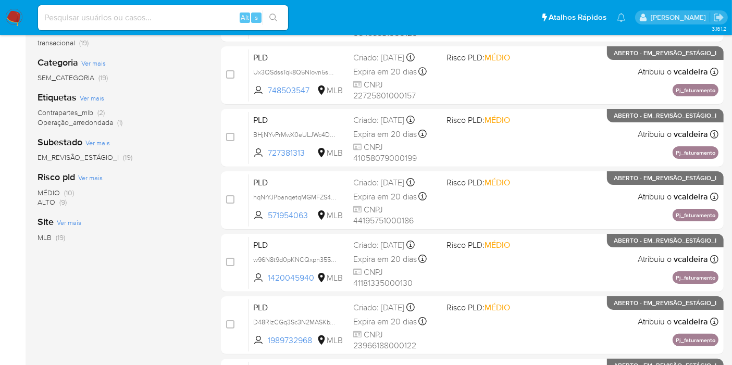
click at [54, 205] on font "ALTO" at bounding box center [46, 202] width 18 height 10
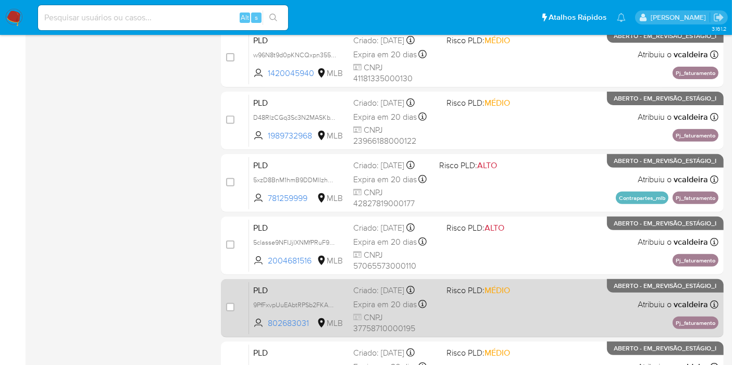
scroll to position [493, 0]
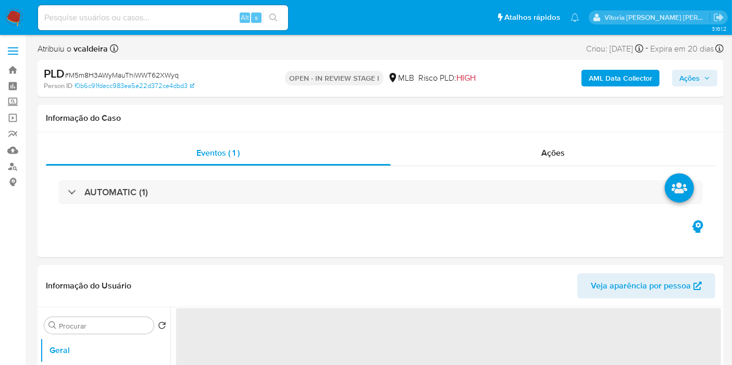
select select "10"
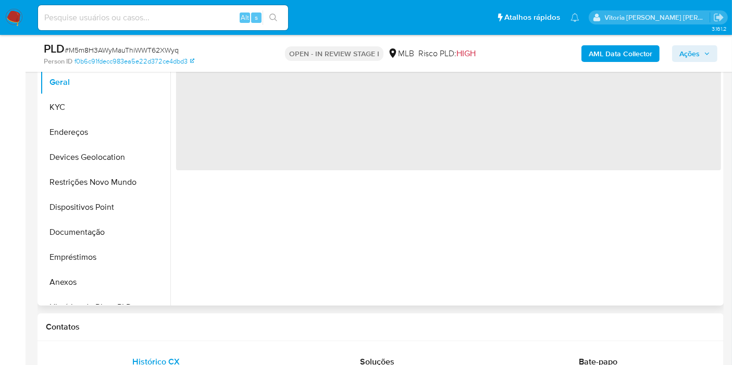
select select "10"
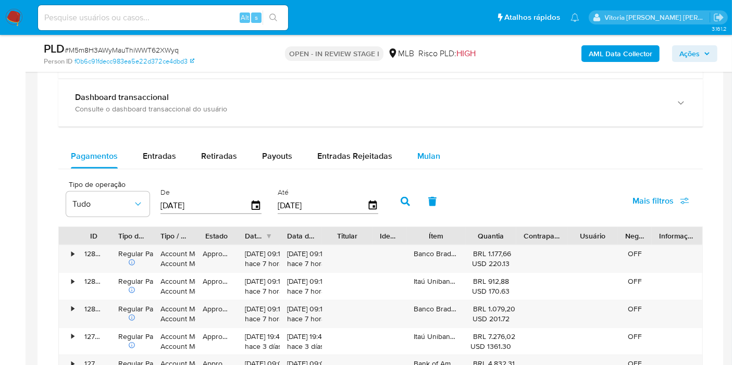
click at [427, 160] on span "Mulan" at bounding box center [428, 156] width 23 height 12
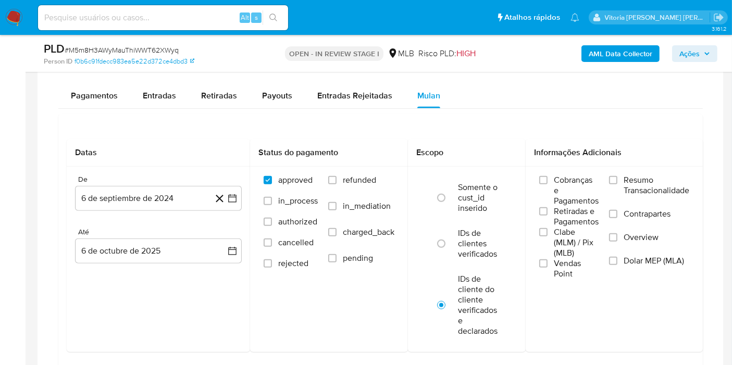
scroll to position [867, 0]
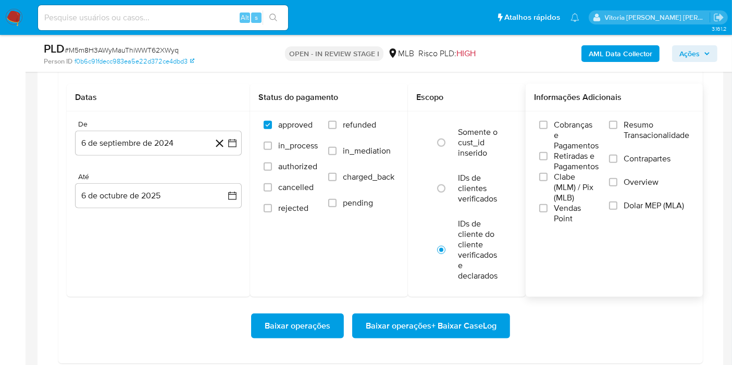
click at [660, 128] on span "Resumo Transacionalidade" at bounding box center [656, 130] width 66 height 21
click at [617, 128] on input "Resumo Transacionalidade" at bounding box center [613, 125] width 8 height 8
click at [128, 141] on button "6 de septiembre de 2024" at bounding box center [158, 143] width 167 height 25
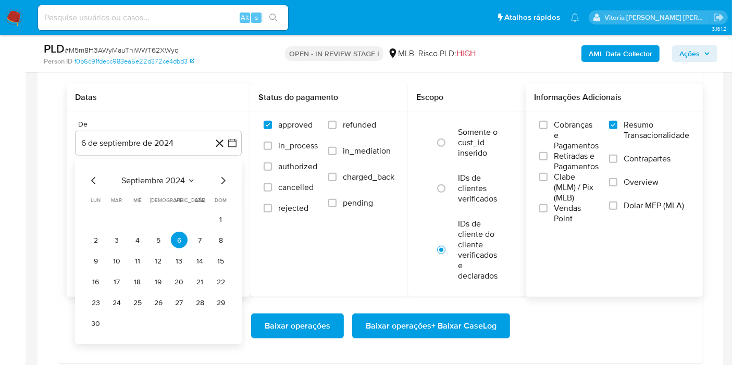
click at [158, 185] on div "septiembre 2024" at bounding box center [158, 180] width 142 height 12
click at [194, 178] on icon "Seleccionar mes y año" at bounding box center [191, 181] width 8 height 8
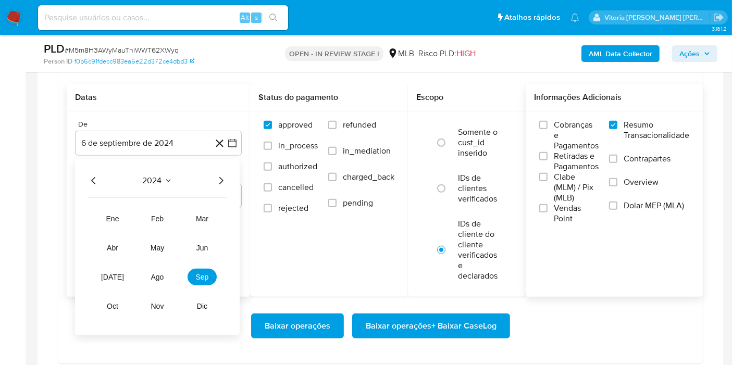
click at [226, 175] on icon "Año siguiente" at bounding box center [221, 180] width 12 height 12
click at [159, 276] on span "ago" at bounding box center [157, 277] width 13 height 8
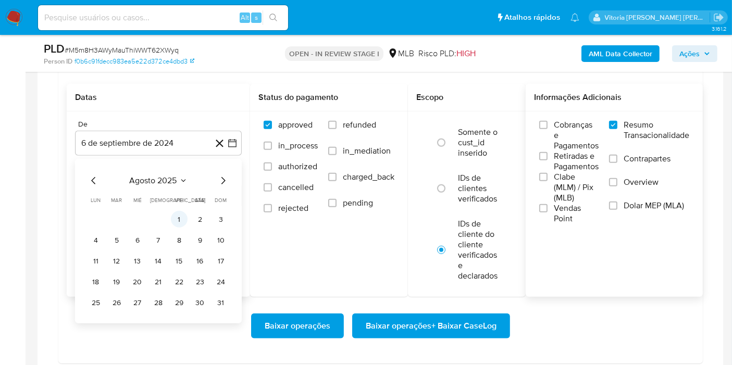
click at [175, 213] on button "1" at bounding box center [179, 219] width 17 height 17
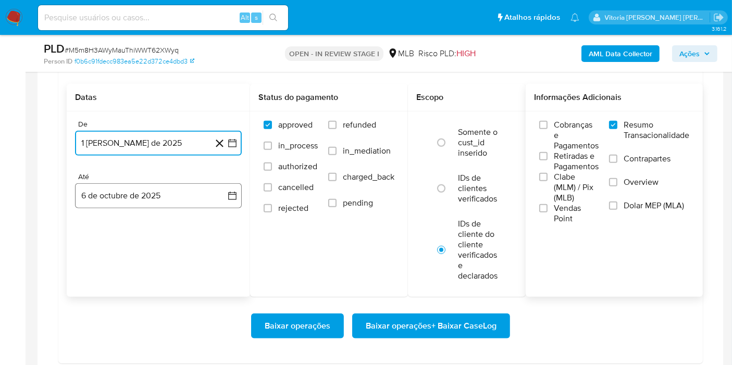
click at [112, 203] on button "6 de octubre de 2025" at bounding box center [158, 195] width 167 height 25
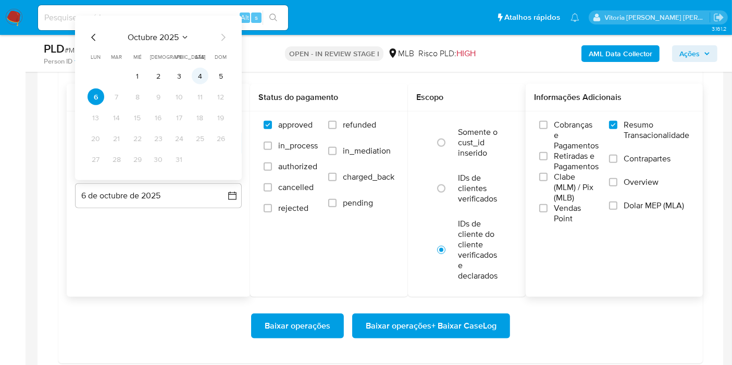
click at [199, 77] on button "4" at bounding box center [200, 76] width 17 height 17
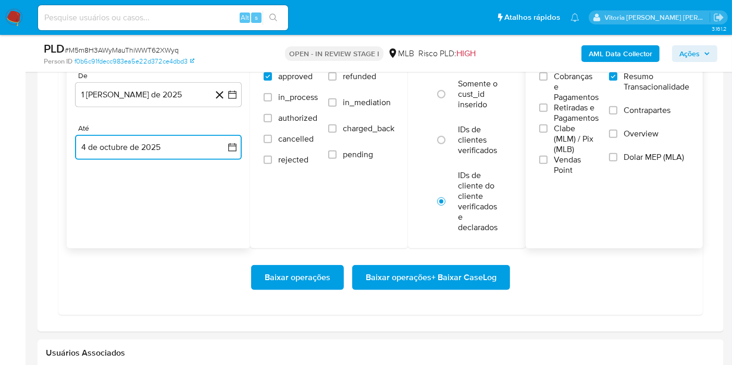
scroll to position [983, 0]
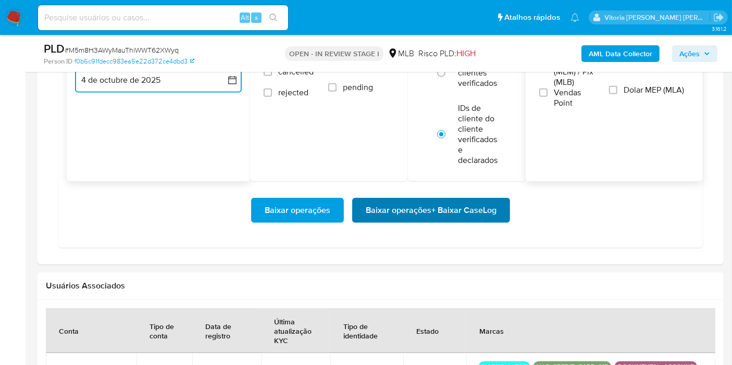
click at [407, 213] on span "Baixar operações + Baixar CaseLog" at bounding box center [431, 210] width 131 height 23
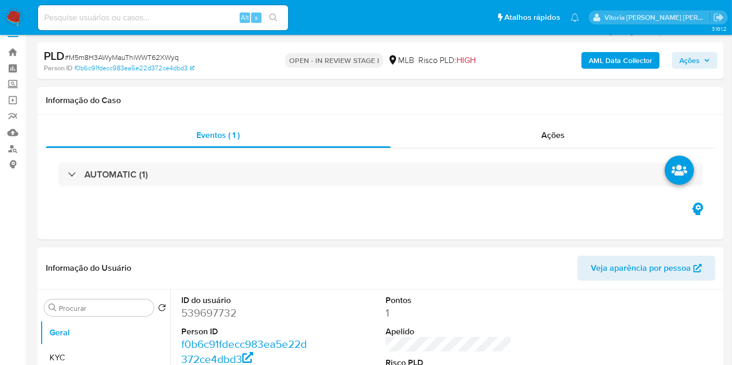
scroll to position [0, 0]
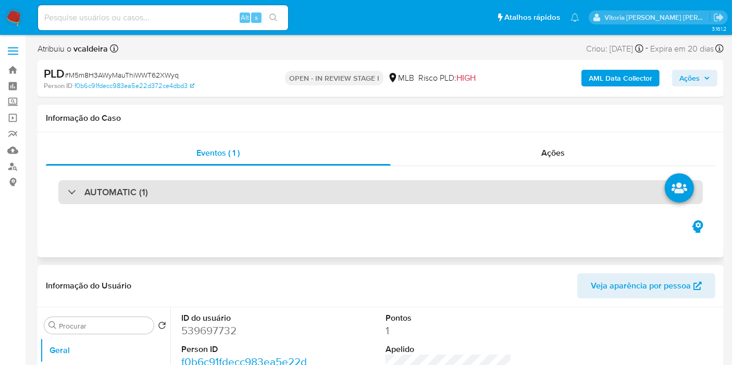
click at [123, 191] on h3 "AUTOMATIC (1)" at bounding box center [116, 191] width 64 height 11
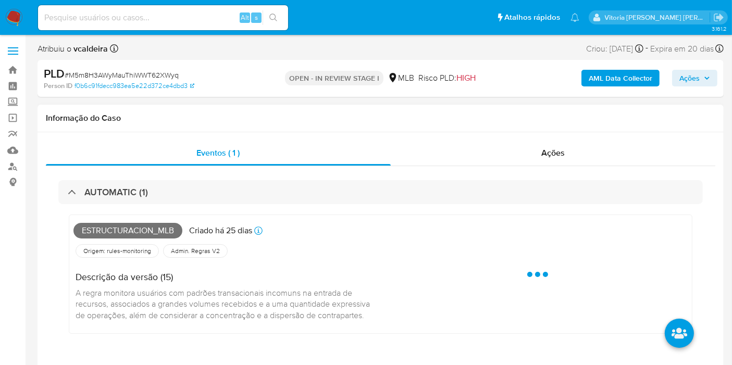
click at [124, 233] on span "Estructuracion_mlb" at bounding box center [127, 231] width 109 height 16
copy span "Estructuracion_mlb"
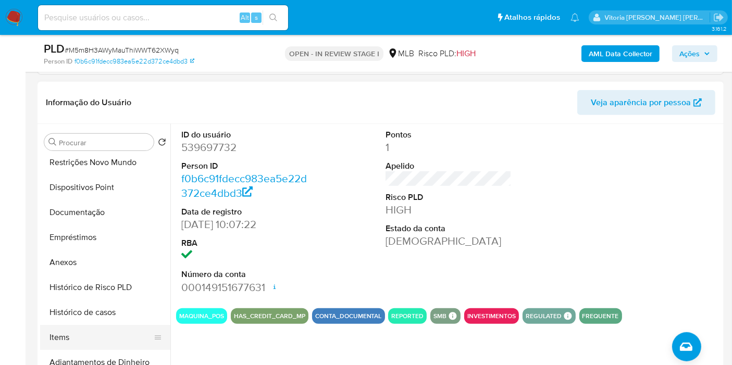
scroll to position [173, 0]
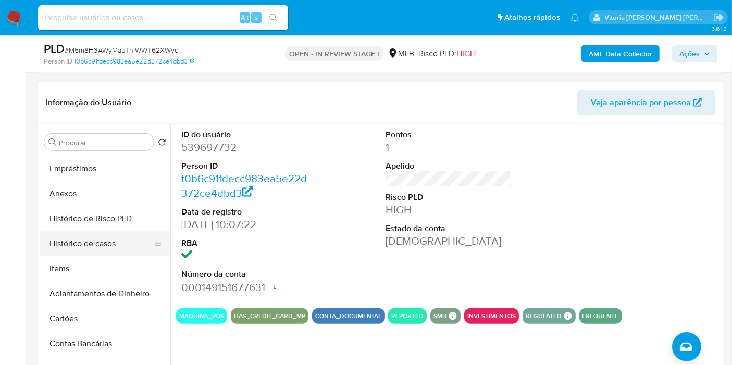
click at [92, 240] on button "Histórico de casos" at bounding box center [101, 243] width 122 height 25
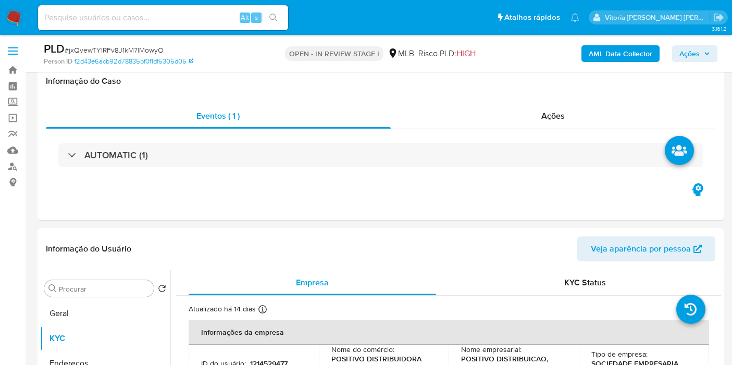
select select "10"
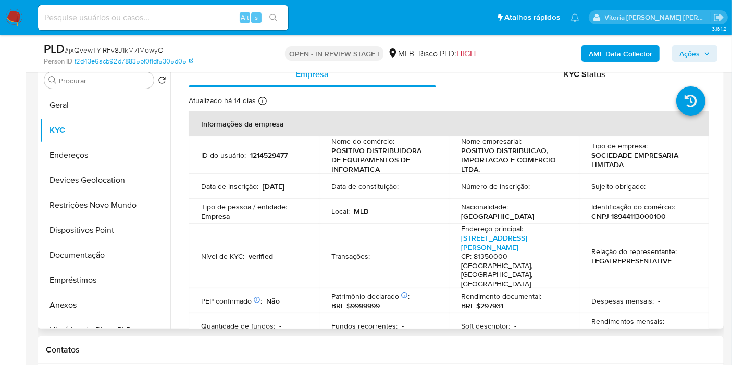
scroll to position [708, 0]
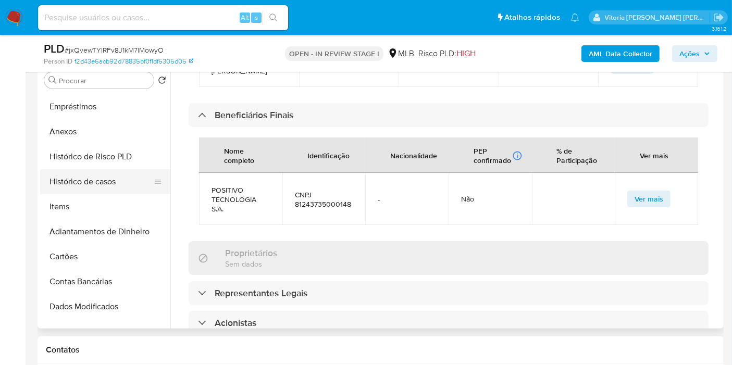
click at [105, 188] on button "Histórico de casos" at bounding box center [101, 181] width 122 height 25
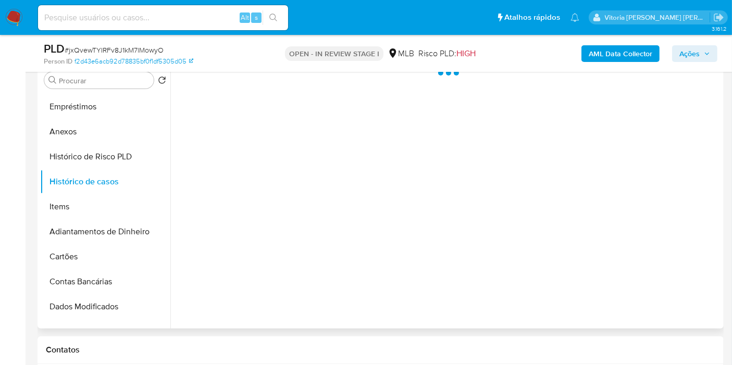
scroll to position [0, 0]
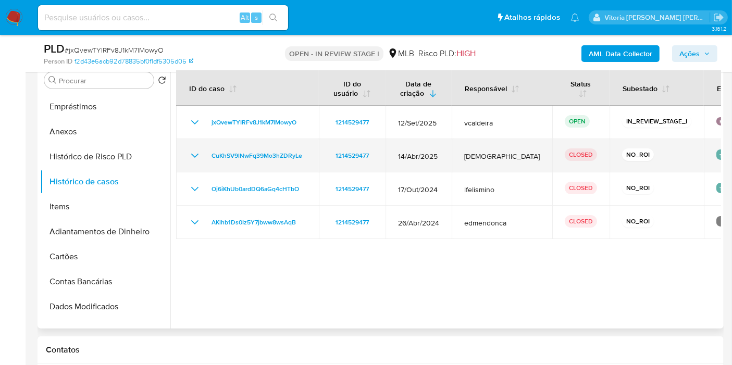
click at [189, 155] on icon "Mostrar/Ocultar" at bounding box center [194, 155] width 12 height 12
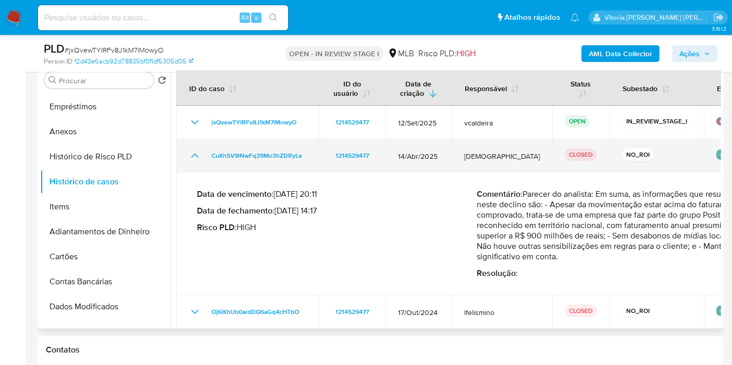
click at [191, 154] on icon "Mostrar/Ocultar" at bounding box center [194, 155] width 12 height 12
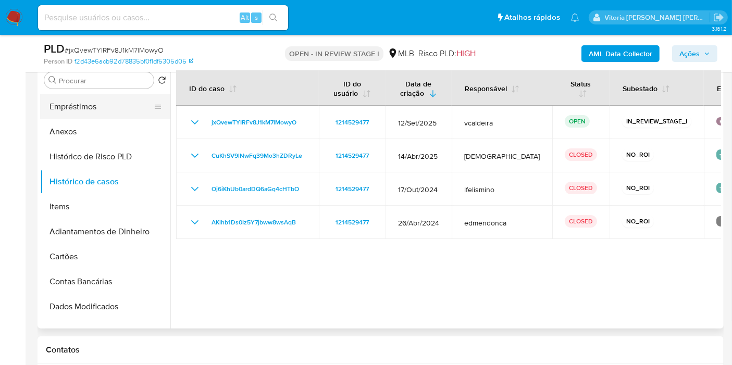
scroll to position [58, 0]
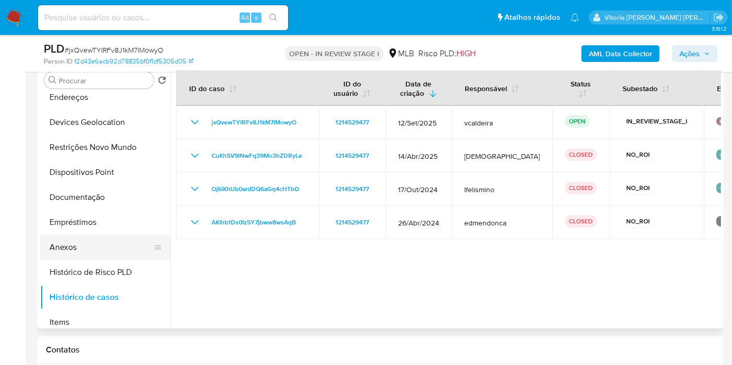
click at [58, 245] on button "Anexos" at bounding box center [101, 247] width 122 height 25
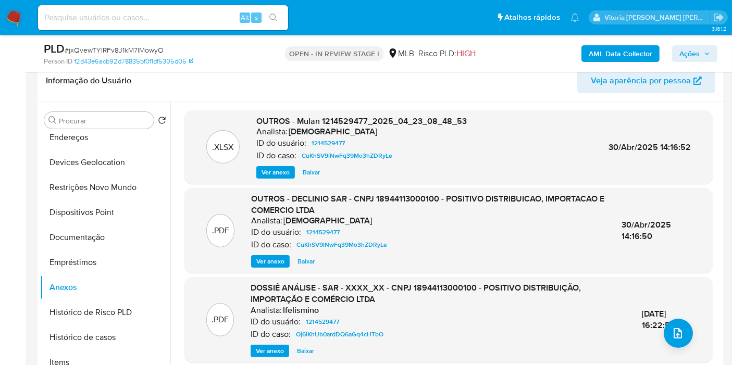
scroll to position [150, 0]
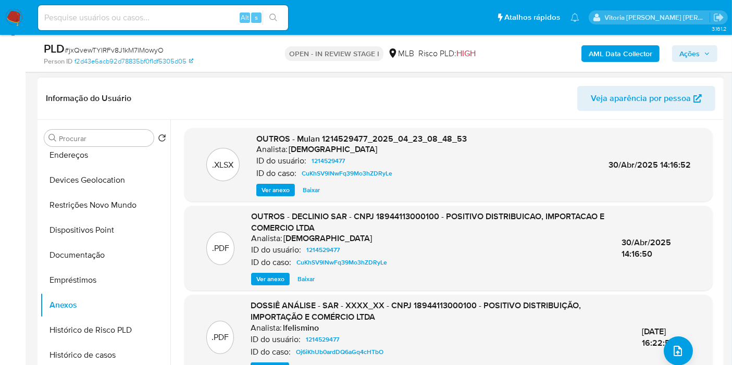
click at [276, 279] on span "Ver anexo" at bounding box center [270, 279] width 28 height 10
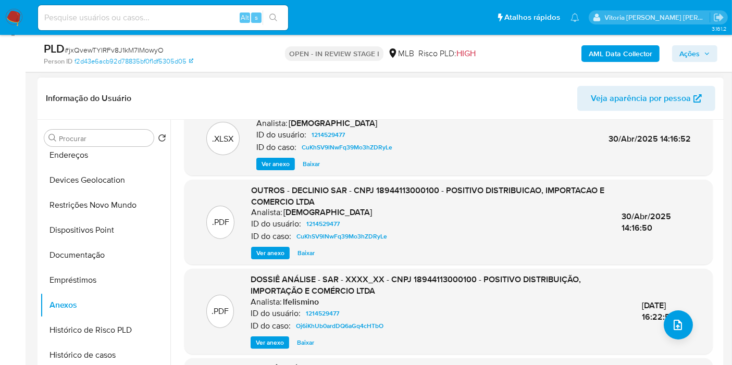
scroll to position [0, 0]
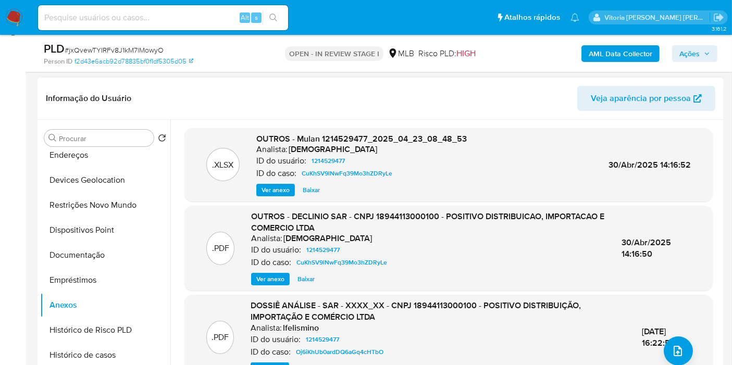
click at [273, 282] on span "Ver anexo" at bounding box center [270, 279] width 28 height 10
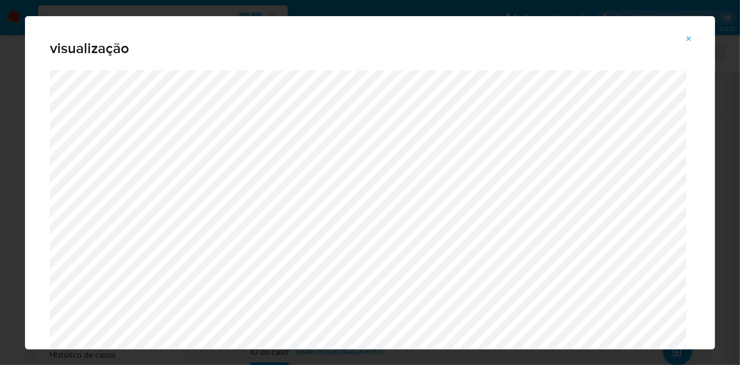
click at [688, 42] on icon "Attachment preview" at bounding box center [689, 39] width 8 height 8
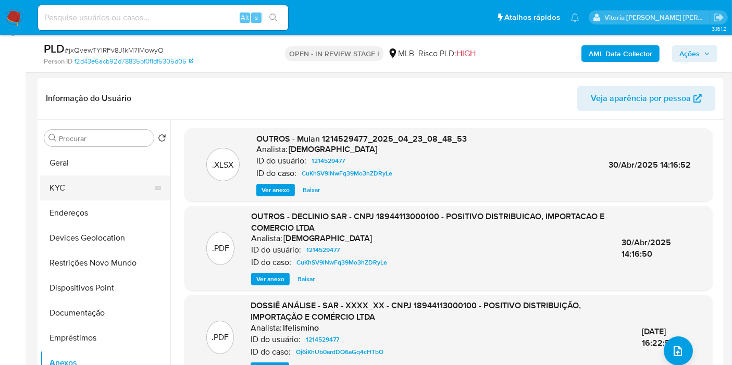
click at [87, 182] on button "KYC" at bounding box center [101, 187] width 122 height 25
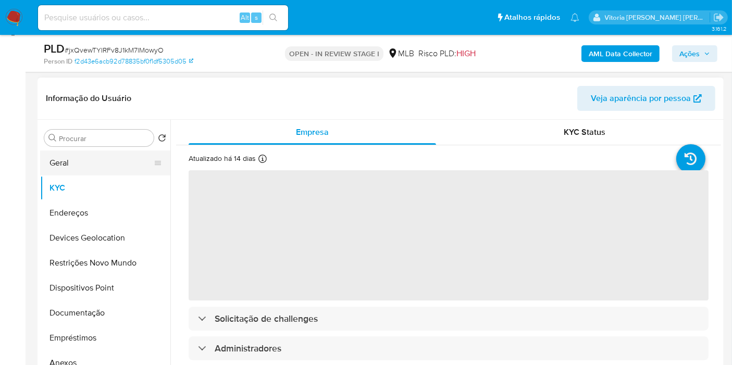
click at [87, 165] on button "Geral" at bounding box center [101, 162] width 122 height 25
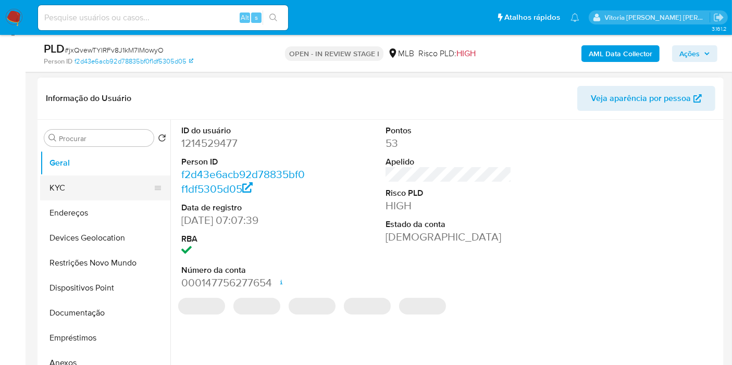
click at [110, 182] on button "KYC" at bounding box center [101, 187] width 122 height 25
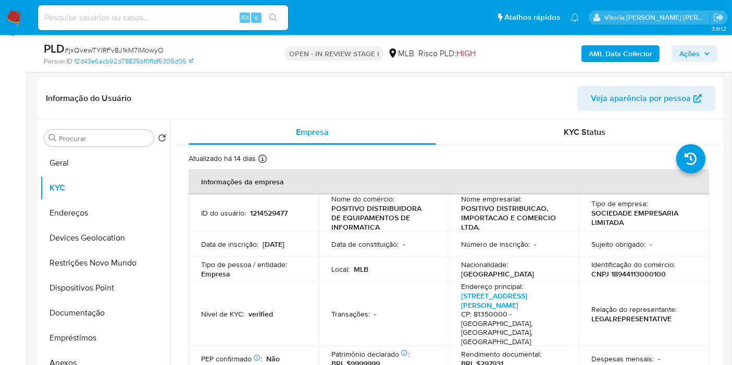
click at [701, 54] on span "Ações" at bounding box center [694, 53] width 31 height 15
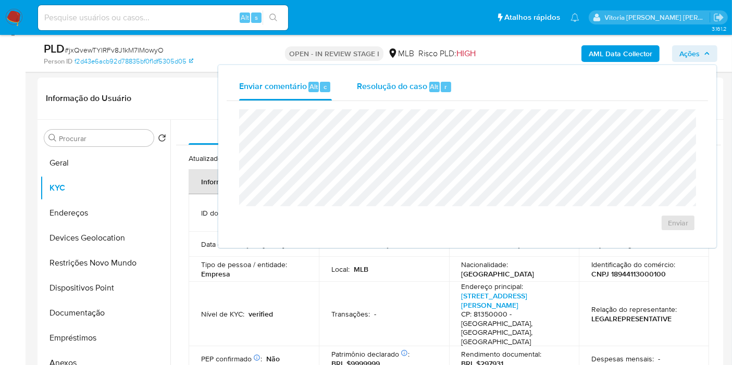
click at [369, 88] on span "Resolução do caso" at bounding box center [392, 86] width 70 height 12
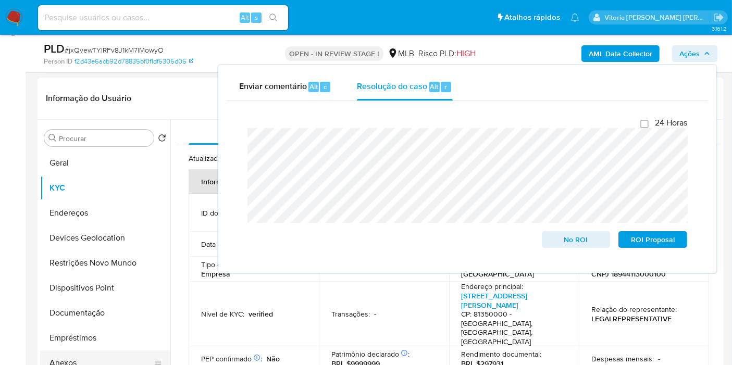
click at [91, 357] on button "Anexos" at bounding box center [101, 362] width 122 height 25
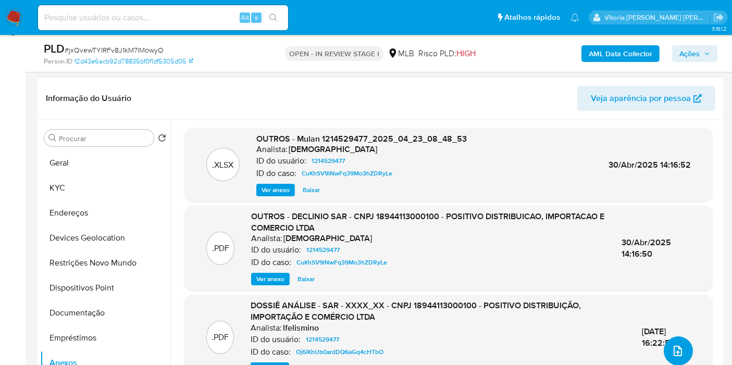
click at [671, 349] on icon "upload-file" at bounding box center [677, 351] width 12 height 12
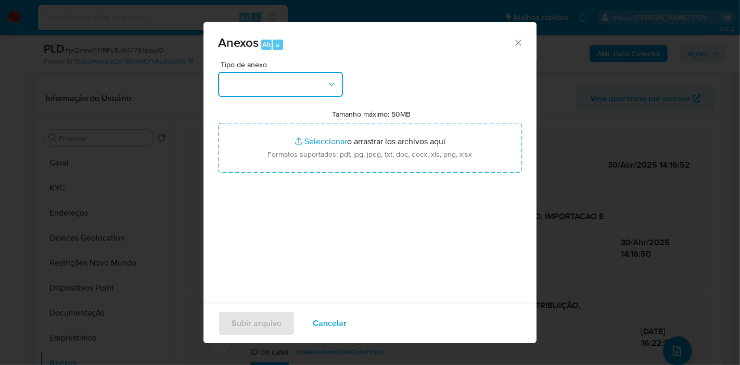
click at [272, 89] on button "button" at bounding box center [280, 84] width 125 height 25
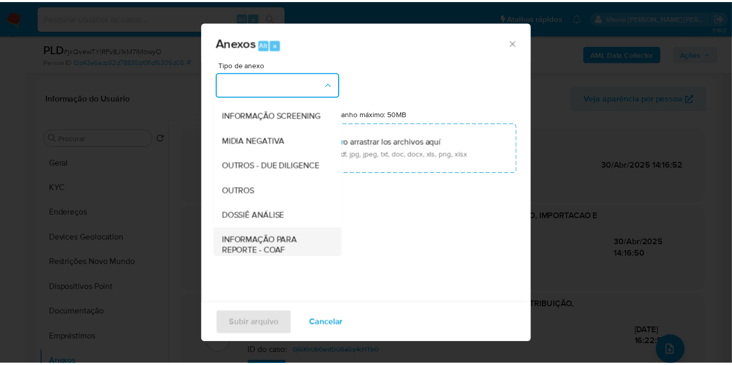
scroll to position [160, 0]
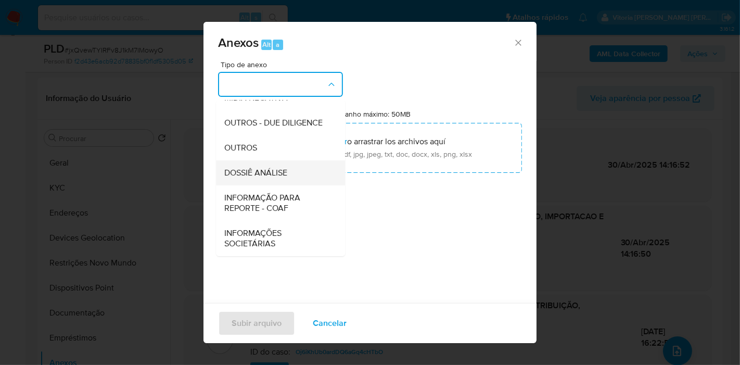
click at [259, 169] on span "DOSSIÊ ANÁLISE" at bounding box center [255, 173] width 63 height 10
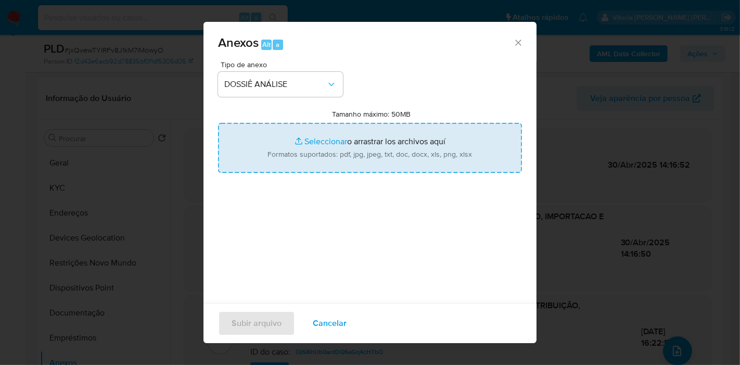
click at [345, 144] on input "Tamanho máximo: 50MB Seleccionar archivos" at bounding box center [370, 148] width 304 height 50
click at [324, 143] on input "Tamanho máximo: 50MB Seleccionar archivos" at bounding box center [370, 148] width 304 height 50
type input "C:\fakepath\Mulan 1214529477_2025_10_06_07_19_42.pdf"
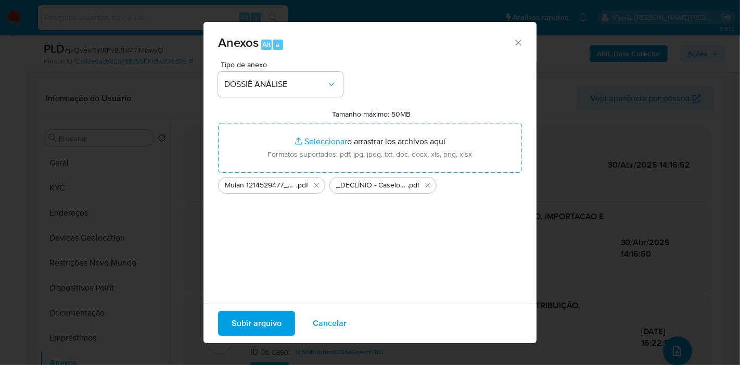
click at [266, 325] on span "Subir arquivo" at bounding box center [257, 323] width 50 height 23
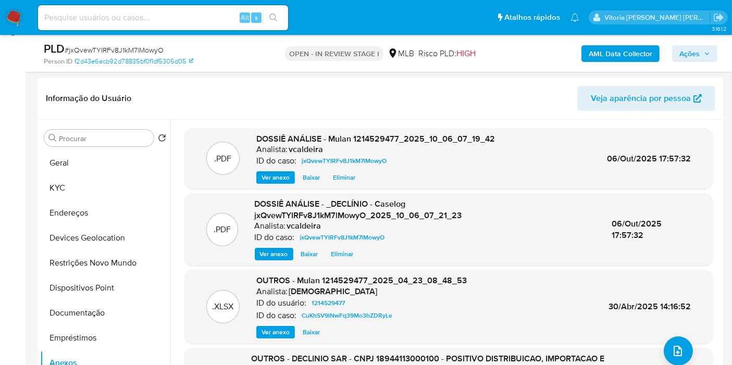
click at [690, 58] on span "Ações" at bounding box center [689, 53] width 20 height 17
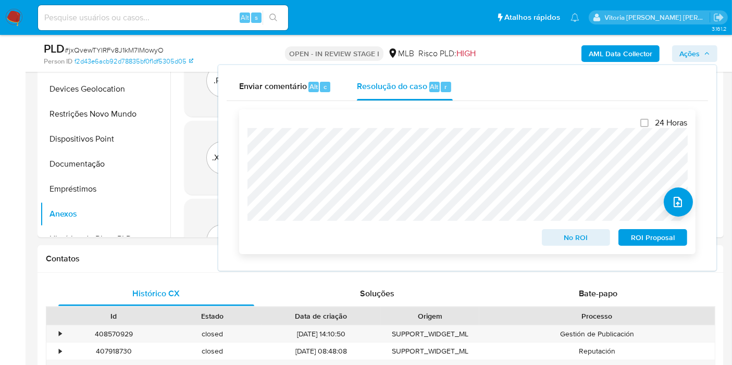
scroll to position [324, 0]
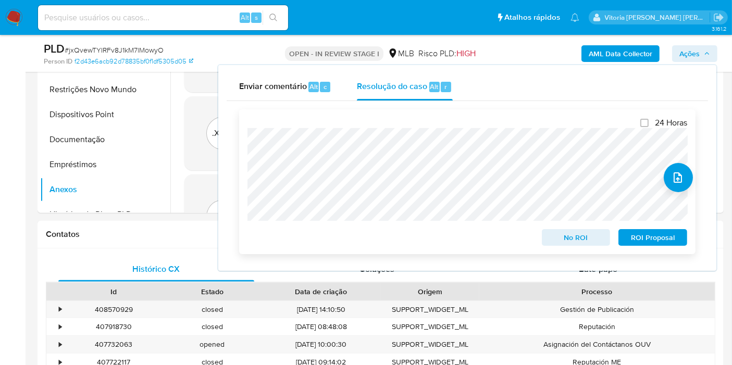
click at [582, 233] on span "No ROI" at bounding box center [576, 237] width 54 height 15
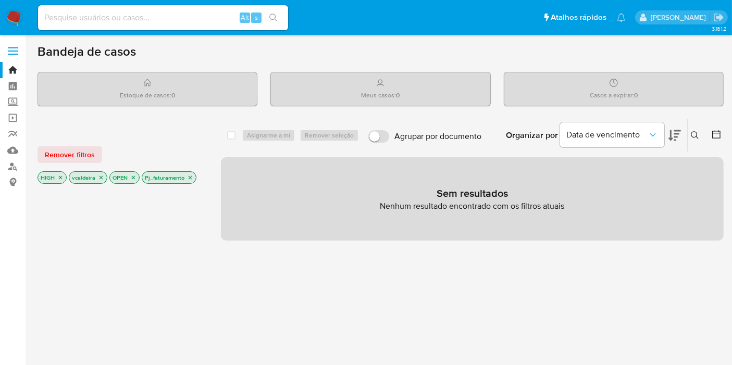
click at [15, 6] on nav "Pausado Ver notificaciones Alt s Atalhos rápidos Presiona las siguientes teclas…" at bounding box center [366, 17] width 732 height 35
click at [10, 11] on img at bounding box center [14, 18] width 18 height 18
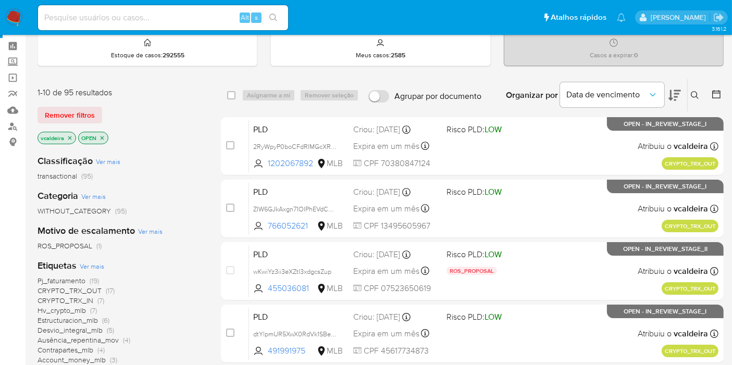
scroll to position [58, 0]
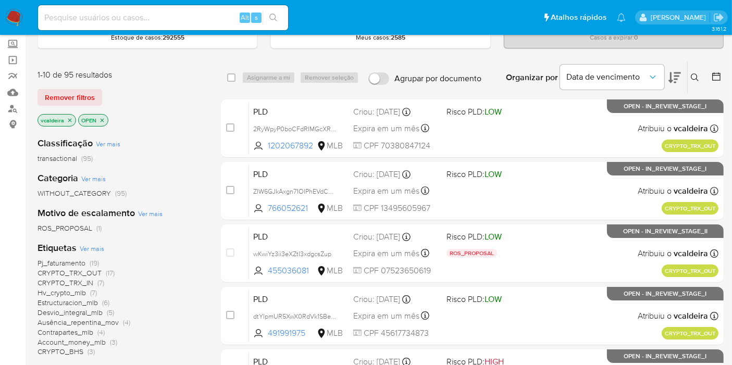
click at [64, 266] on span "Pj_faturamento" at bounding box center [61, 263] width 48 height 10
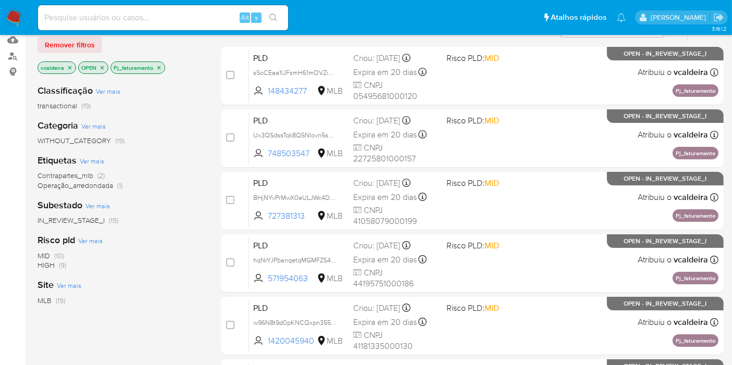
scroll to position [173, 0]
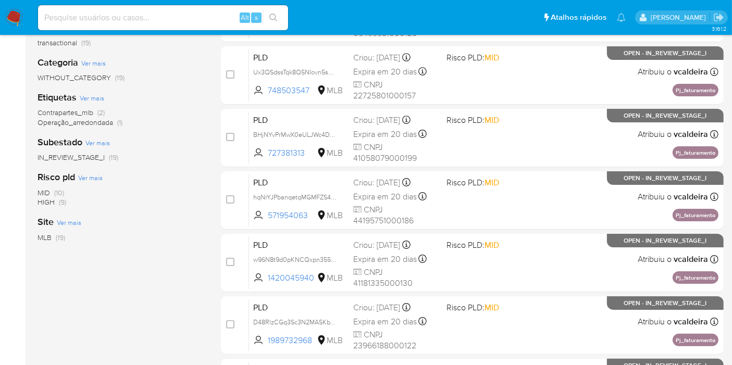
click at [45, 204] on span "HIGH" at bounding box center [45, 202] width 17 height 10
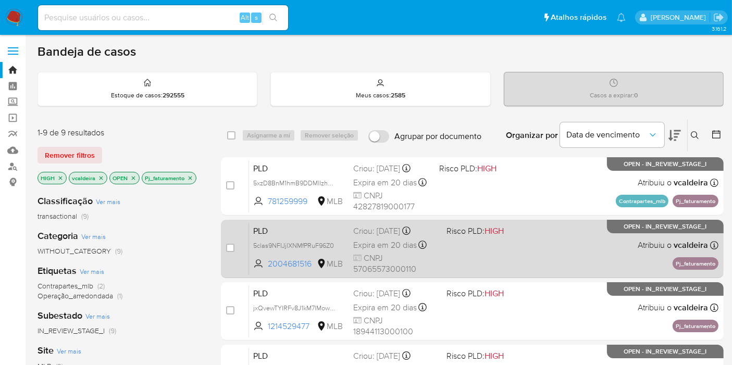
click at [652, 224] on span "OPEN - IN_REVIEW_STAGE_I" at bounding box center [665, 227] width 83 height 6
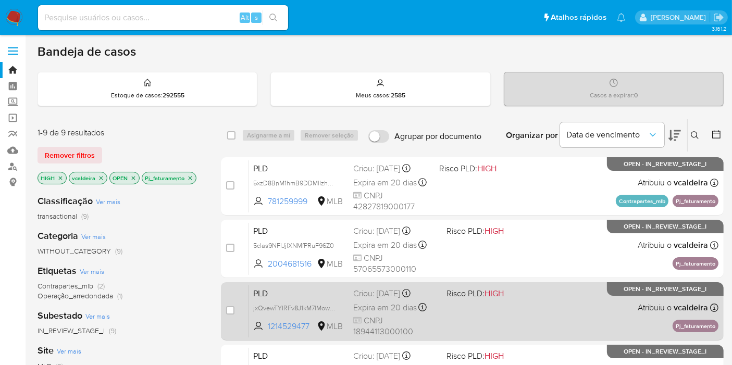
click at [644, 290] on span "OPEN - IN_REVIEW_STAGE_I" at bounding box center [665, 289] width 83 height 6
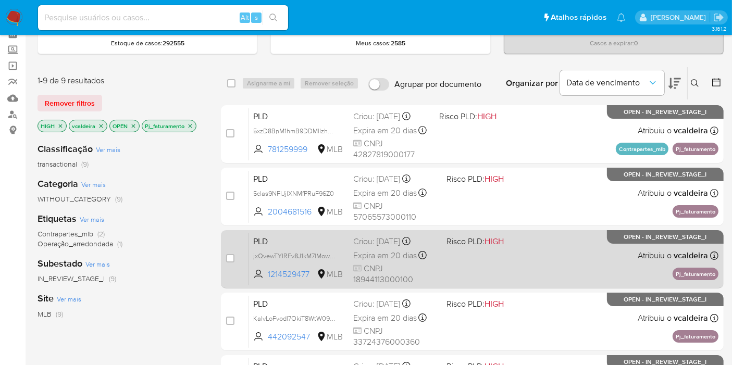
scroll to position [116, 0]
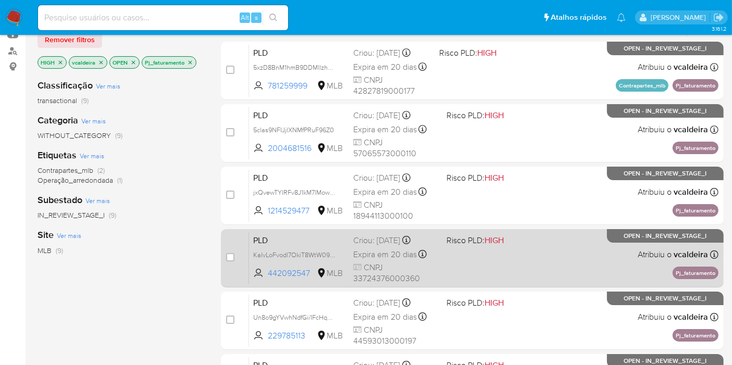
click at [633, 246] on div "PLD KaIvLoFvodl7OkiT8WtW09A3 442092547 MLB Risco PLD: HIGH Criou: 12/09/2025 Cr…" at bounding box center [483, 258] width 469 height 53
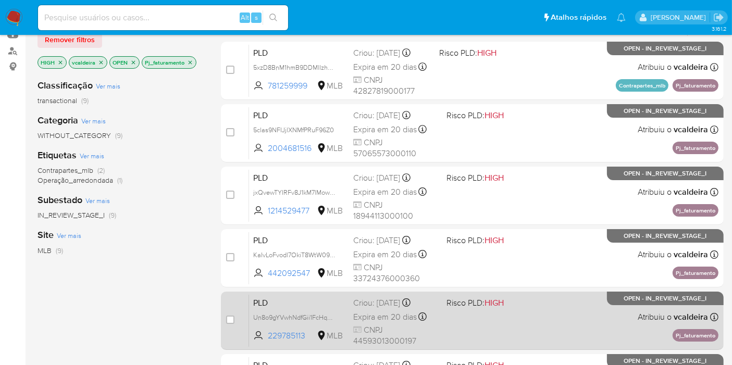
click at [671, 297] on span "OPEN - IN_REVIEW_STAGE_I" at bounding box center [665, 299] width 83 height 6
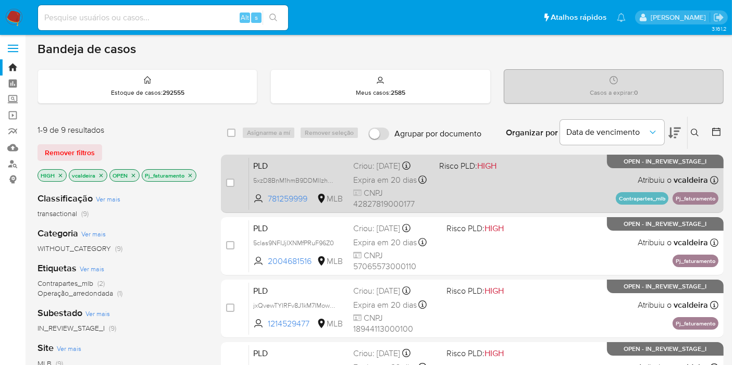
scroll to position [0, 0]
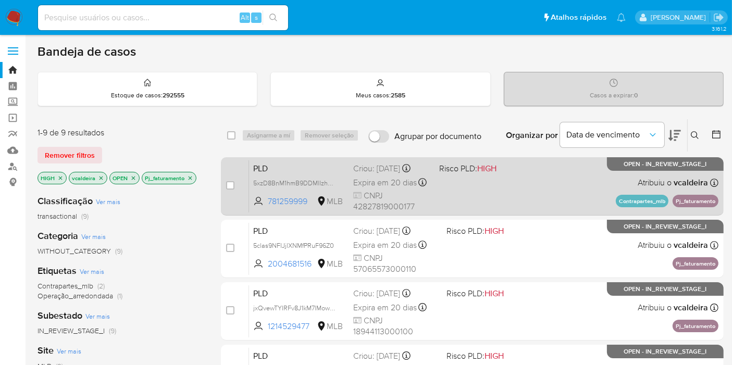
click at [629, 169] on div "PLD 5xzD8BnM1hmB9DDMlIzhUbAh 781259999 MLB Risco PLD: HIGH Criou: 12/09/2025 Cr…" at bounding box center [483, 186] width 469 height 53
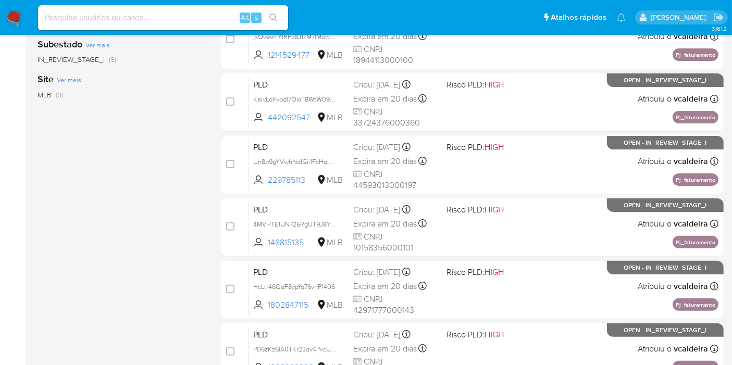
scroll to position [289, 0]
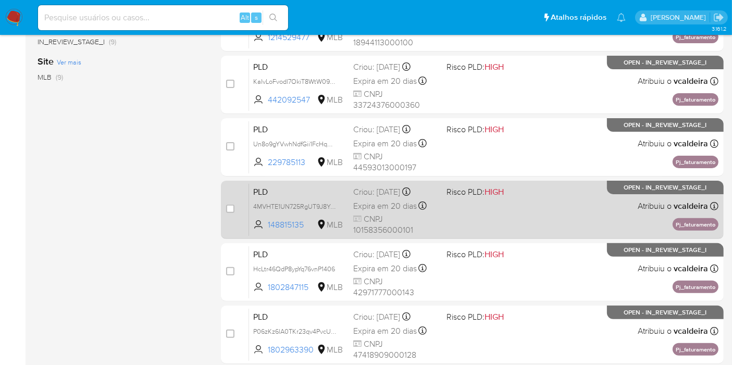
click at [623, 186] on p "OPEN - IN_REVIEW_STAGE_I" at bounding box center [665, 188] width 117 height 14
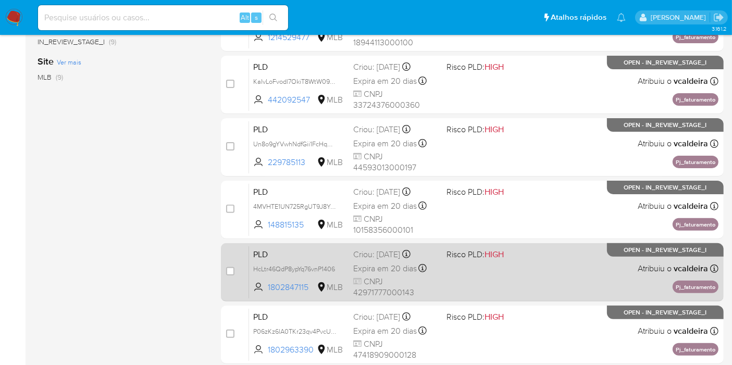
click at [656, 248] on span "OPEN - IN_REVIEW_STAGE_I" at bounding box center [665, 250] width 83 height 6
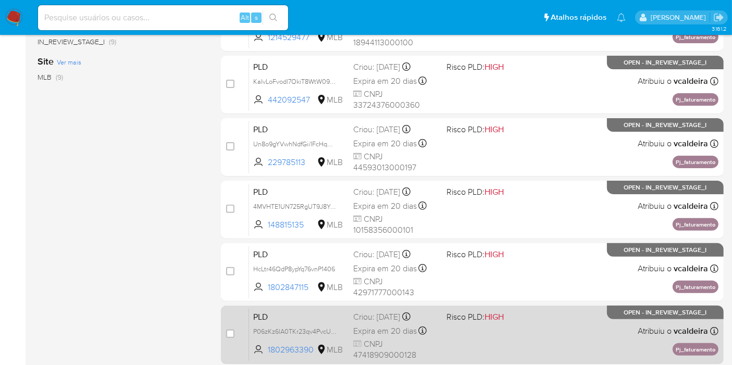
click at [649, 310] on span "OPEN - IN_REVIEW_STAGE_I" at bounding box center [665, 313] width 83 height 6
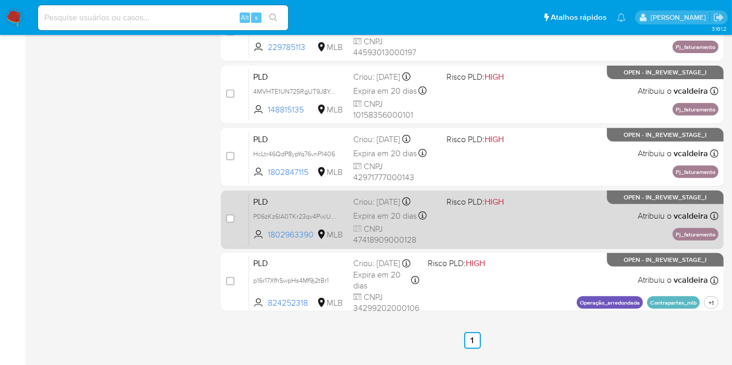
scroll to position [431, 0]
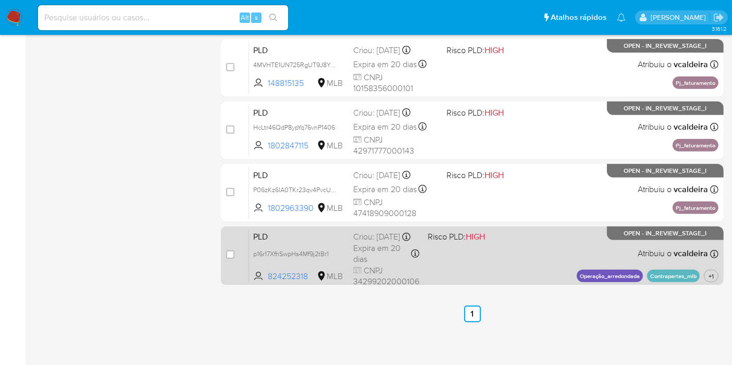
click at [640, 236] on p "OPEN - IN_REVIEW_STAGE_I" at bounding box center [665, 234] width 117 height 14
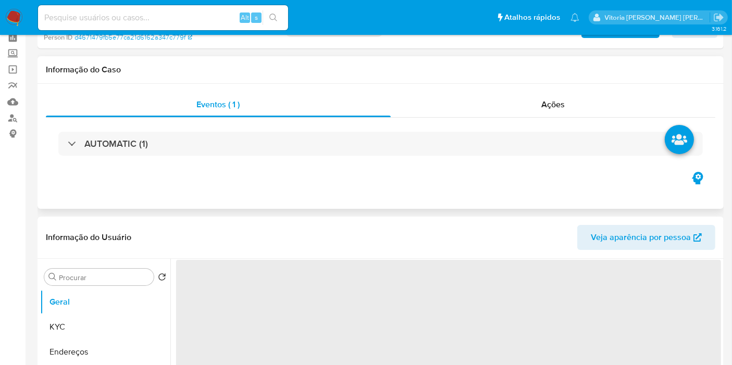
select select "10"
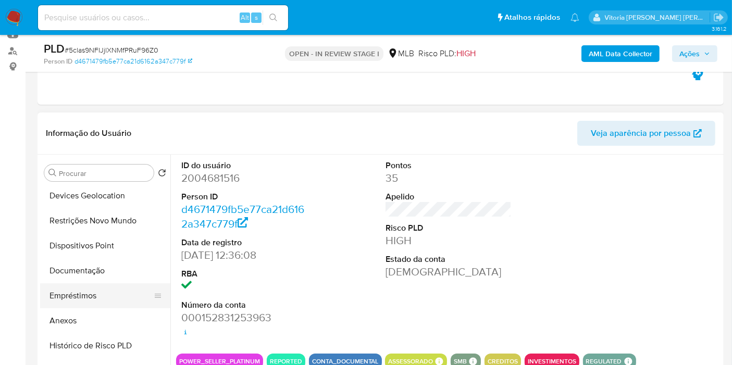
scroll to position [116, 0]
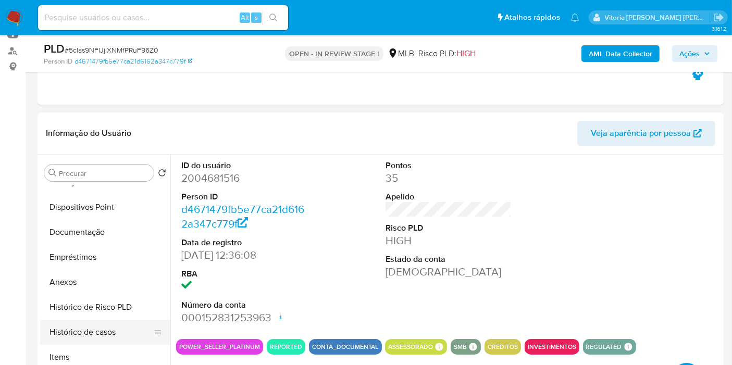
click at [99, 329] on button "Histórico de casos" at bounding box center [101, 332] width 122 height 25
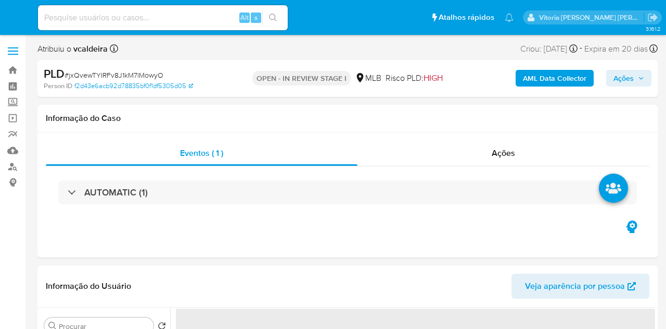
select select "10"
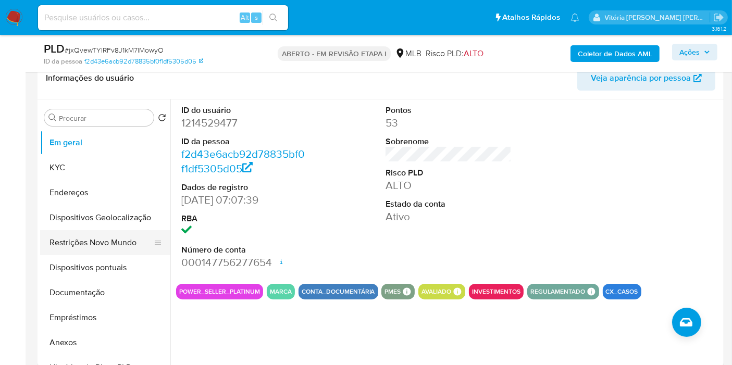
scroll to position [173, 0]
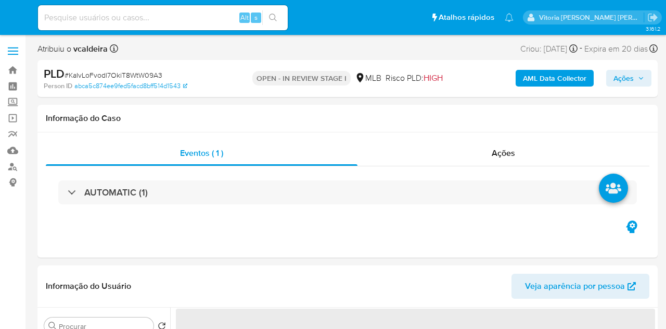
select select "10"
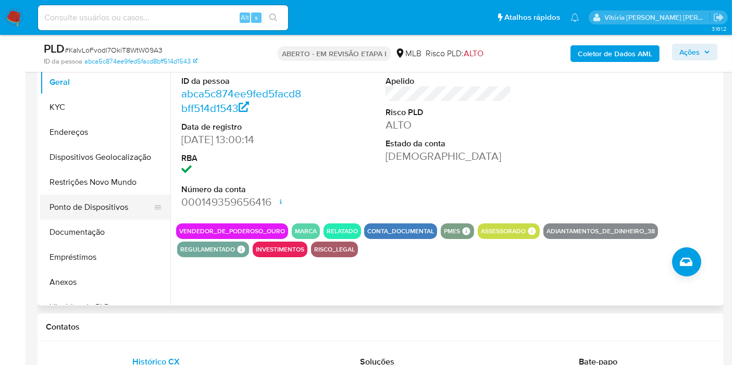
scroll to position [116, 0]
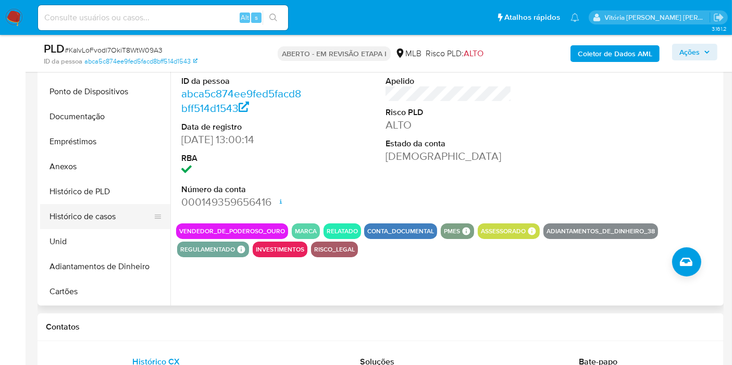
click at [102, 209] on button "Histórico de casos" at bounding box center [101, 216] width 122 height 25
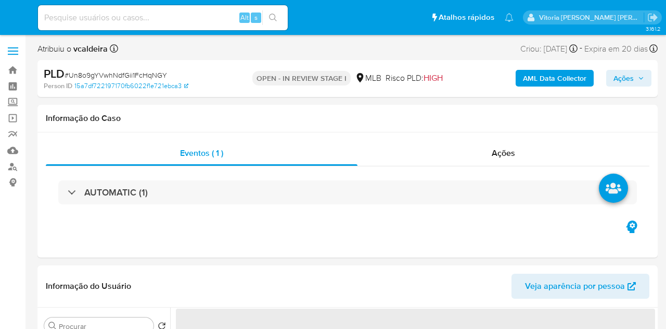
select select "10"
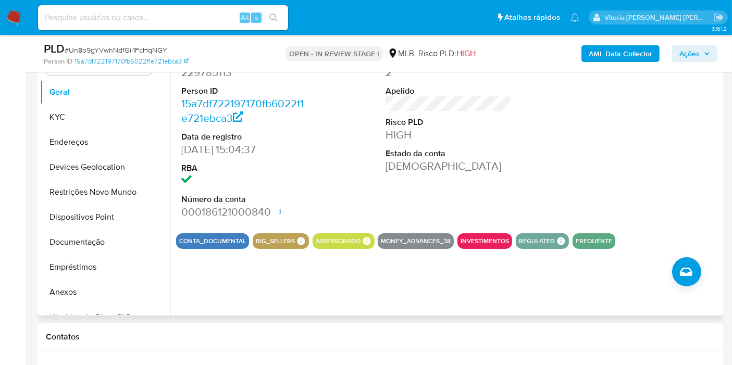
scroll to position [231, 0]
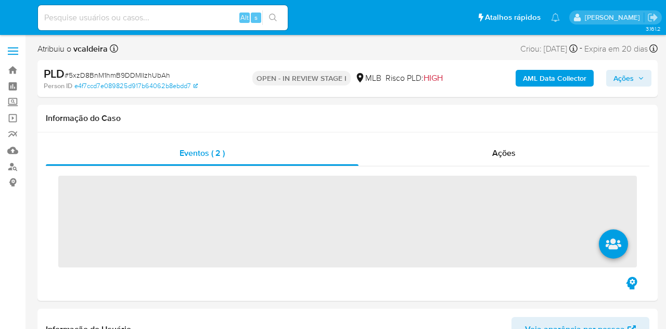
select select "10"
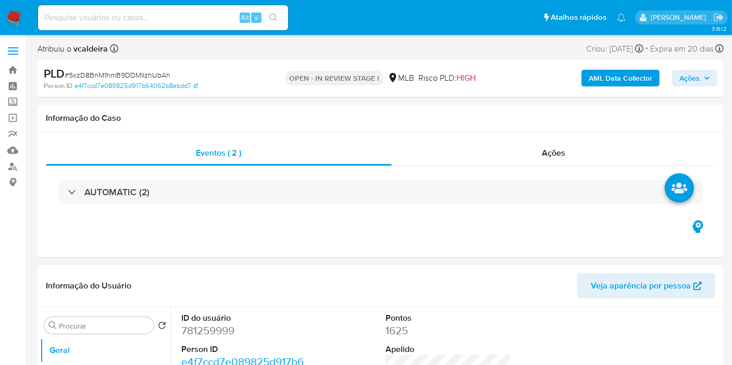
scroll to position [173, 0]
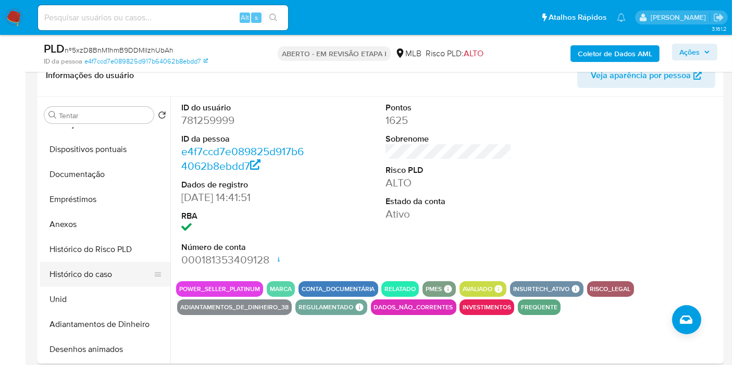
click at [99, 272] on ul "Em geral KYC Endereços Dispositivos Geolocalização Restrições Novo Mundo Dispos…" at bounding box center [105, 245] width 130 height 235
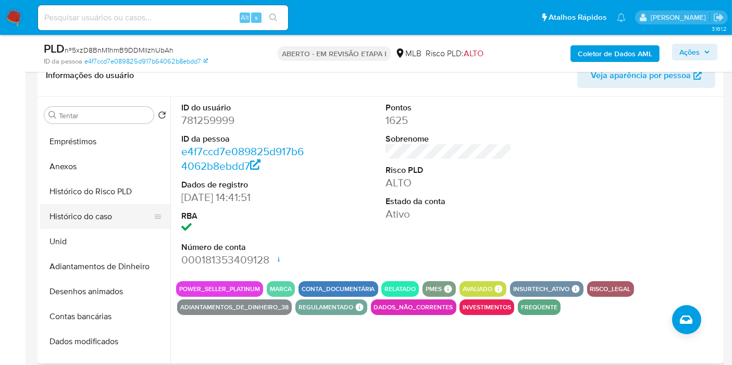
click at [93, 219] on button "Histórico do caso" at bounding box center [101, 216] width 122 height 25
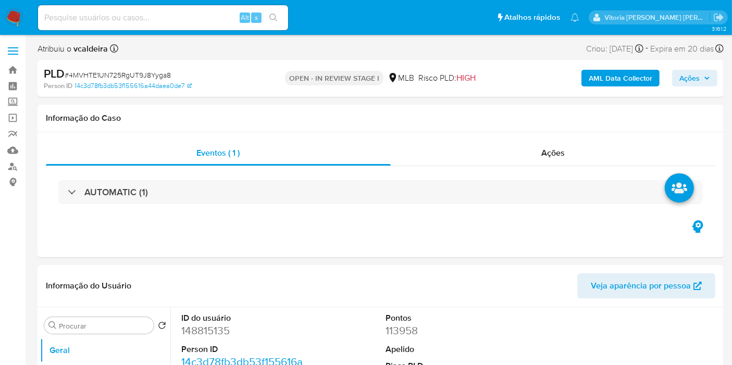
select select "10"
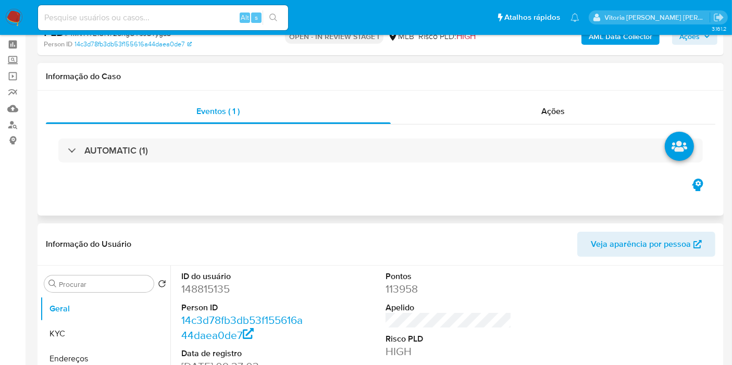
scroll to position [231, 0]
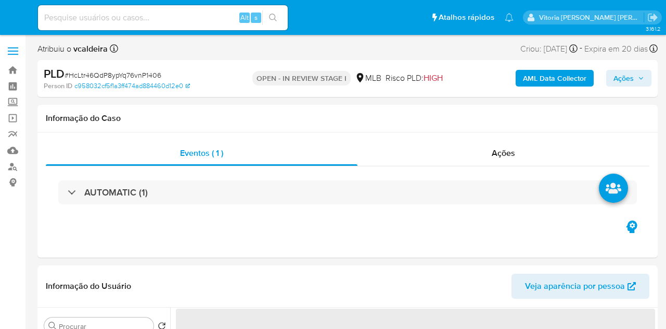
select select "10"
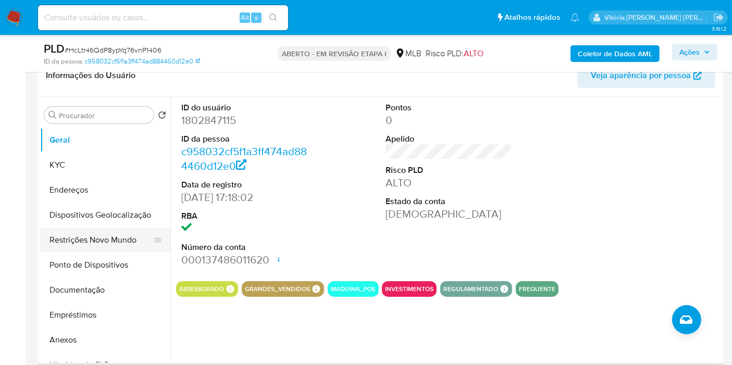
scroll to position [116, 0]
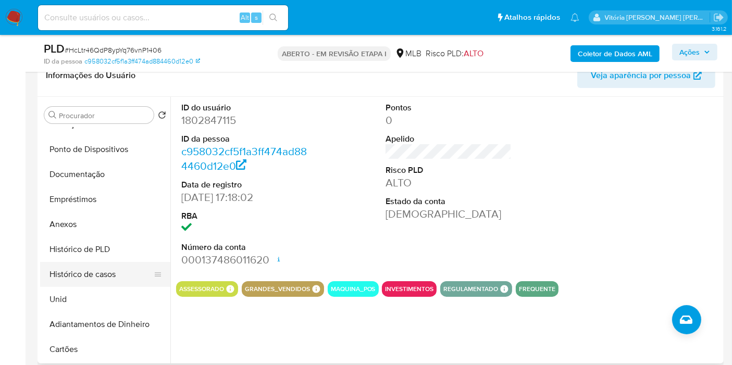
click at [89, 275] on button "Histórico de casos" at bounding box center [101, 274] width 122 height 25
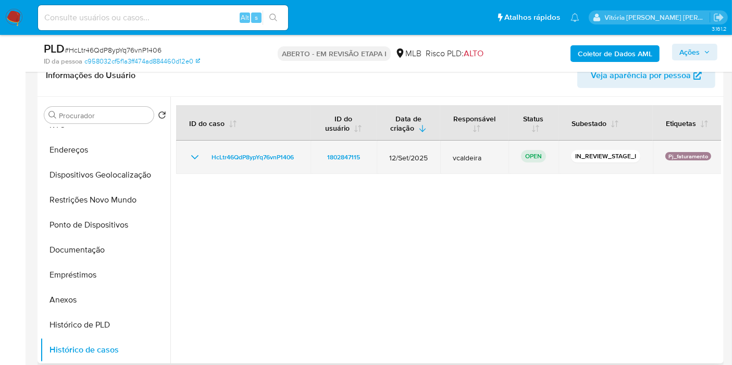
scroll to position [0, 0]
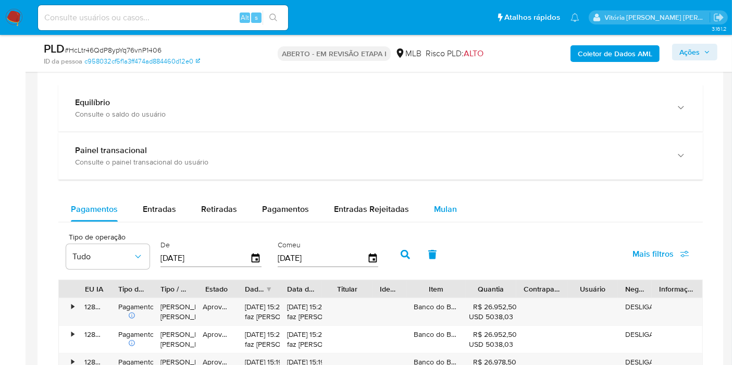
click at [439, 206] on font "Mulan" at bounding box center [445, 209] width 23 height 12
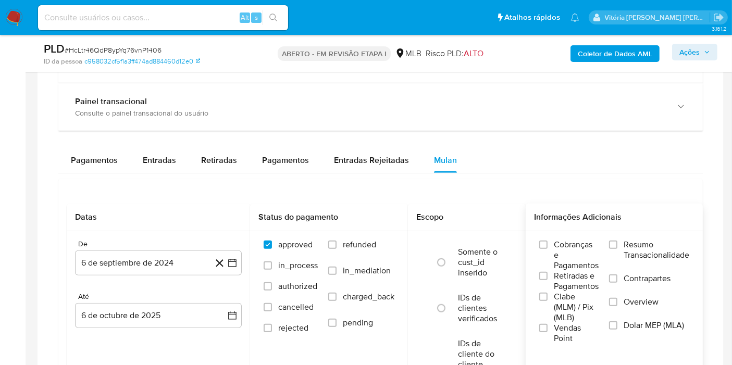
scroll to position [867, 0]
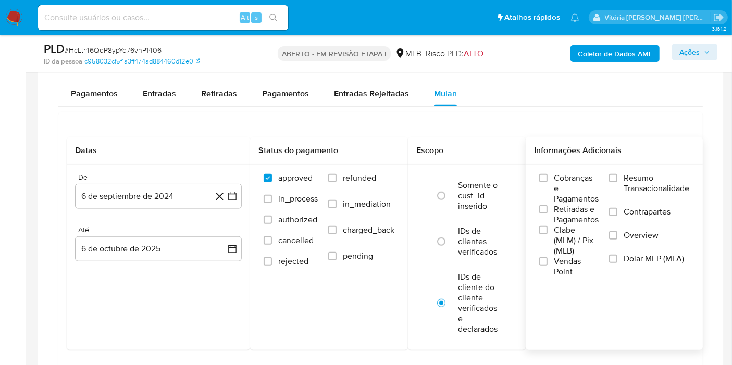
click at [644, 186] on span "Resumo Transacionalidade" at bounding box center [656, 183] width 66 height 21
click at [617, 182] on input "Resumo Transacionalidade" at bounding box center [613, 178] width 8 height 8
click at [178, 191] on button "6 de septiembre de 2024" at bounding box center [158, 196] width 167 height 25
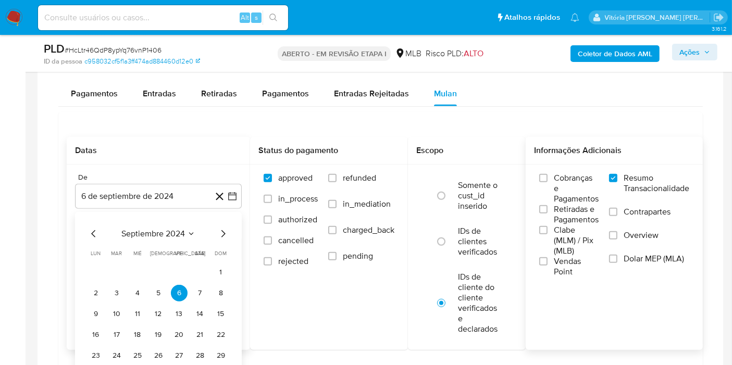
click at [177, 218] on div "septiembre 2024 septiembre 2024 lun lunes mar martes mié miércoles jue jueves v…" at bounding box center [158, 304] width 167 height 185
click at [171, 237] on div "septiembre 2024 septiembre 2024 lun lunes mar martes mié miércoles jue jueves v…" at bounding box center [158, 306] width 142 height 157
click at [183, 229] on span "septiembre 2024" at bounding box center [153, 234] width 64 height 10
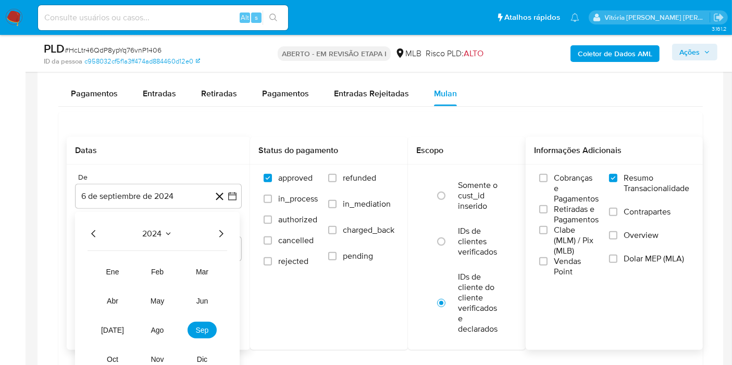
click at [220, 230] on icon "Año siguiente" at bounding box center [221, 234] width 12 height 12
click at [159, 328] on span "ago" at bounding box center [157, 330] width 13 height 8
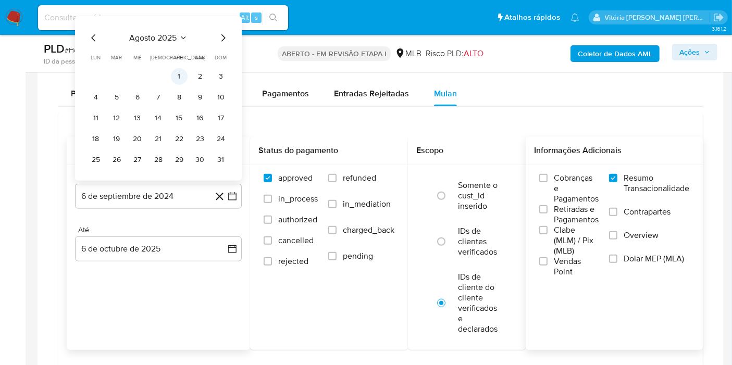
click at [182, 70] on button "1" at bounding box center [179, 76] width 17 height 17
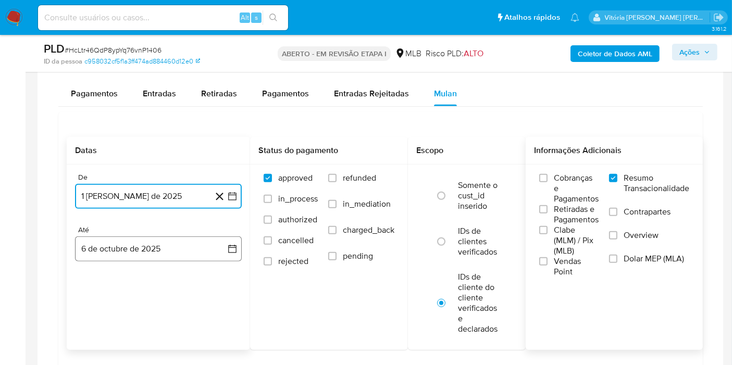
click at [170, 250] on button "6 de octubre de 2025" at bounding box center [158, 248] width 167 height 25
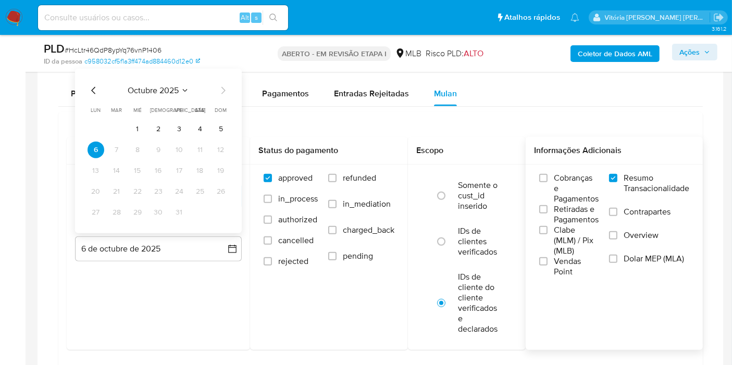
click at [198, 128] on button "4" at bounding box center [200, 129] width 17 height 17
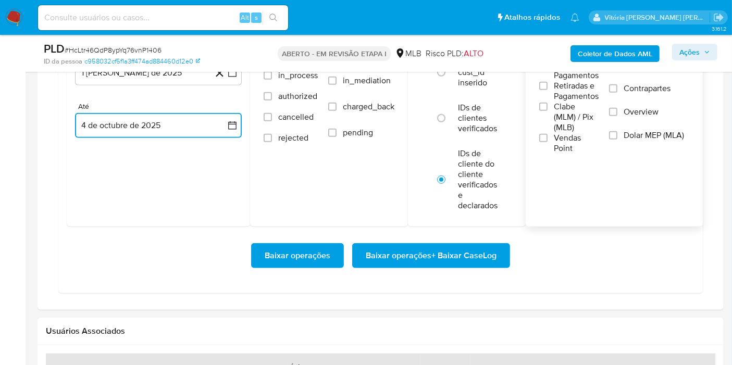
scroll to position [1041, 0]
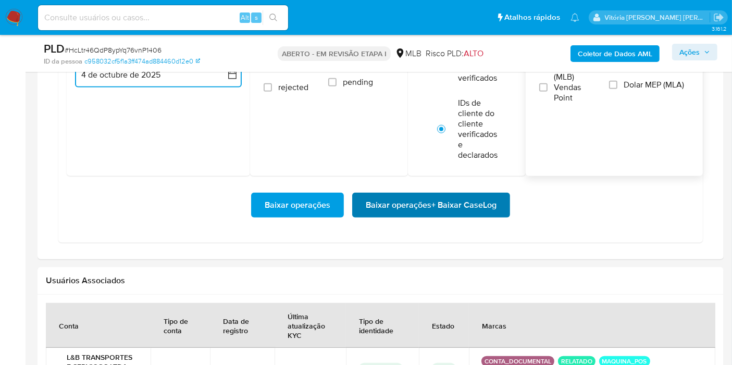
click at [410, 206] on span "Baixar operações + Baixar CaseLog" at bounding box center [431, 205] width 131 height 23
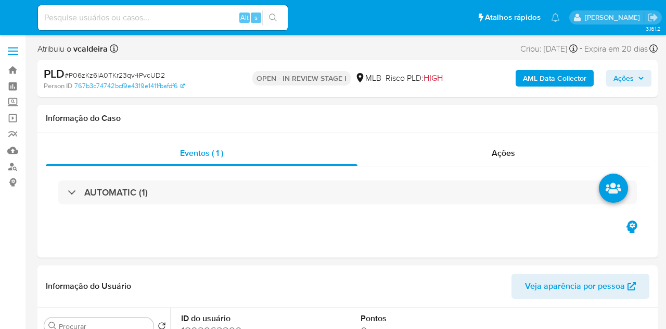
select select "10"
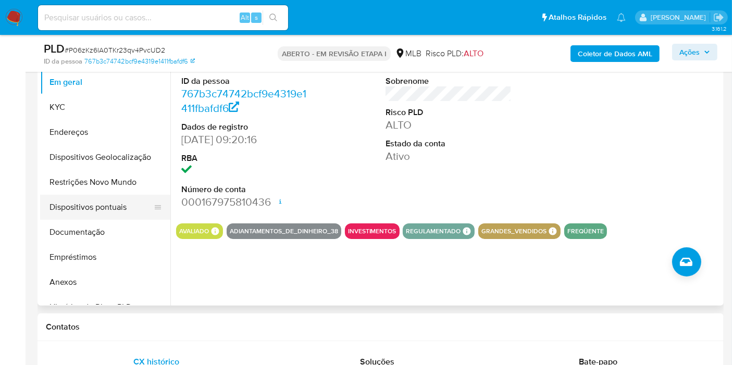
scroll to position [116, 0]
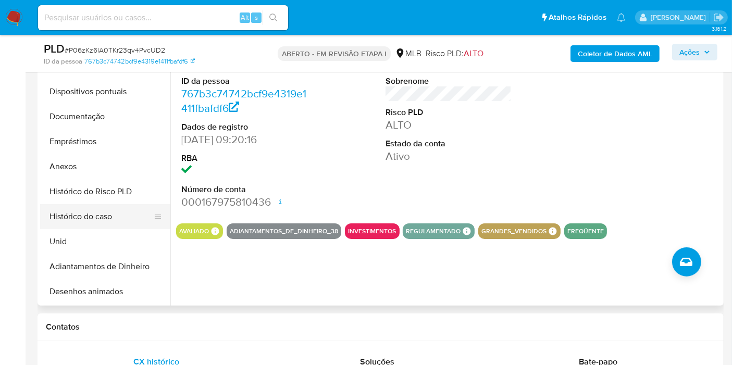
click at [92, 222] on button "Histórico do caso" at bounding box center [101, 216] width 122 height 25
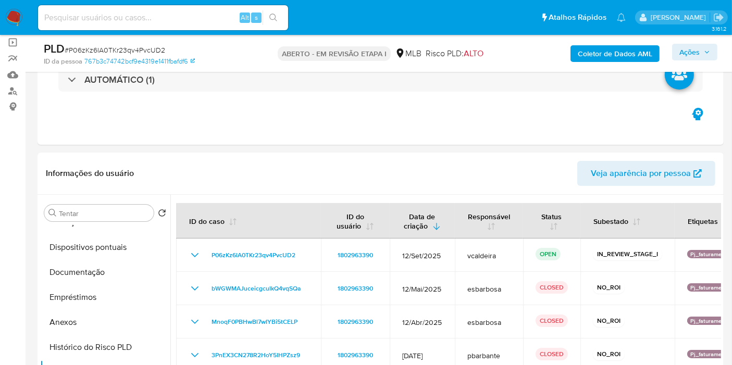
scroll to position [58, 0]
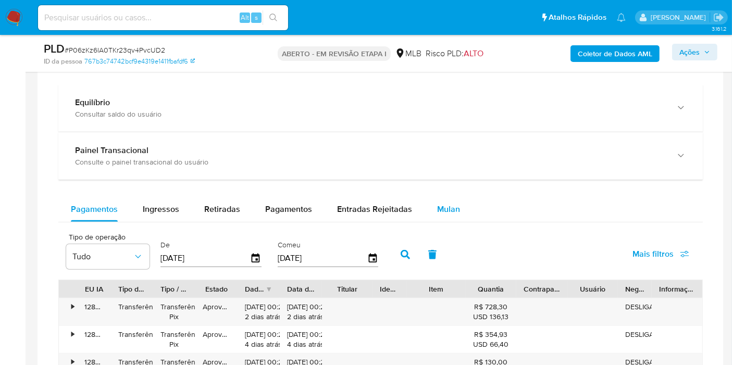
drag, startPoint x: 441, startPoint y: 213, endPoint x: 455, endPoint y: 211, distance: 13.7
click at [441, 213] on div "Mulan" at bounding box center [448, 209] width 23 height 25
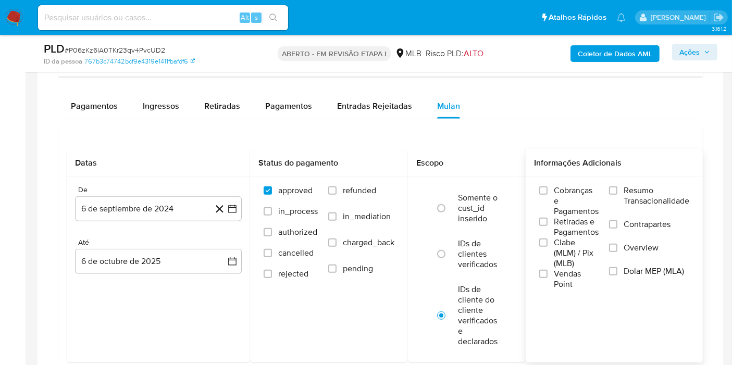
scroll to position [925, 0]
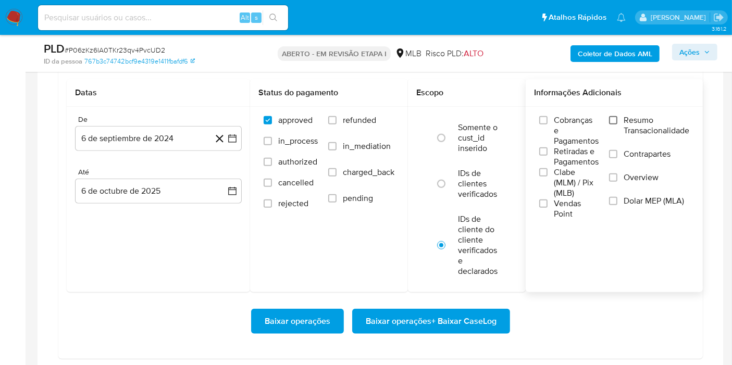
click at [615, 116] on input "Resumo Transacionalidade" at bounding box center [613, 120] width 8 height 8
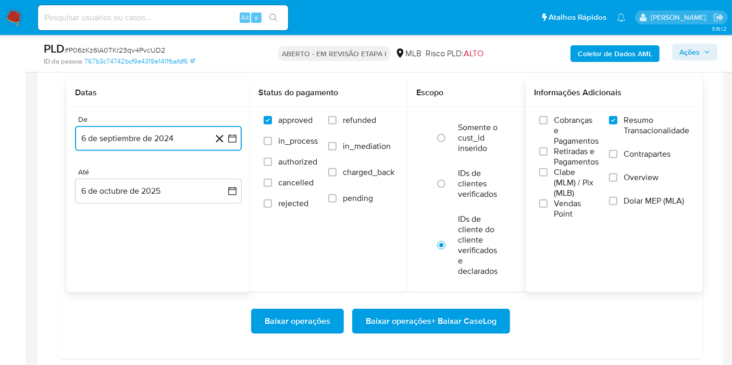
click at [188, 141] on button "6 de septiembre de 2024" at bounding box center [158, 138] width 167 height 25
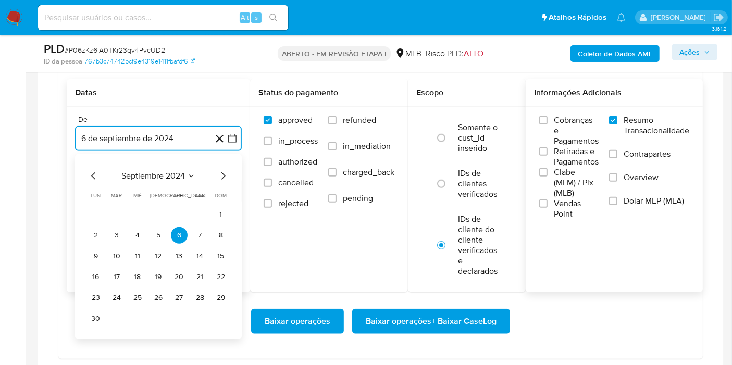
click at [174, 171] on span "septiembre 2024" at bounding box center [153, 176] width 64 height 10
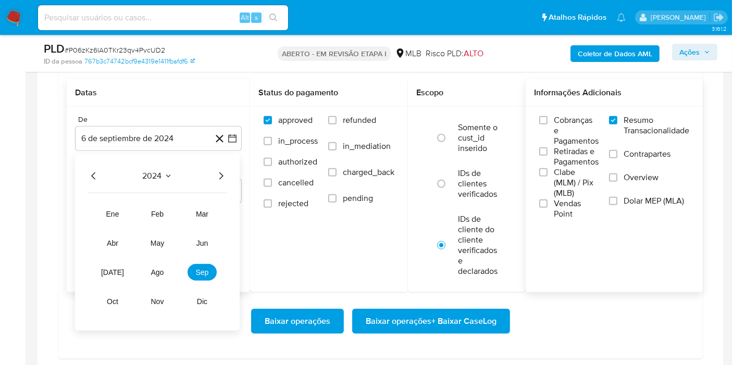
click at [223, 172] on icon "Año siguiente" at bounding box center [221, 176] width 12 height 12
click at [152, 273] on span "ago" at bounding box center [157, 272] width 13 height 8
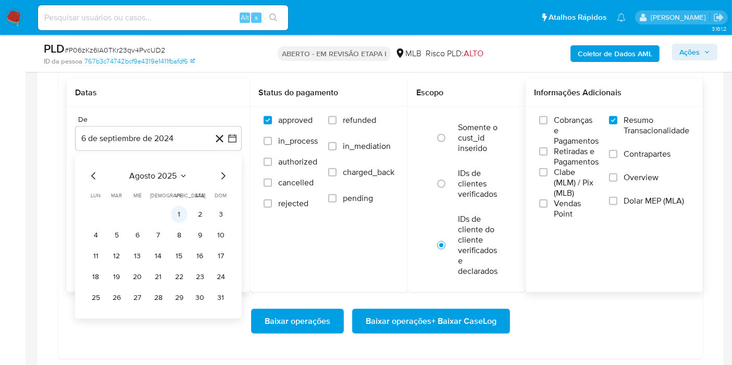
drag, startPoint x: 177, startPoint y: 209, endPoint x: 156, endPoint y: 251, distance: 47.3
click at [175, 209] on button "1" at bounding box center [179, 214] width 17 height 17
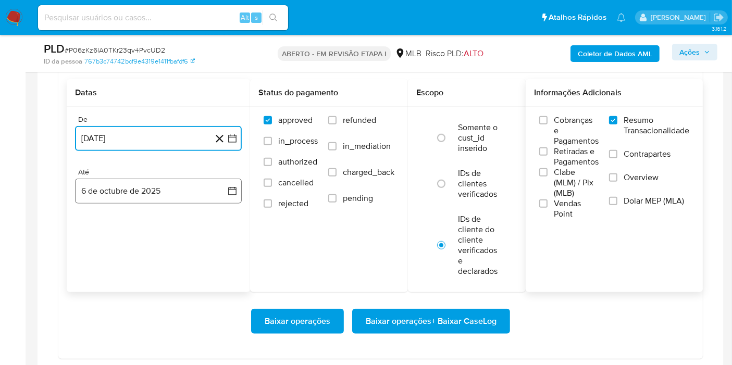
click at [113, 190] on button "6 de octubre de 2025" at bounding box center [158, 191] width 167 height 25
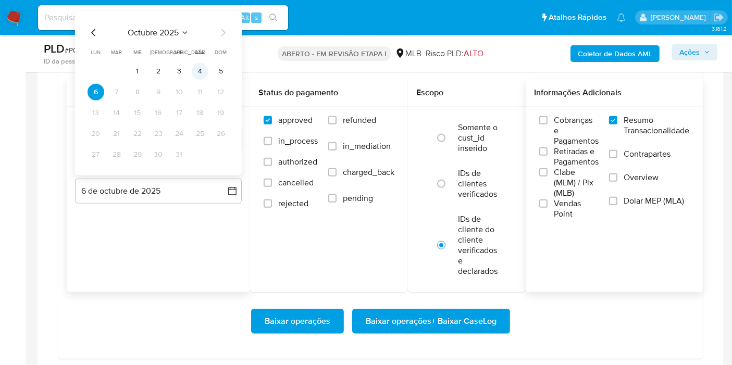
click at [198, 65] on button "4" at bounding box center [200, 71] width 17 height 17
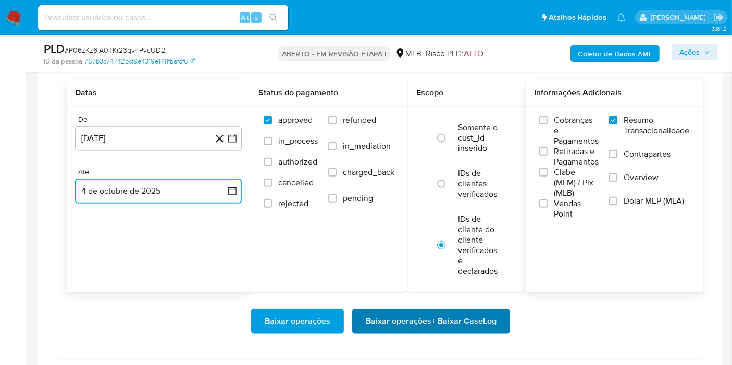
click at [391, 310] on span "Baixar operações + Baixar CaseLog" at bounding box center [431, 321] width 131 height 23
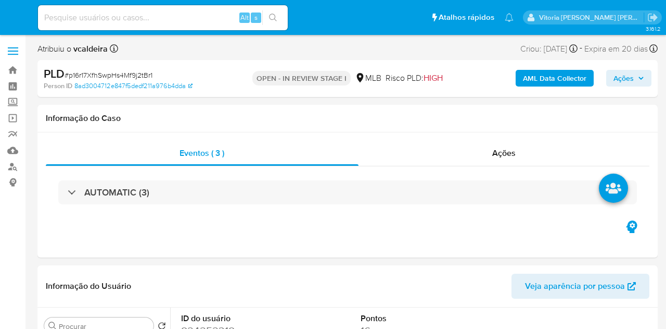
select select "10"
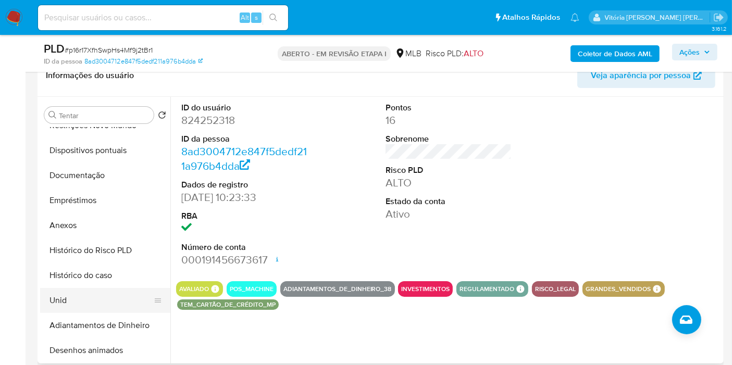
scroll to position [116, 0]
click at [97, 274] on button "Histórico do caso" at bounding box center [101, 274] width 122 height 25
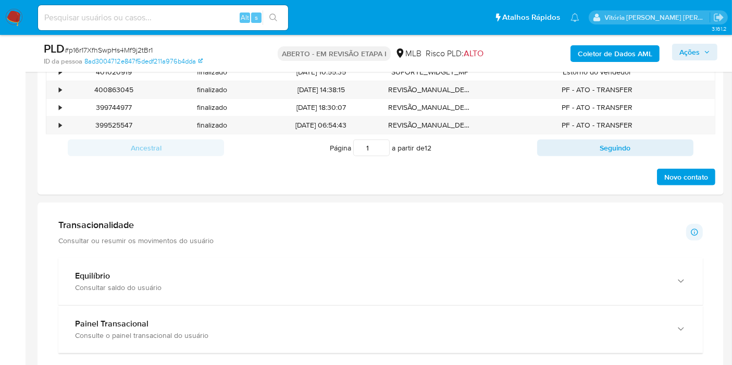
scroll to position [810, 0]
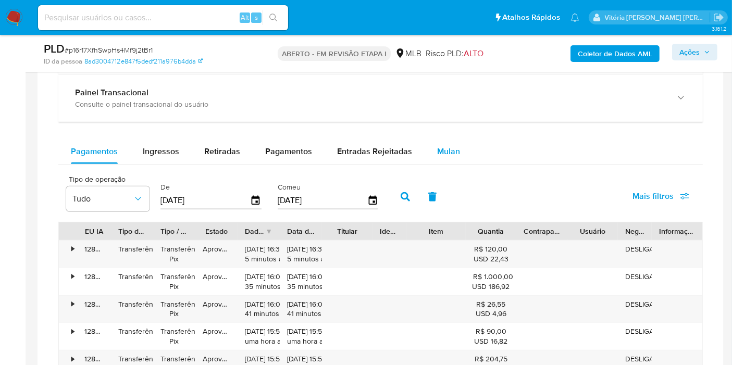
click at [442, 149] on font "Mulan" at bounding box center [448, 151] width 23 height 12
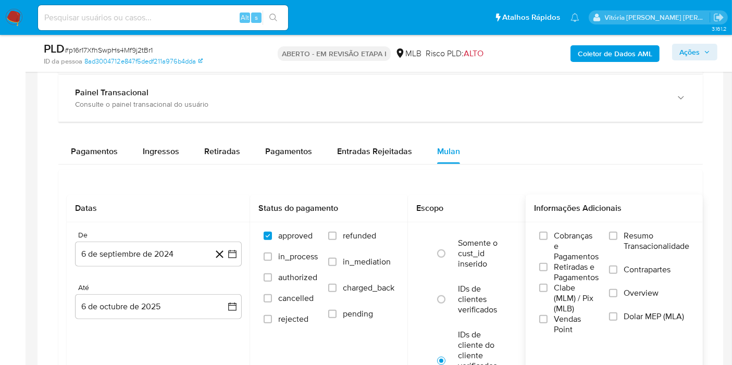
click at [634, 239] on span "Resumo Transacionalidade" at bounding box center [656, 241] width 66 height 21
click at [617, 239] on input "Resumo Transacionalidade" at bounding box center [613, 236] width 8 height 8
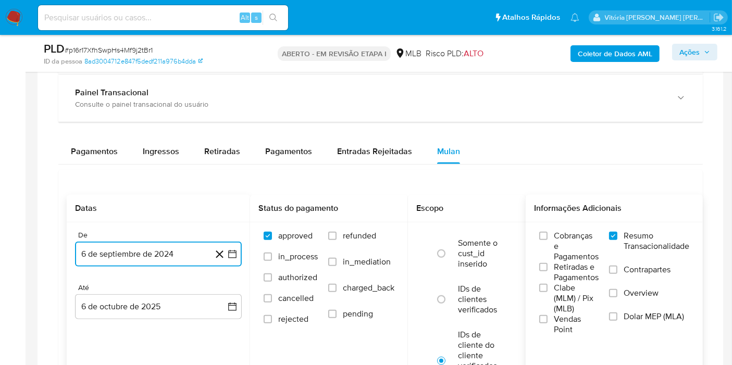
click at [178, 248] on button "6 de septiembre de 2024" at bounding box center [158, 254] width 167 height 25
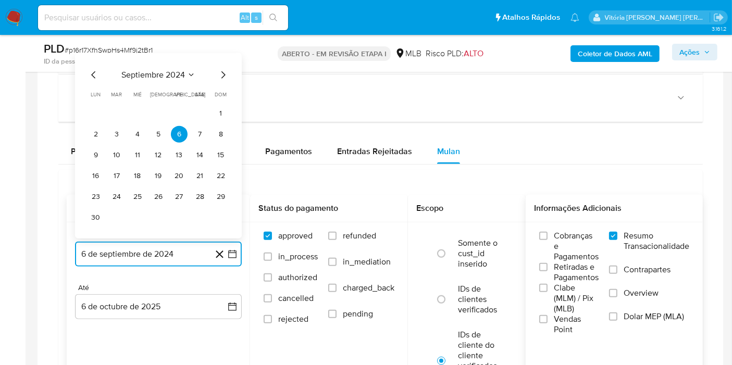
click at [186, 73] on button "septiembre 2024" at bounding box center [158, 75] width 74 height 10
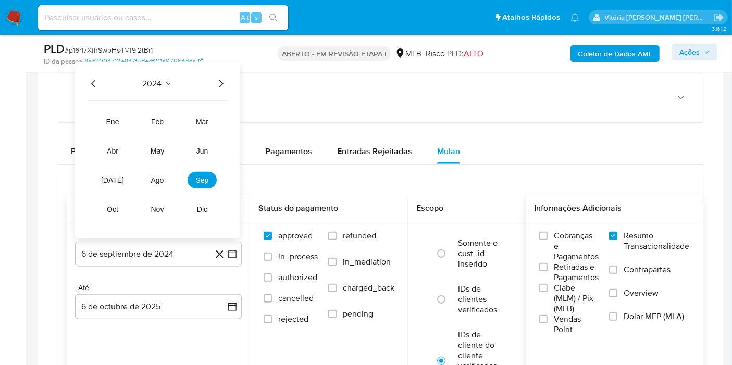
click at [221, 82] on icon "Año siguiente" at bounding box center [221, 83] width 4 height 7
click at [163, 184] on button "ago" at bounding box center [157, 180] width 29 height 17
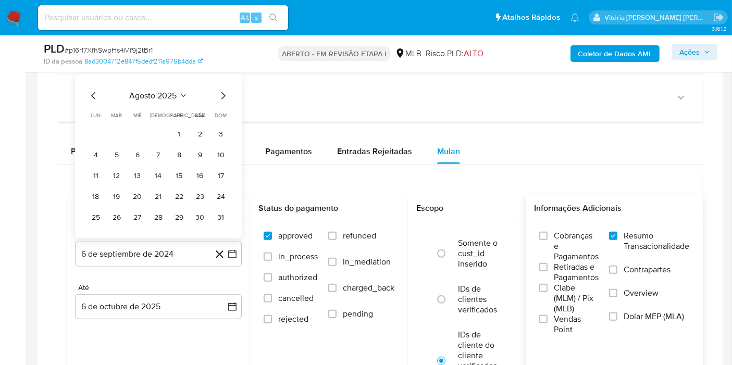
drag, startPoint x: 179, startPoint y: 124, endPoint x: 177, endPoint y: 137, distance: 13.1
click at [178, 126] on button "1" at bounding box center [179, 134] width 17 height 17
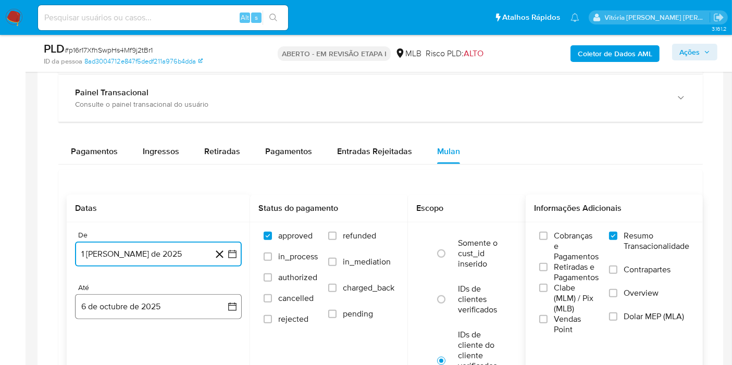
click at [128, 308] on button "6 de octubre de 2025" at bounding box center [158, 306] width 167 height 25
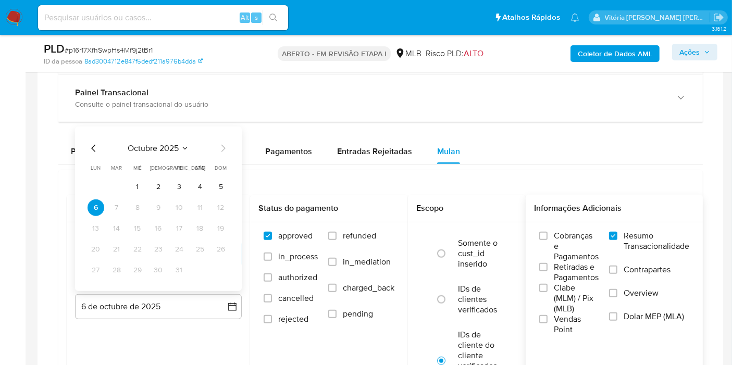
click at [199, 181] on button "4" at bounding box center [200, 187] width 17 height 17
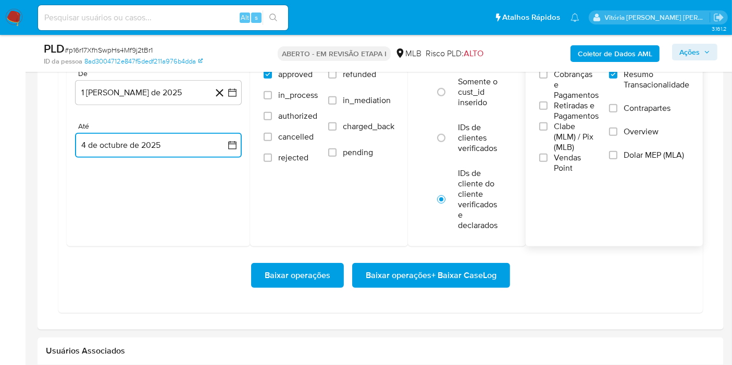
scroll to position [1041, 0]
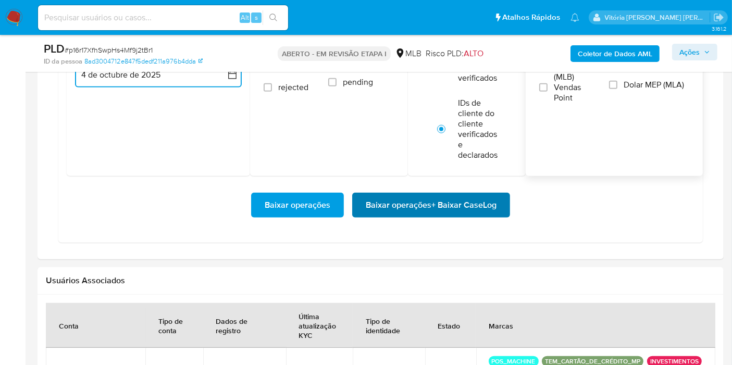
click at [430, 199] on span "Baixar operações + Baixar CaseLog" at bounding box center [431, 205] width 131 height 23
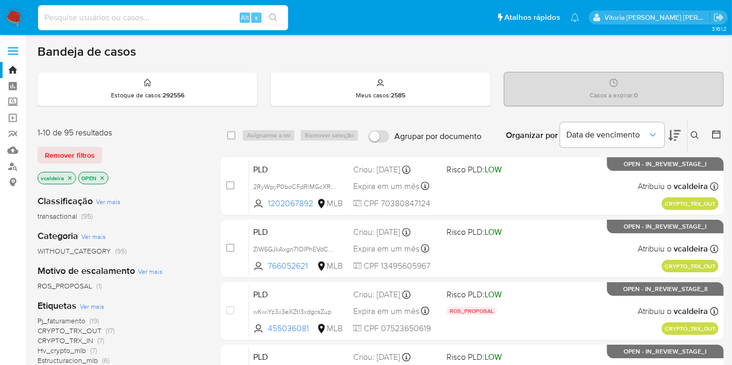
click at [136, 15] on input at bounding box center [163, 18] width 250 height 14
paste input "Un8o9gYVwhNdfGii1FcHqNGY"
type input "Un8o9gYVwhNdfGii1FcHqNGY"
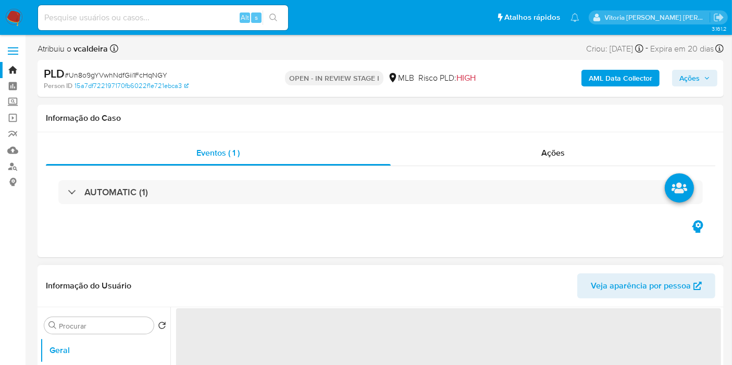
select select "10"
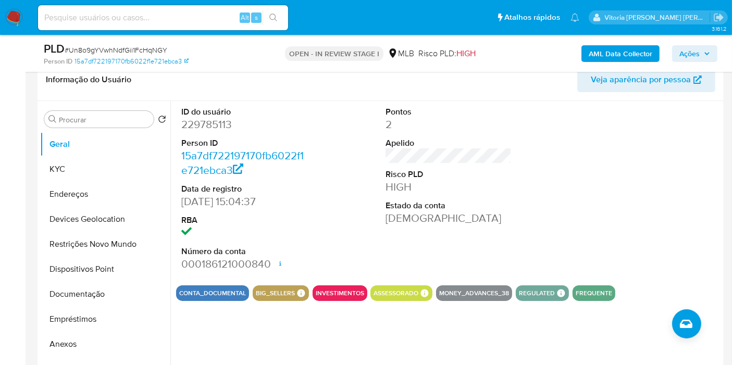
scroll to position [173, 0]
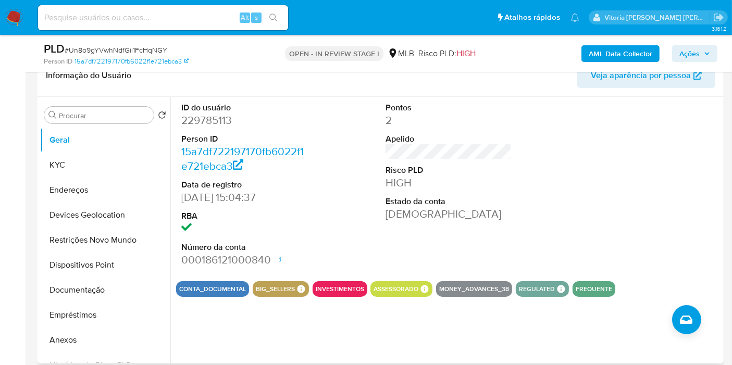
click at [206, 104] on dt "ID do usuário" at bounding box center [244, 107] width 126 height 11
click at [203, 117] on dd "229785113" at bounding box center [244, 120] width 126 height 15
copy dd "229785113"
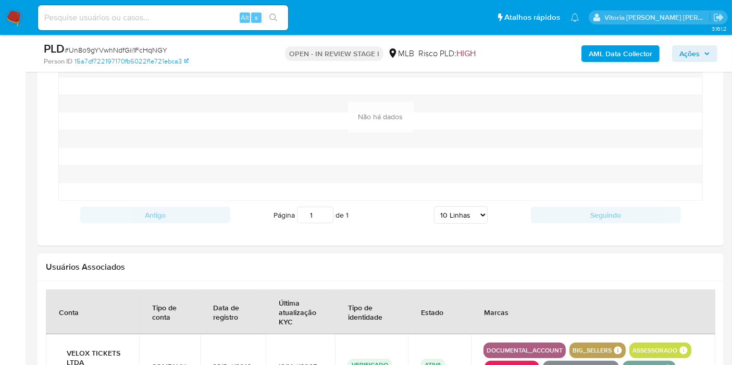
scroll to position [810, 0]
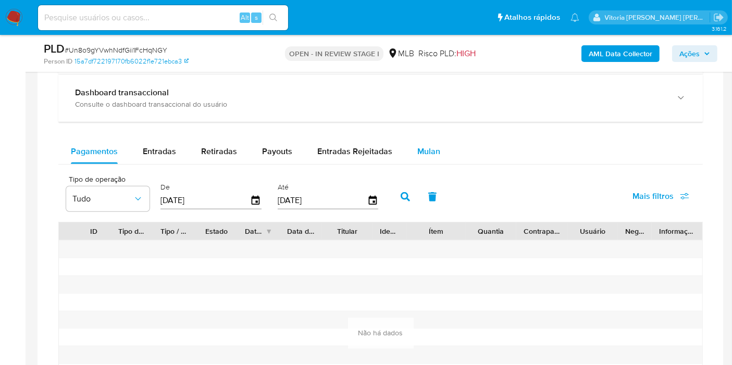
click at [410, 144] on button "Mulan" at bounding box center [429, 151] width 48 height 25
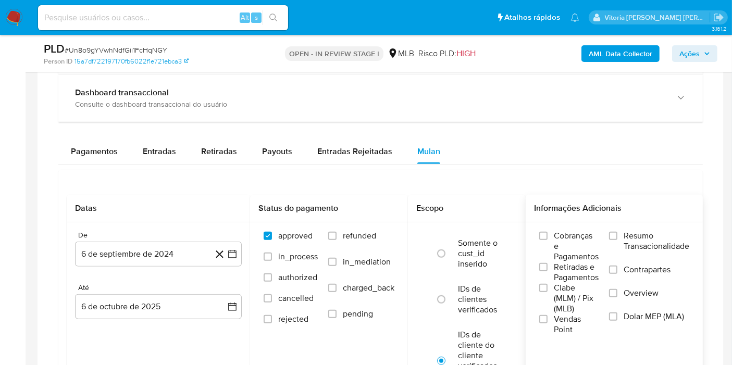
drag, startPoint x: 645, startPoint y: 237, endPoint x: 457, endPoint y: 219, distance: 189.3
click at [645, 236] on span "Resumo Transacionalidade" at bounding box center [656, 241] width 66 height 21
click at [617, 236] on input "Resumo Transacionalidade" at bounding box center [613, 236] width 8 height 8
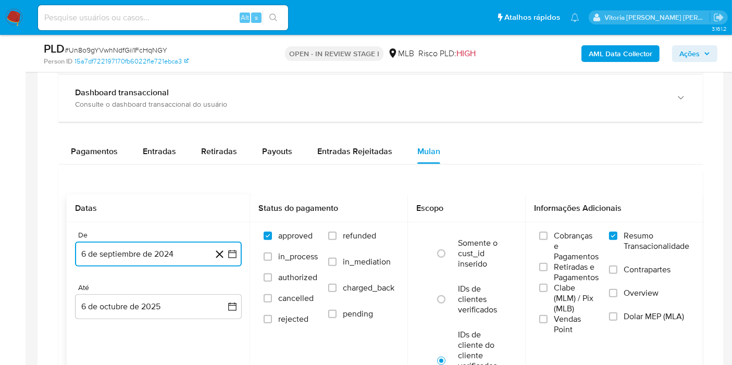
click at [161, 250] on button "6 de septiembre de 2024" at bounding box center [158, 254] width 167 height 25
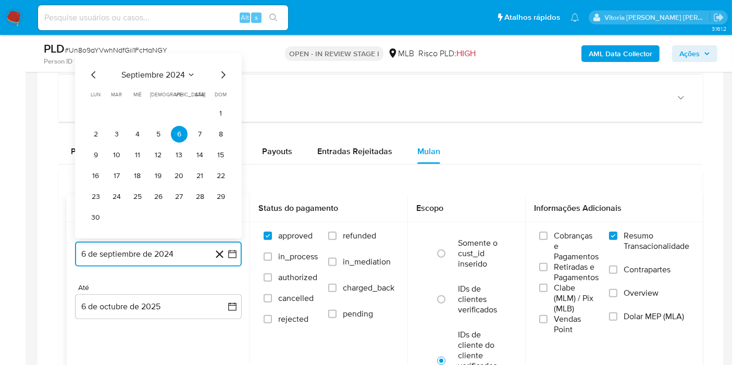
click at [171, 75] on span "septiembre 2024" at bounding box center [153, 75] width 64 height 10
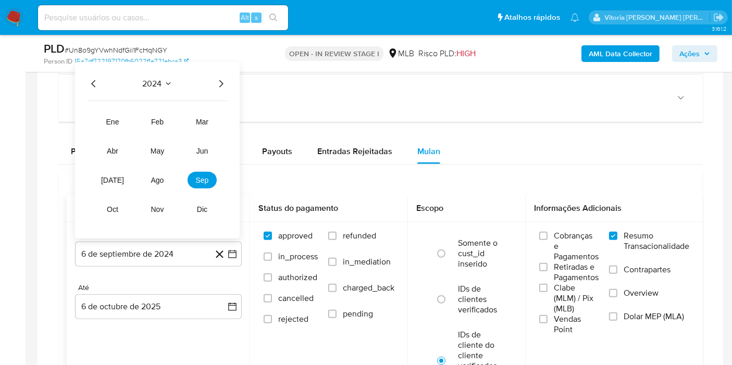
click at [222, 84] on icon "Año siguiente" at bounding box center [221, 84] width 12 height 12
click at [199, 179] on span "sep" at bounding box center [202, 180] width 13 height 8
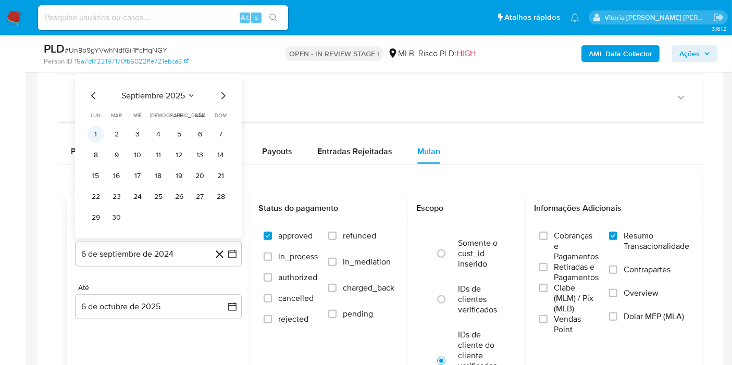
click at [100, 127] on button "1" at bounding box center [95, 134] width 17 height 17
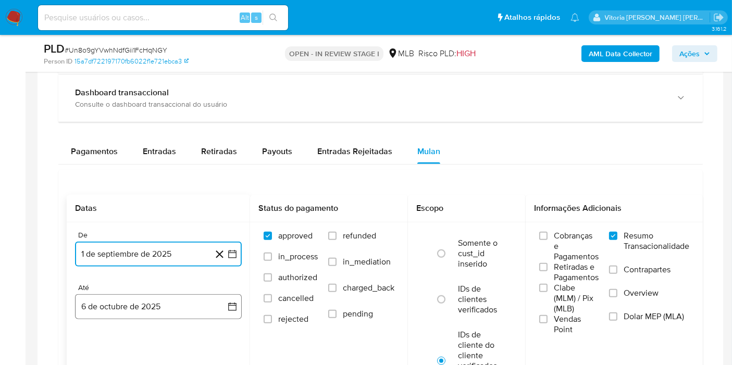
click at [122, 306] on button "6 de octubre de 2025" at bounding box center [158, 306] width 167 height 25
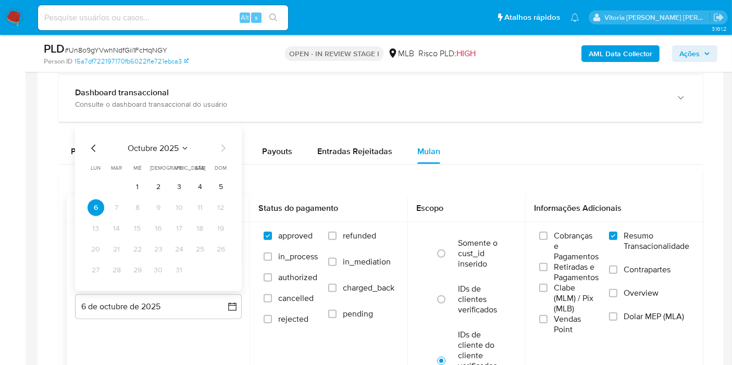
click at [180, 145] on button "octubre 2025" at bounding box center [158, 148] width 61 height 10
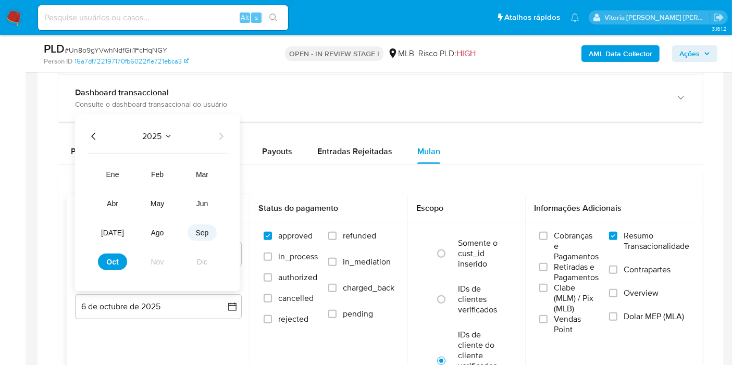
click at [210, 230] on button "sep" at bounding box center [201, 232] width 29 height 17
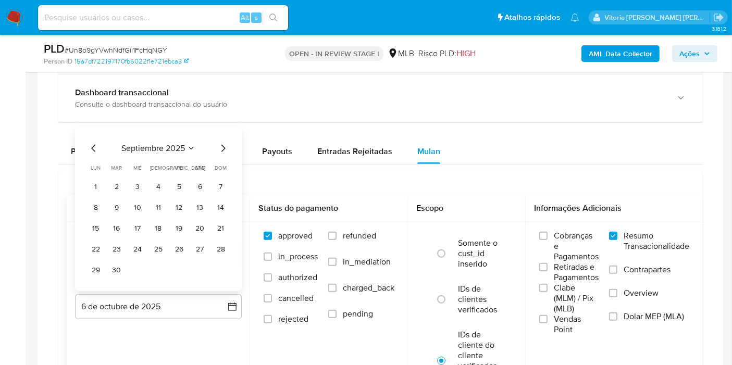
click at [219, 149] on icon "Mes siguiente" at bounding box center [223, 148] width 12 height 12
click at [202, 182] on button "4" at bounding box center [200, 187] width 17 height 17
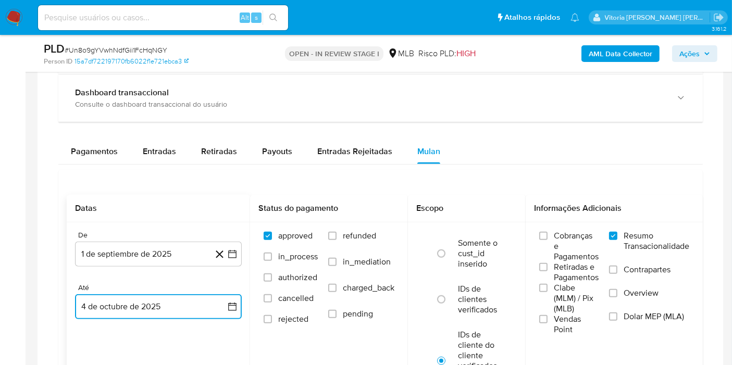
scroll to position [983, 0]
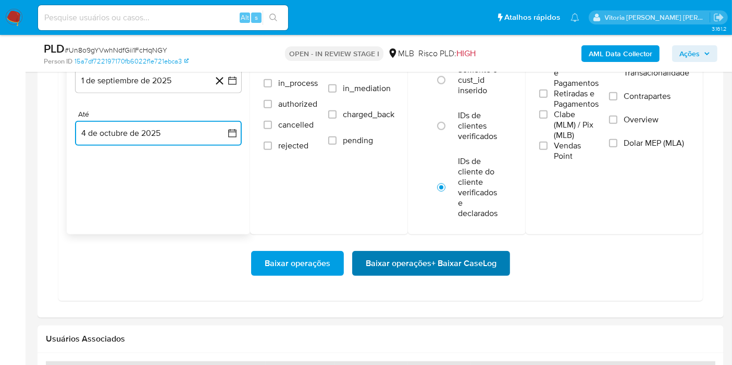
click at [382, 259] on span "Baixar operações + Baixar CaseLog" at bounding box center [431, 263] width 131 height 23
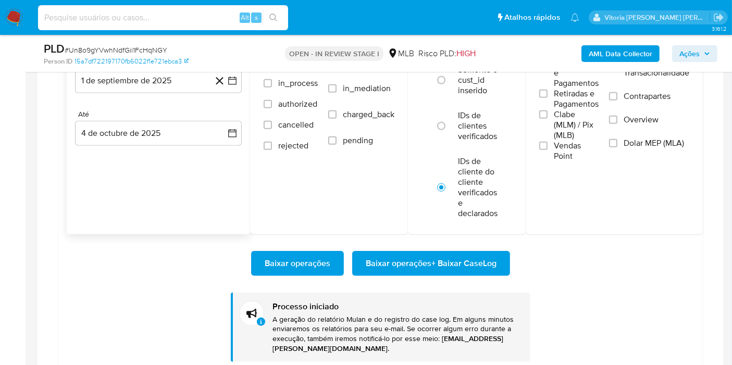
click at [135, 15] on input at bounding box center [163, 18] width 250 height 14
paste input "M5m8H3AWyMauThiWWT62XWyq"
type input "M5m8H3AWyMauThiWWT62XWyq"
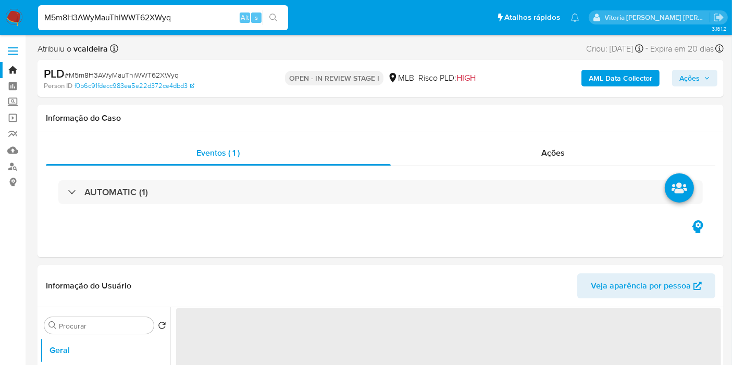
select select "10"
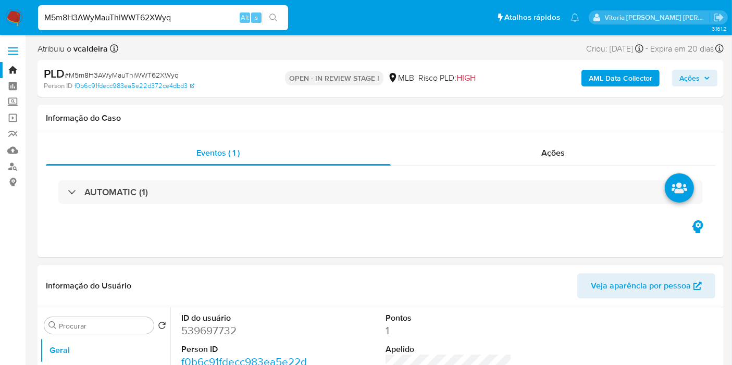
click at [203, 332] on dd "539697732" at bounding box center [244, 330] width 126 height 15
copy dd "539697732"
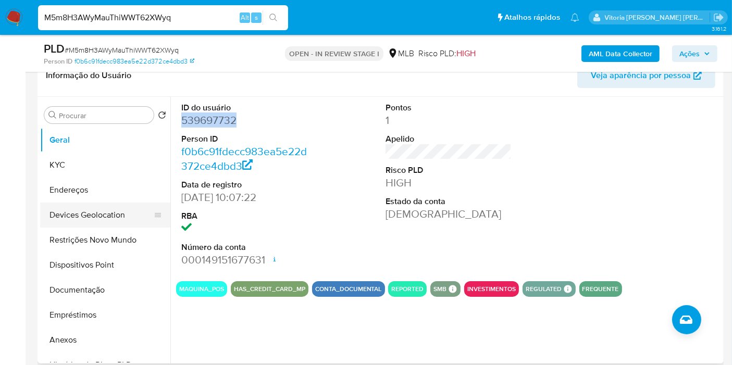
scroll to position [116, 0]
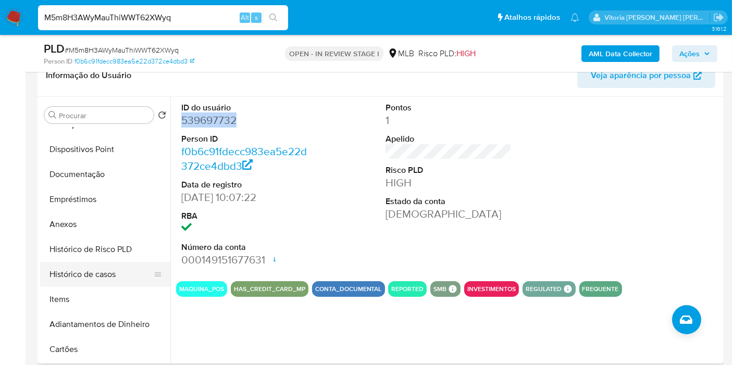
click at [85, 273] on button "Histórico de casos" at bounding box center [101, 274] width 122 height 25
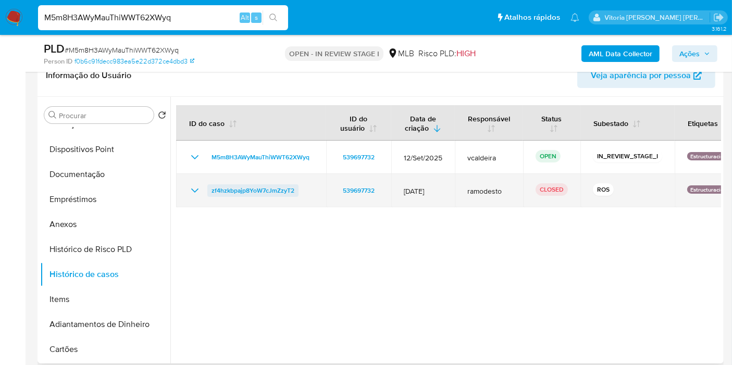
click at [268, 185] on span "zf4hzkbpajp8YoW7cJmZzyT2" at bounding box center [252, 190] width 83 height 12
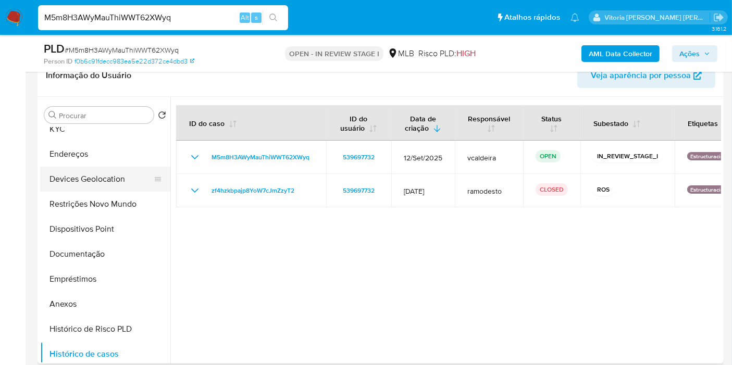
scroll to position [0, 0]
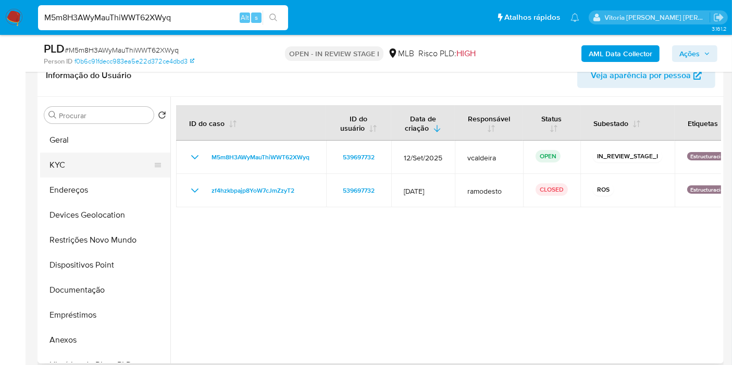
click at [71, 164] on button "KYC" at bounding box center [101, 165] width 122 height 25
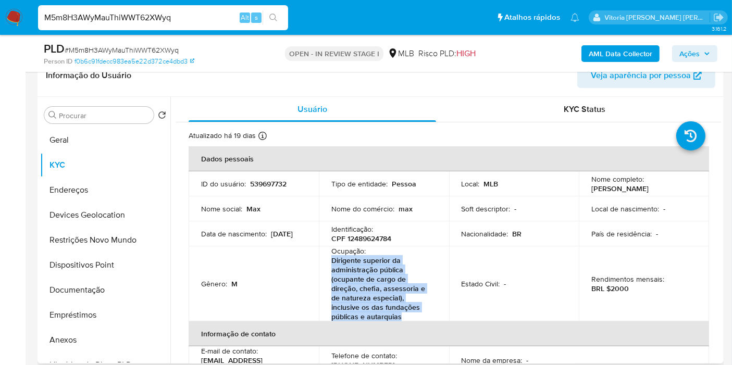
drag, startPoint x: 414, startPoint y: 318, endPoint x: 320, endPoint y: 261, distance: 109.7
click at [320, 261] on td "Ocupação : Dirigente superior da administração pública (ocupante de cargo de di…" at bounding box center [384, 283] width 130 height 75
drag, startPoint x: 614, startPoint y: 195, endPoint x: 585, endPoint y: 186, distance: 31.0
click at [585, 186] on td "Nome completo : Max Heleno Gomes de Almeida" at bounding box center [643, 183] width 130 height 25
copy p "Max Heleno Gomes de Almeida"
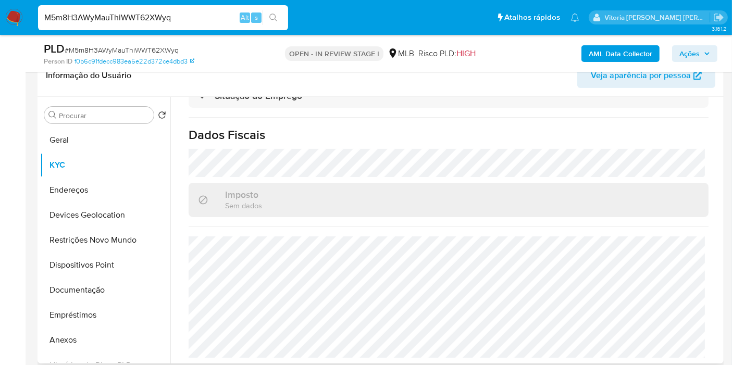
scroll to position [526, 0]
click at [79, 195] on button "Endereços" at bounding box center [101, 190] width 122 height 25
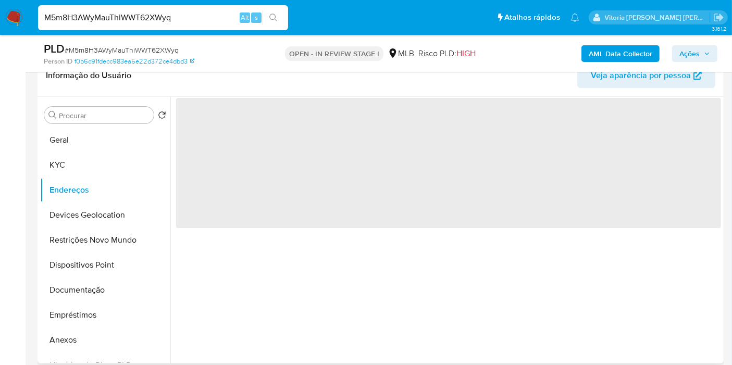
scroll to position [0, 0]
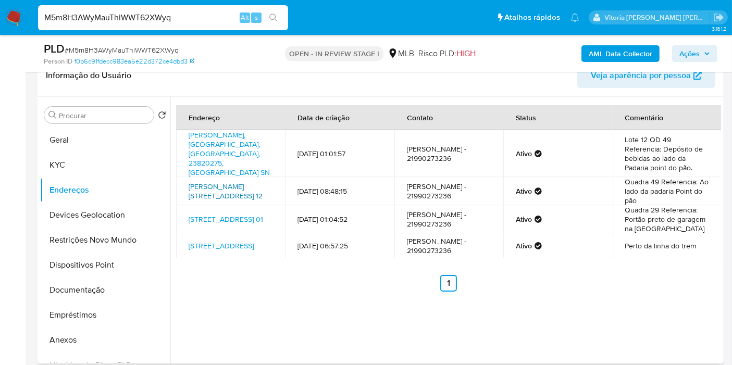
click at [216, 181] on link "Estrada Teixeiras 12, Itaguaí, Rio De Janeiro, 23820275, Brasil 12" at bounding box center [225, 191] width 74 height 20
click at [81, 301] on button "Documentação" at bounding box center [101, 290] width 122 height 25
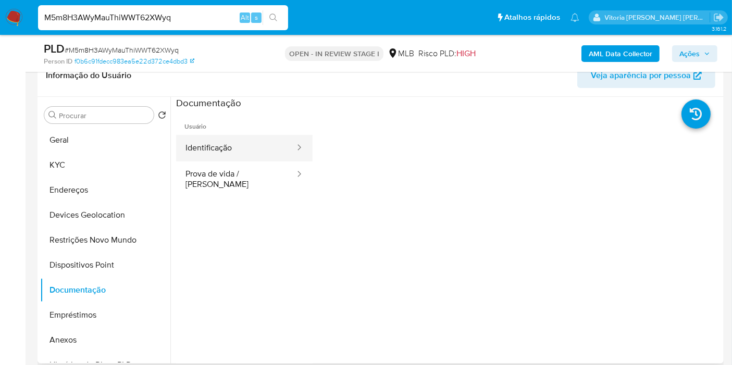
click at [263, 141] on button "Identificação" at bounding box center [236, 148] width 120 height 27
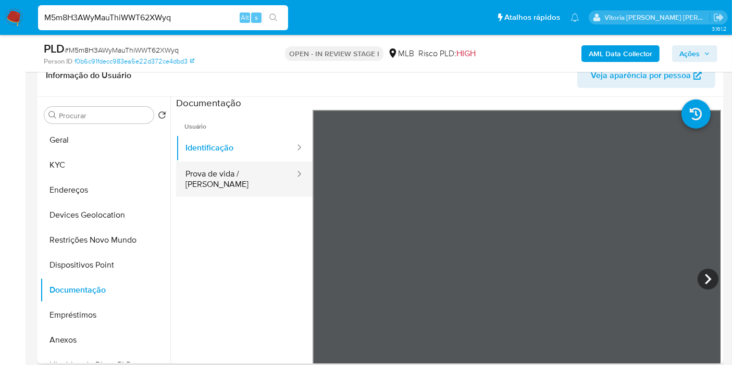
click at [287, 174] on div at bounding box center [295, 175] width 17 height 12
click at [257, 162] on button "Prova de vida / Selfie" at bounding box center [236, 178] width 120 height 35
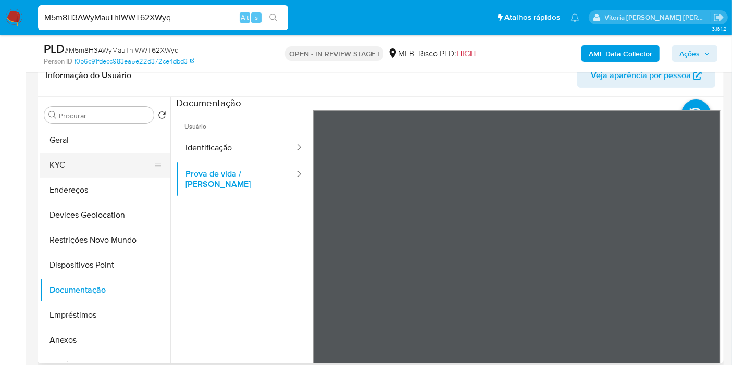
click at [60, 169] on button "KYC" at bounding box center [101, 165] width 122 height 25
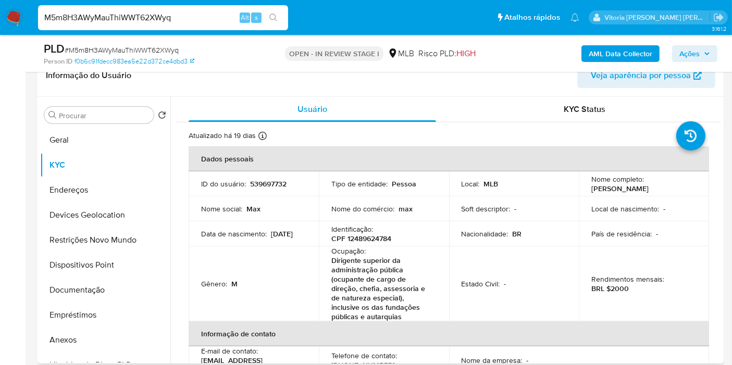
click at [374, 240] on p "CPF 12489624784" at bounding box center [361, 238] width 60 height 9
click at [625, 48] on b "AML Data Collector" at bounding box center [620, 53] width 64 height 17
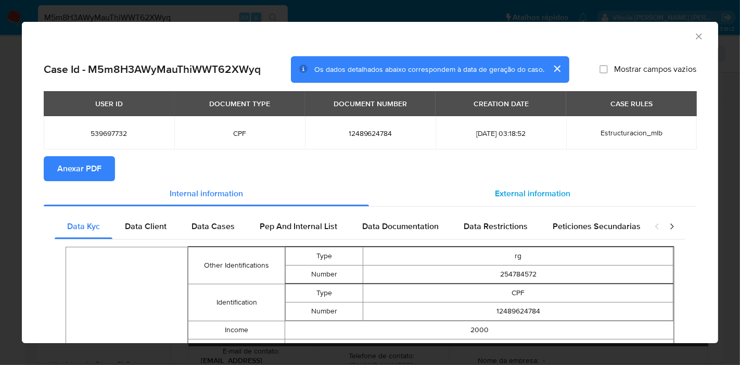
click at [531, 199] on div "External information" at bounding box center [533, 193] width 328 height 25
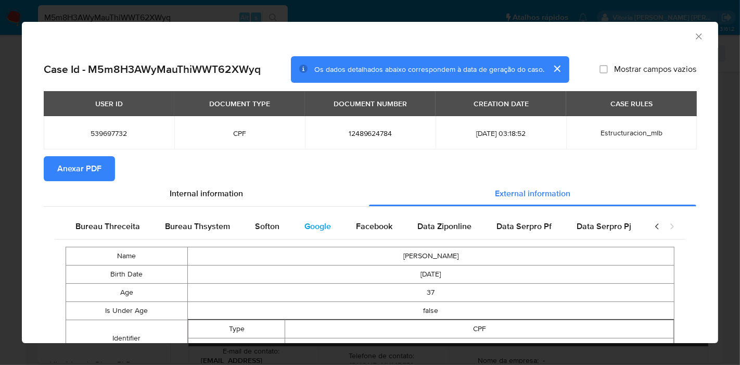
click at [318, 226] on span "Google" at bounding box center [318, 226] width 27 height 12
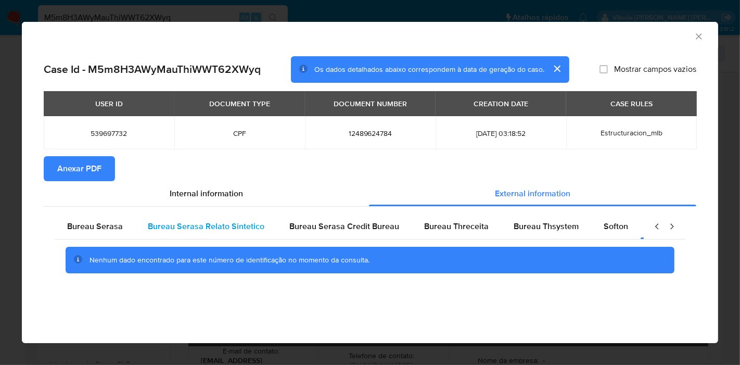
click at [139, 225] on div "Bureau Serasa Relato Sintetico" at bounding box center [206, 226] width 142 height 25
click at [122, 224] on div "Bureau Serasa" at bounding box center [95, 226] width 81 height 25
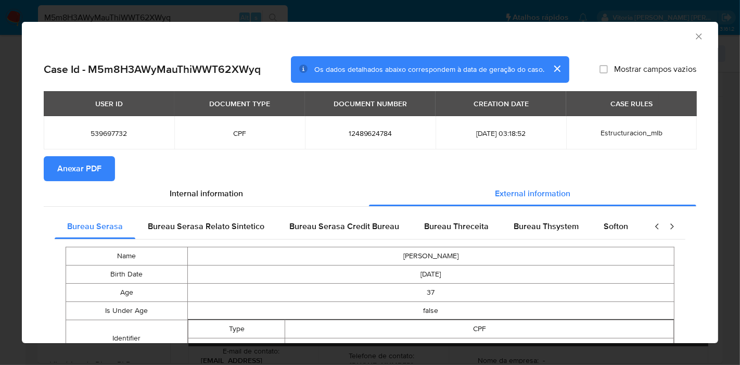
click at [434, 174] on section "Anexar PDF" at bounding box center [370, 168] width 653 height 25
click at [73, 170] on span "Anexar PDF" at bounding box center [79, 168] width 44 height 23
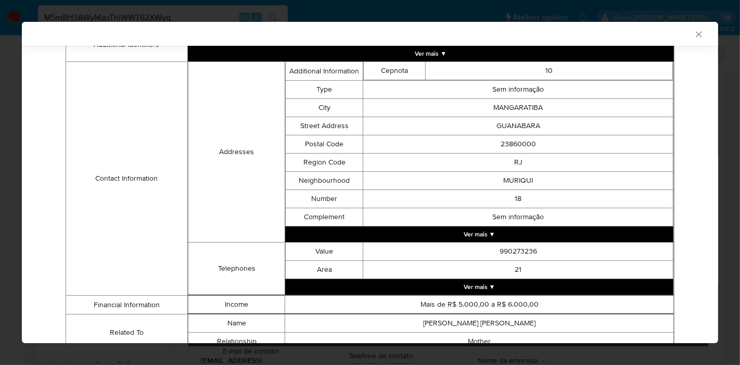
scroll to position [345, 0]
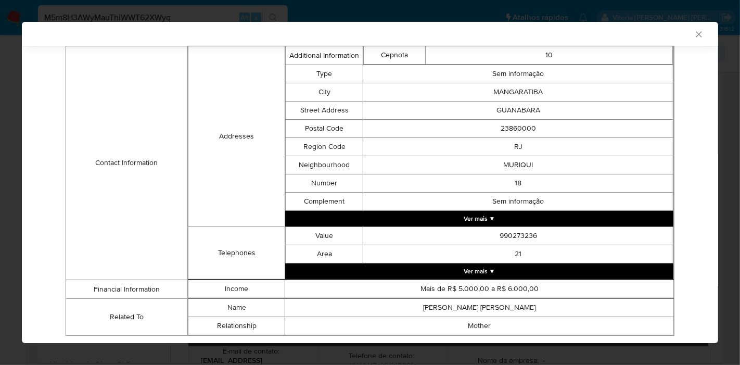
click at [680, 186] on div "Bureau Serasa Bureau Serasa Relato Sintetico Bureau Serasa Credit Bureau Bureau…" at bounding box center [370, 105] width 653 height 489
click at [676, 182] on div "Name MAX HELENO GOMES DE ALMEIDA Birth Date 1987-12-02 Age 37 Is Under Age fals…" at bounding box center [370, 118] width 631 height 449
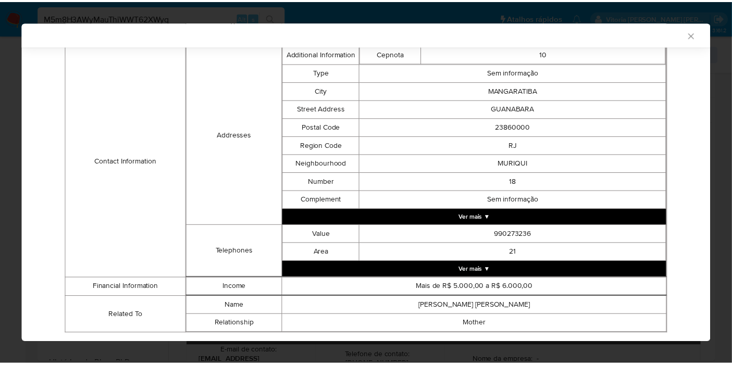
scroll to position [343, 0]
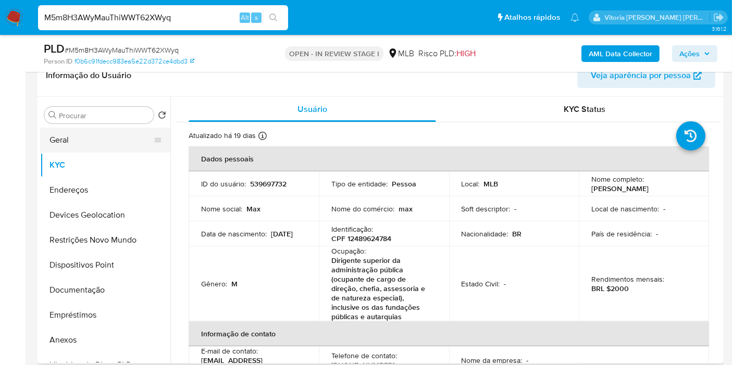
click at [86, 128] on button "Geral" at bounding box center [101, 140] width 122 height 25
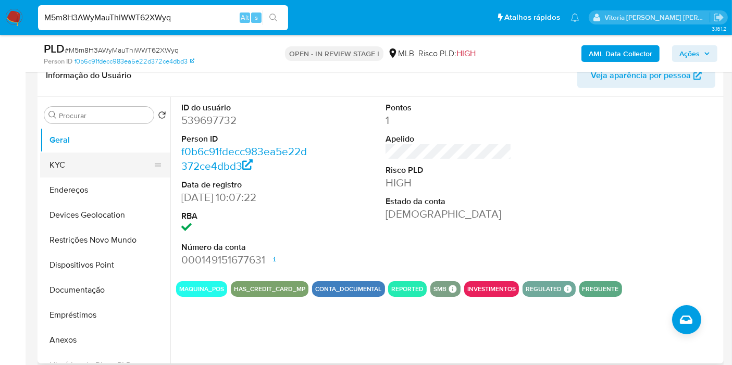
click at [91, 164] on button "KYC" at bounding box center [101, 165] width 122 height 25
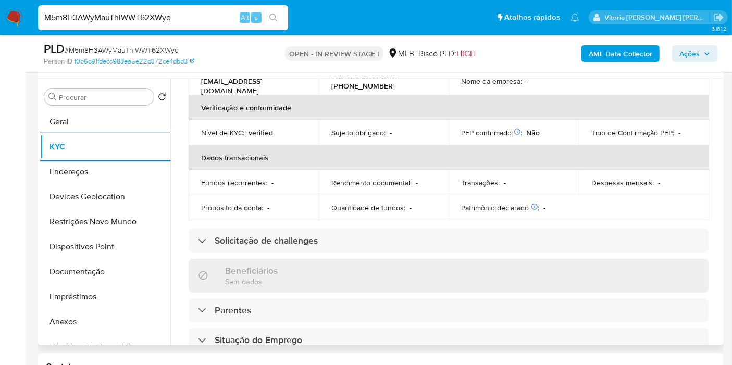
scroll to position [289, 0]
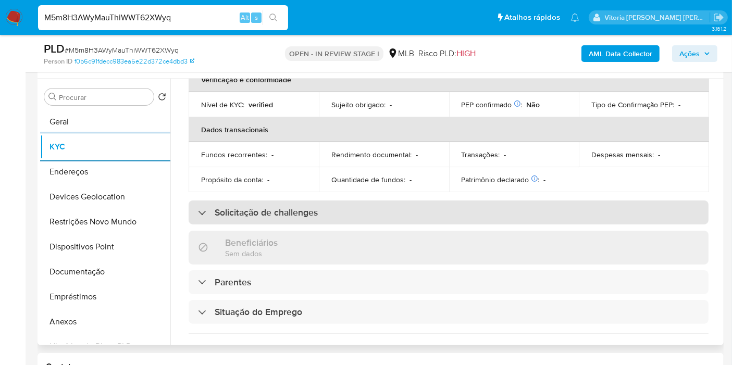
click at [313, 219] on div "Solicitação de challenges" at bounding box center [448, 212] width 520 height 24
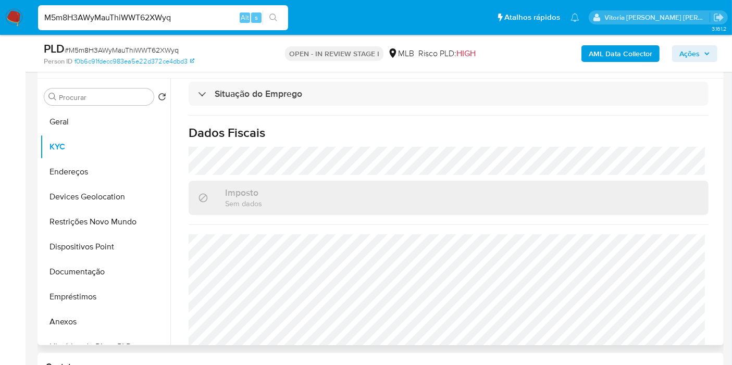
scroll to position [607, 0]
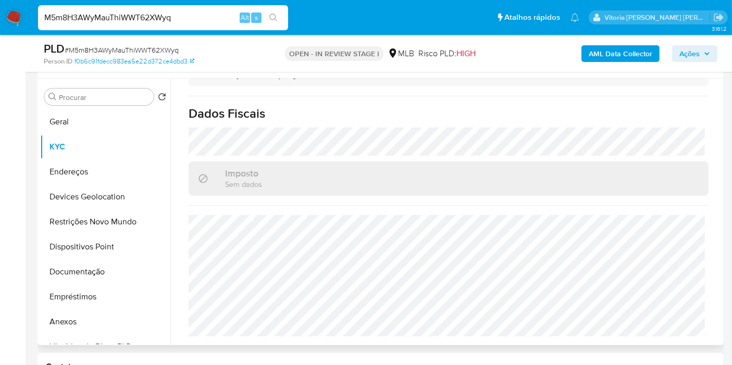
click at [443, 108] on h1 "Dados Fiscais" at bounding box center [448, 114] width 520 height 16
click at [66, 174] on button "Endereços" at bounding box center [101, 171] width 122 height 25
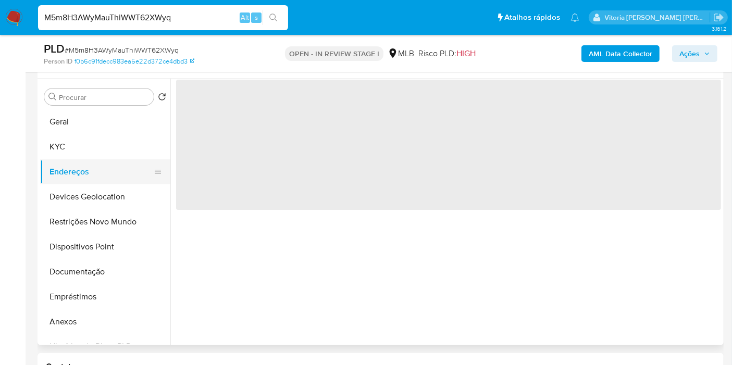
scroll to position [0, 0]
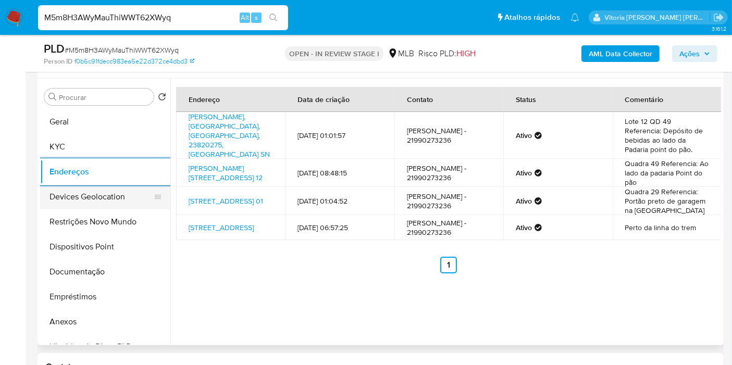
click at [66, 198] on button "Devices Geolocation" at bounding box center [101, 196] width 122 height 25
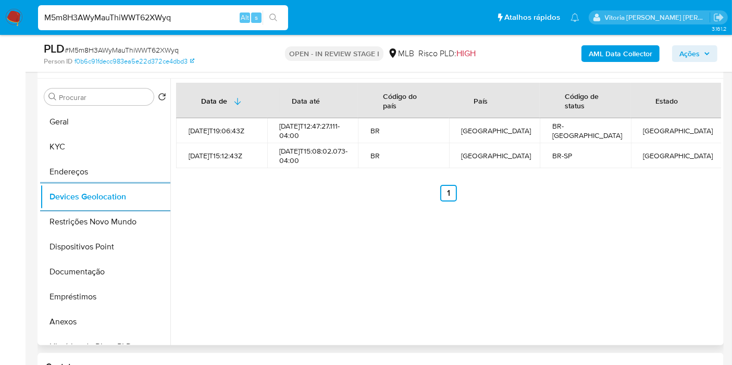
click at [346, 208] on div "Data de Data até Código do país País Código de status Estado 2021-09-13T19:06:4…" at bounding box center [445, 212] width 550 height 267
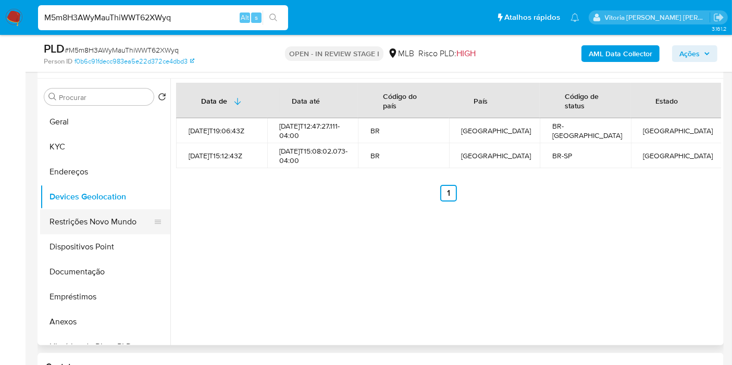
click at [91, 221] on button "Restrições Novo Mundo" at bounding box center [101, 221] width 122 height 25
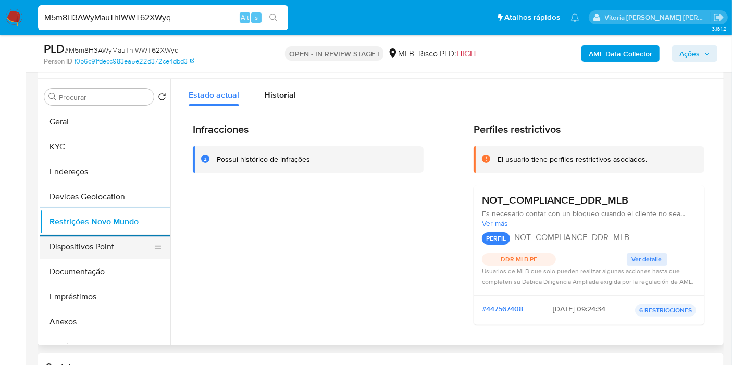
click at [86, 250] on button "Dispositivos Point" at bounding box center [101, 246] width 122 height 25
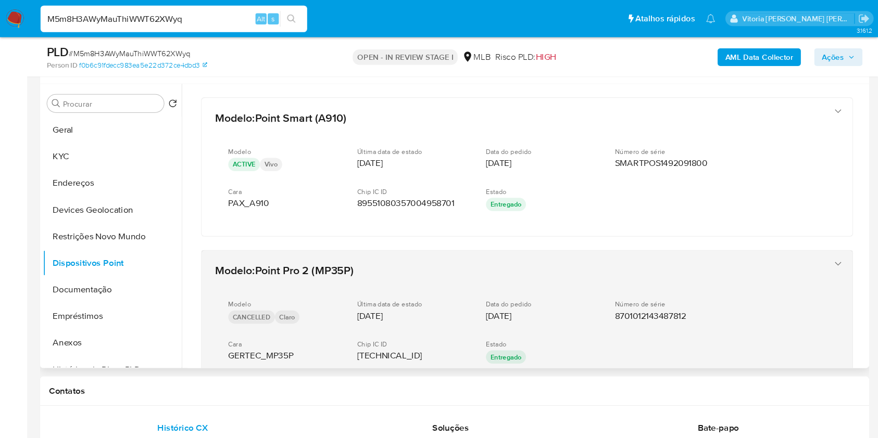
scroll to position [192, 0]
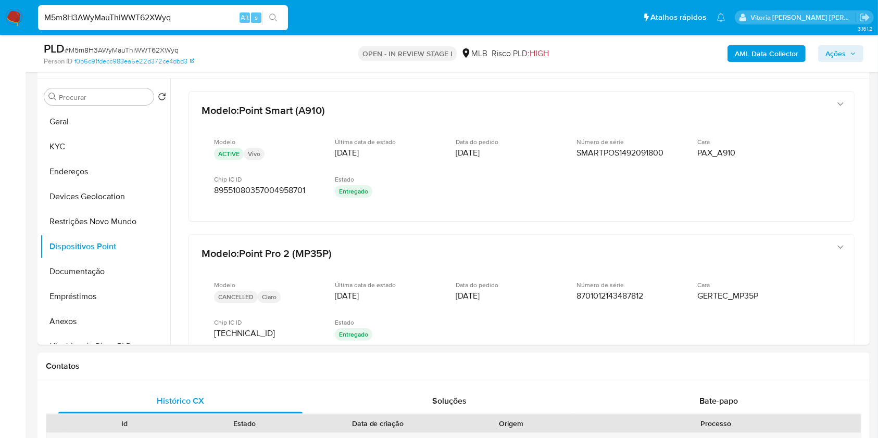
drag, startPoint x: 867, startPoint y: 177, endPoint x: 871, endPoint y: 185, distance: 9.8
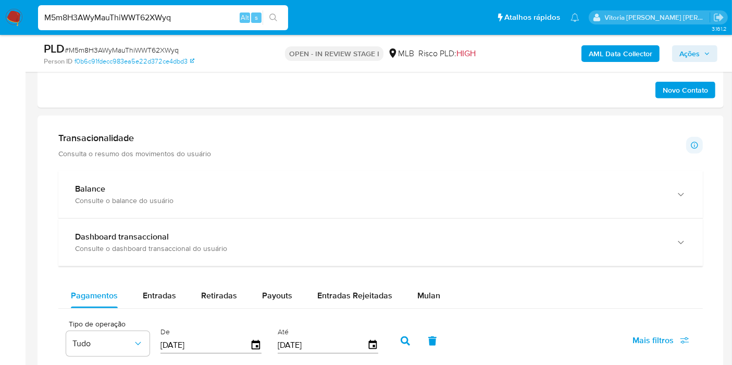
scroll to position [521, 0]
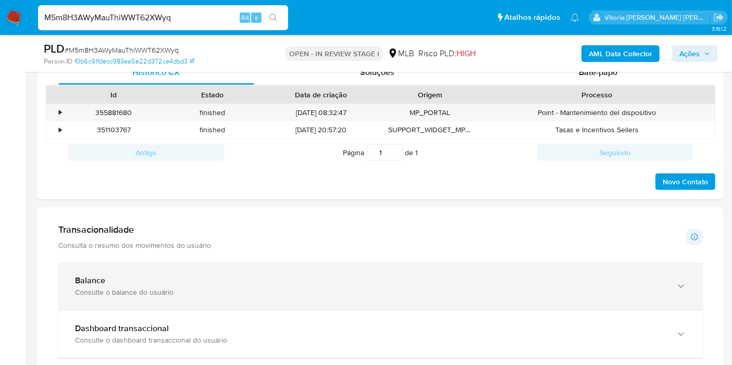
click at [194, 302] on div "Balance Consulte o balance do usuário" at bounding box center [380, 285] width 644 height 47
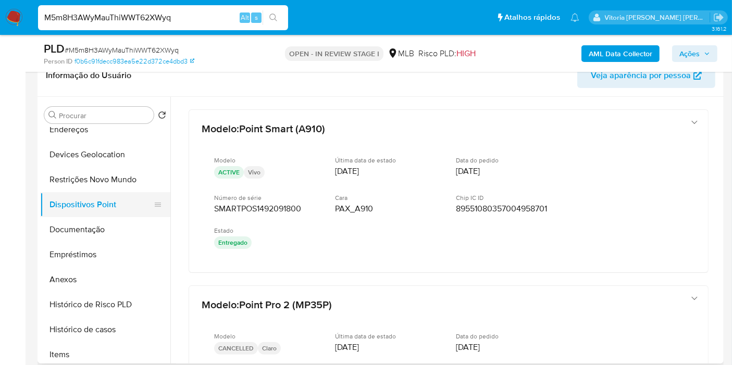
scroll to position [116, 0]
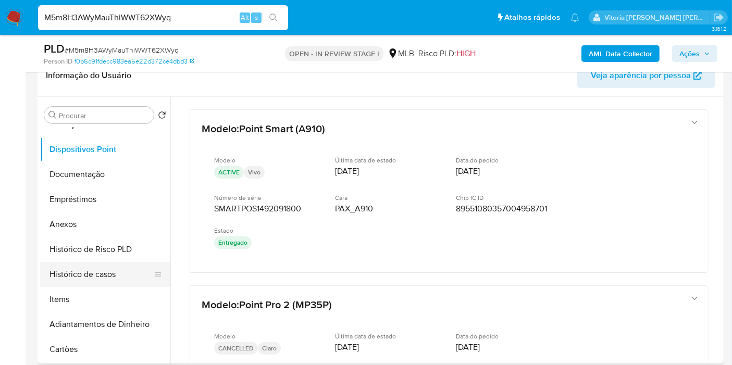
click at [95, 279] on button "Histórico de casos" at bounding box center [101, 274] width 122 height 25
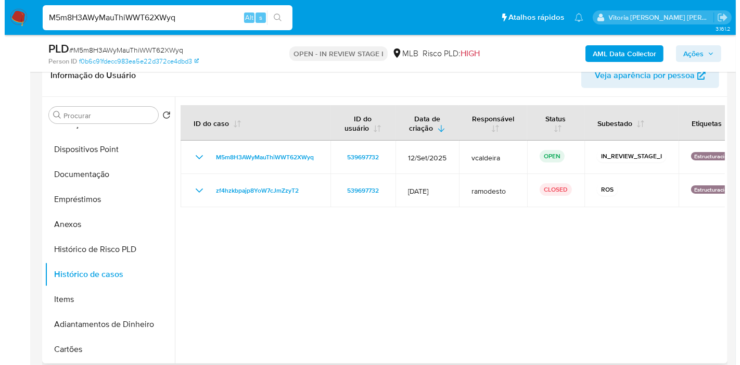
scroll to position [0, 0]
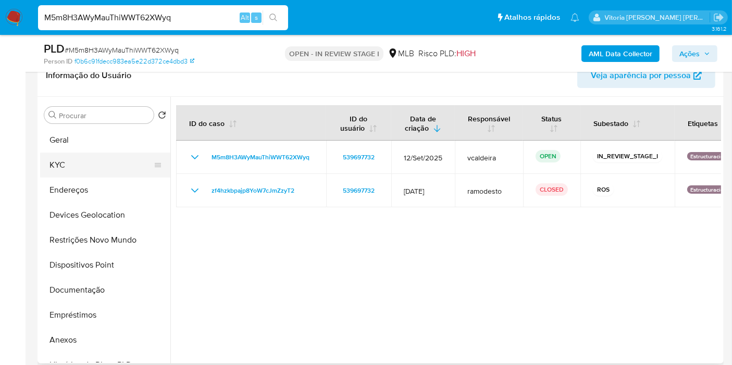
click at [94, 168] on button "KYC" at bounding box center [101, 165] width 122 height 25
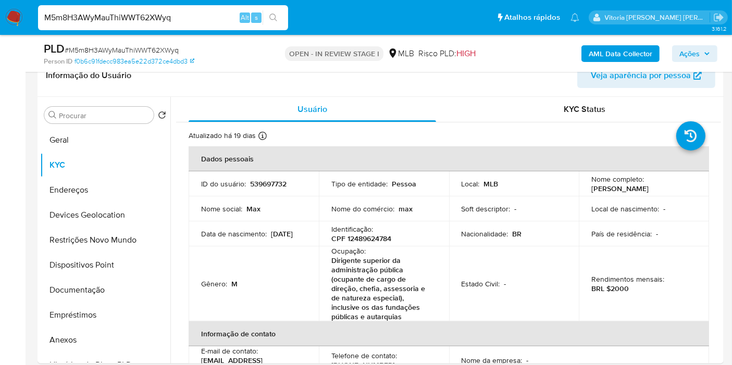
click at [696, 54] on span "Ações" at bounding box center [689, 53] width 20 height 17
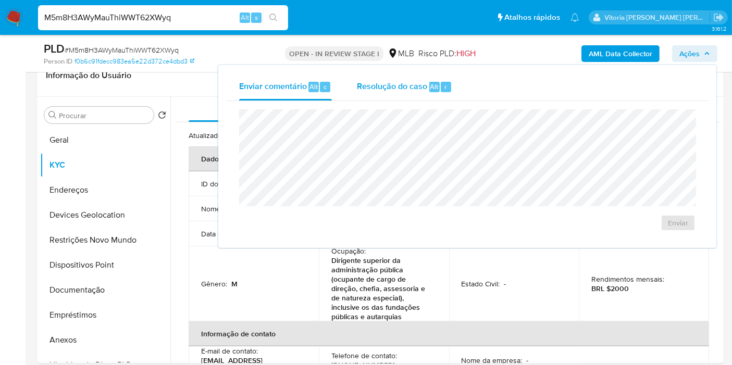
click at [419, 87] on span "Resolução do caso" at bounding box center [392, 86] width 70 height 12
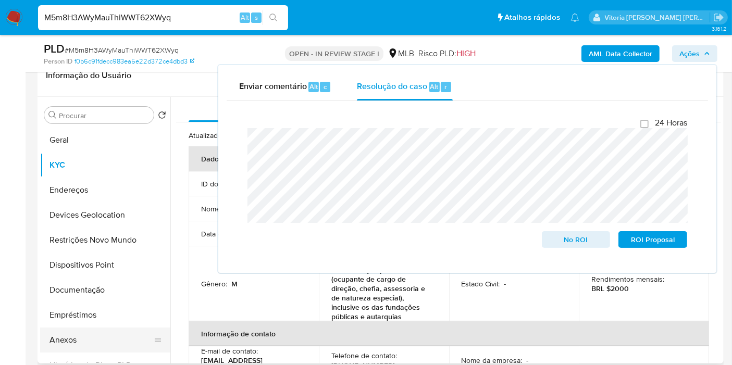
click at [71, 328] on button "Anexos" at bounding box center [101, 340] width 122 height 25
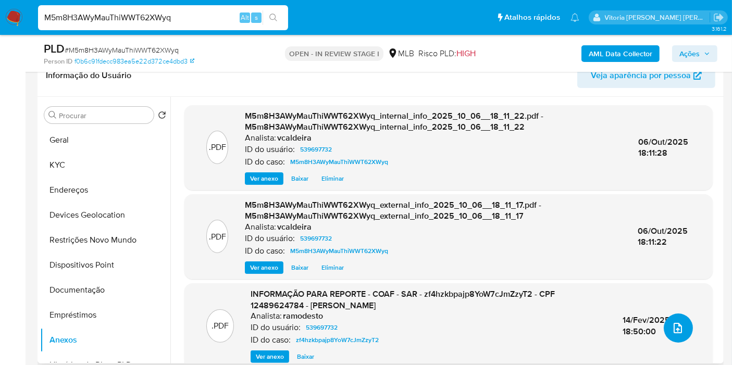
click at [671, 315] on button "upload-file" at bounding box center [677, 327] width 29 height 29
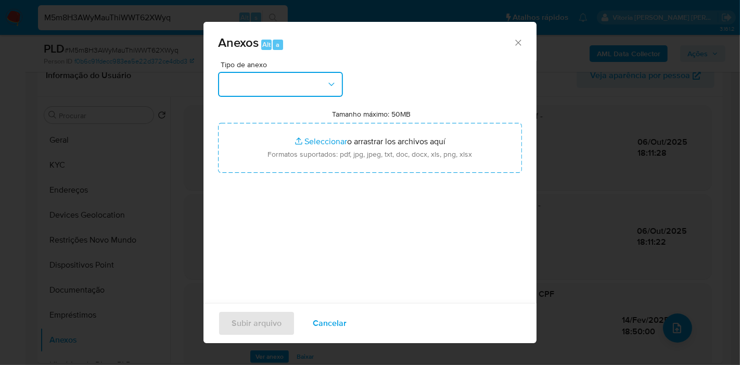
drag, startPoint x: 324, startPoint y: 89, endPoint x: 319, endPoint y: 92, distance: 5.8
click at [322, 89] on button "button" at bounding box center [280, 84] width 125 height 25
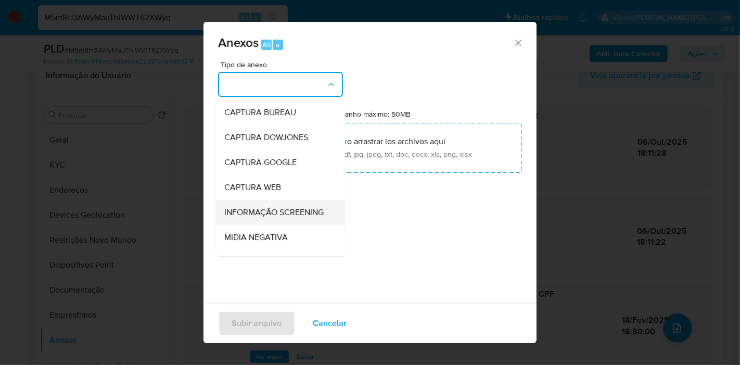
scroll to position [116, 0]
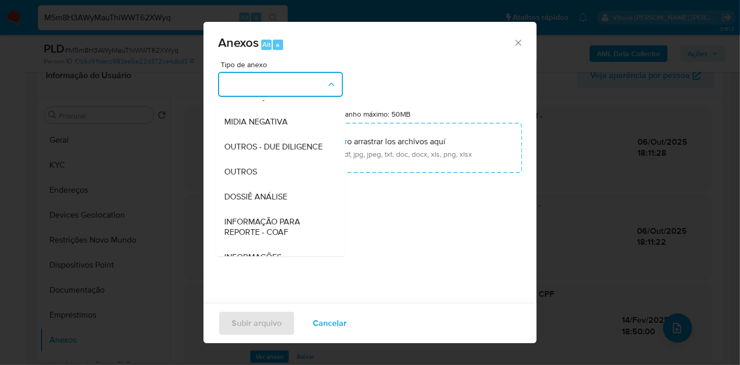
click at [275, 208] on div "DOSSIÊ ANÁLISE" at bounding box center [277, 196] width 106 height 25
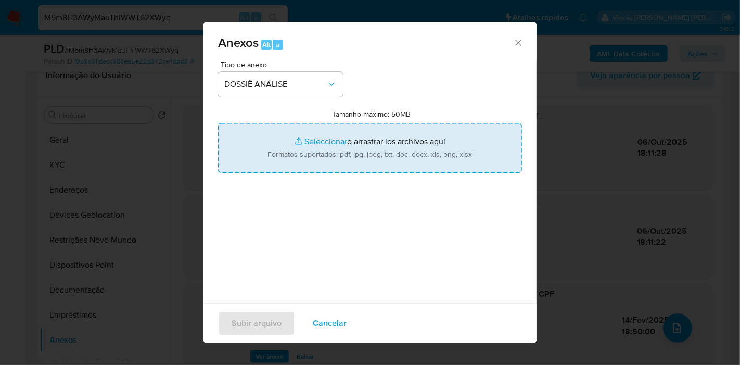
click at [321, 151] on input "Tamanho máximo: 50MB Seleccionar archivos" at bounding box center [370, 148] width 304 height 50
click at [354, 149] on input "Tamanho máximo: 50MB Seleccionar archivos" at bounding box center [370, 148] width 304 height 50
type input "C:\fakepath\Mulan 539697732_2025_10_06_16_32_54.pdf"
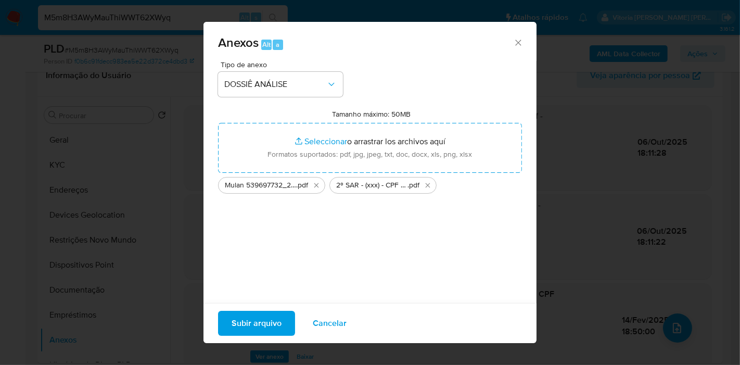
click at [230, 323] on button "Subir arquivo" at bounding box center [256, 323] width 77 height 25
click at [236, 322] on span "Subir arquivo" at bounding box center [257, 323] width 50 height 23
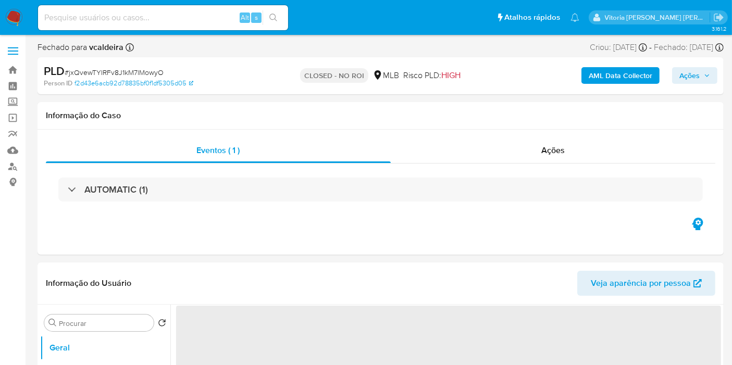
select select "10"
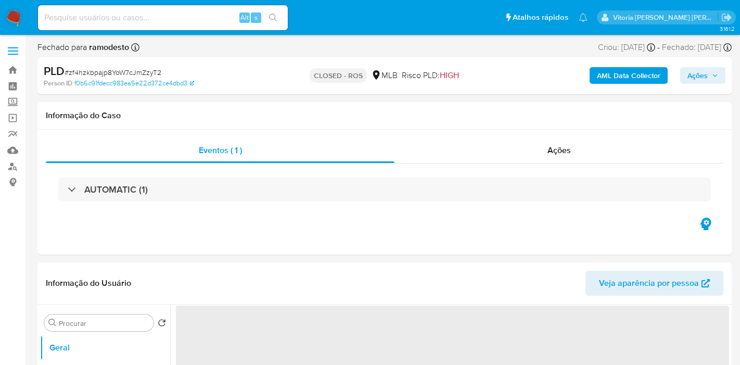
select select "10"
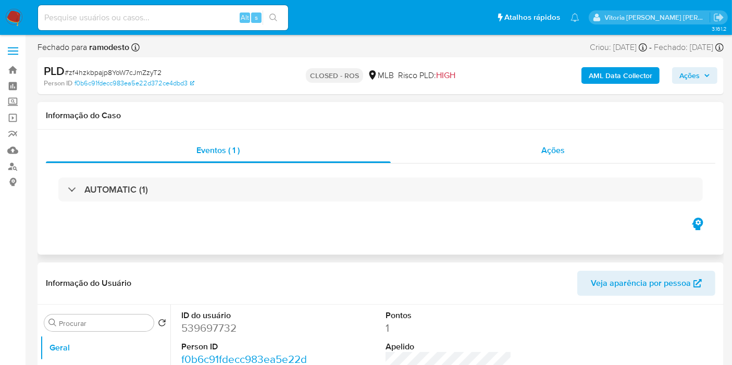
click at [557, 145] on span "Ações" at bounding box center [552, 150] width 23 height 12
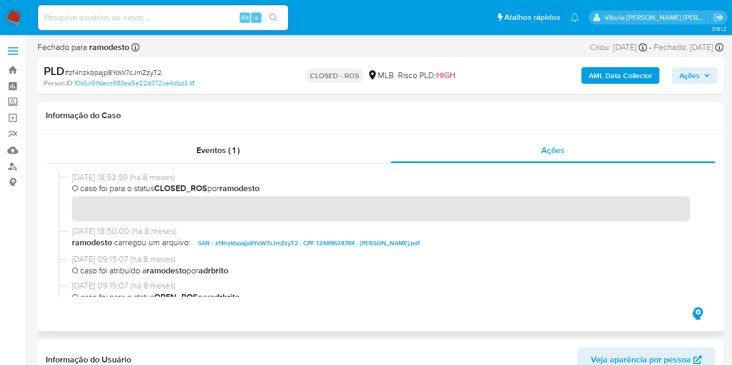
drag, startPoint x: 113, startPoint y: 178, endPoint x: 59, endPoint y: 176, distance: 54.2
click at [59, 176] on div "[DATE] 18:53:59 (há 8 meses) O caso foi para o status CLOSED_ROS por ramodesto" at bounding box center [380, 199] width 644 height 54
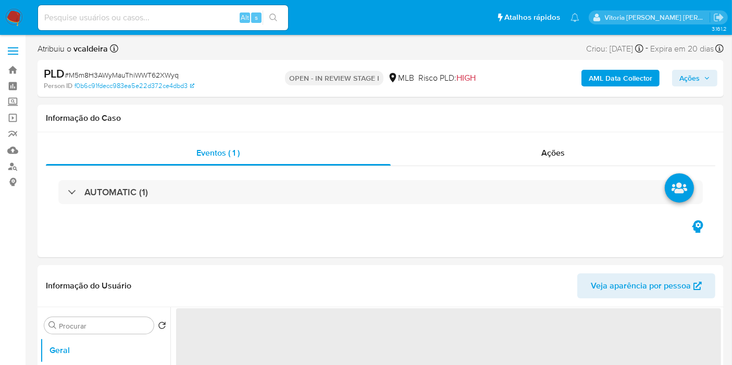
click at [170, 12] on input at bounding box center [163, 18] width 250 height 14
select select "10"
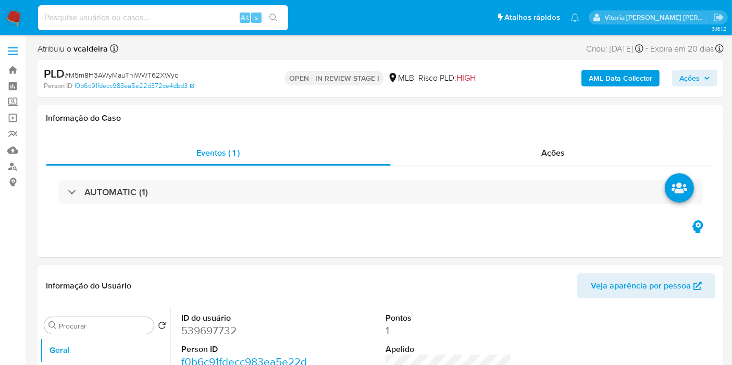
paste input "1276317028"
type input "1276317028"
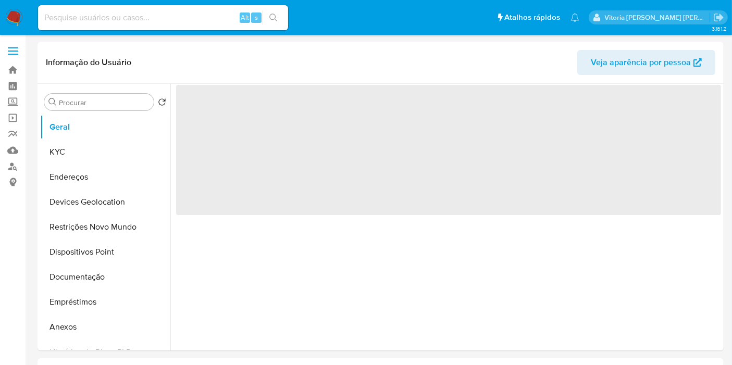
select select "10"
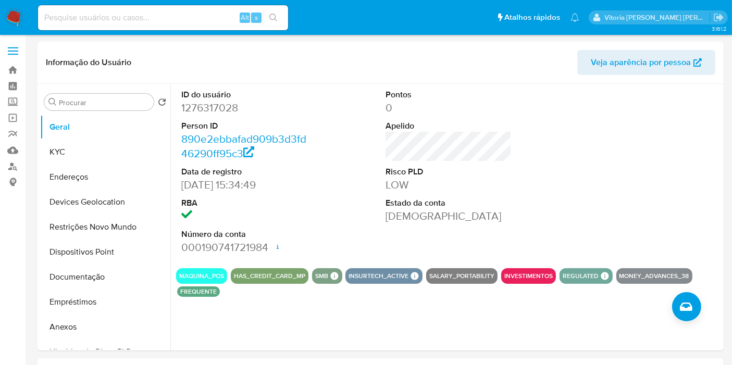
click at [174, 12] on input at bounding box center [163, 18] width 250 height 14
paste input "1276317028"
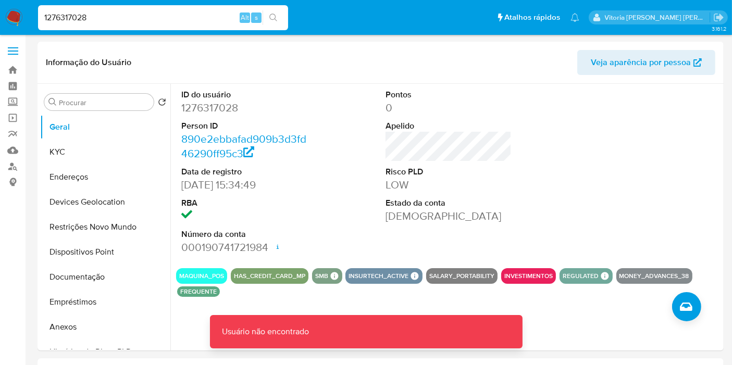
click at [134, 6] on div "1276317028 Alt s" at bounding box center [163, 17] width 250 height 25
click at [126, 17] on input "1276317028" at bounding box center [163, 18] width 250 height 14
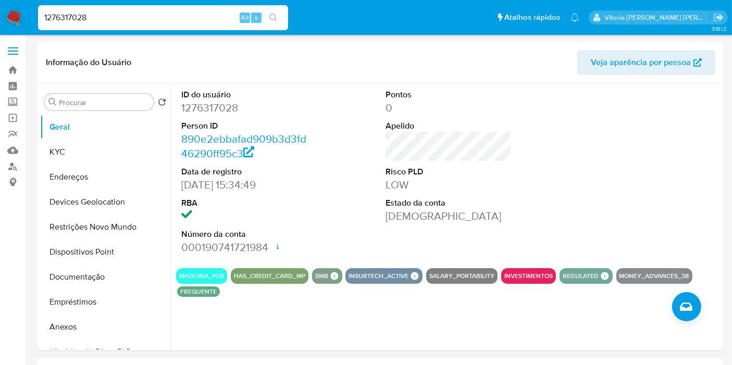
type input "1276317028"
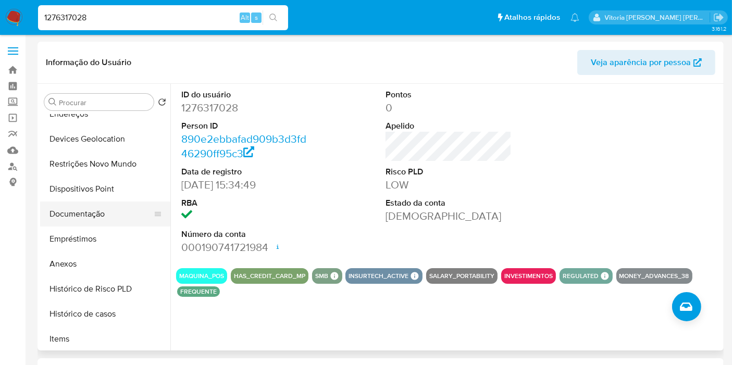
scroll to position [116, 0]
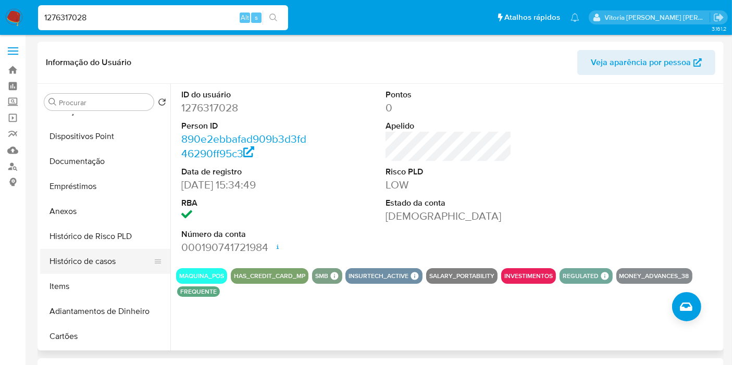
click at [86, 267] on button "Histórico de casos" at bounding box center [101, 261] width 122 height 25
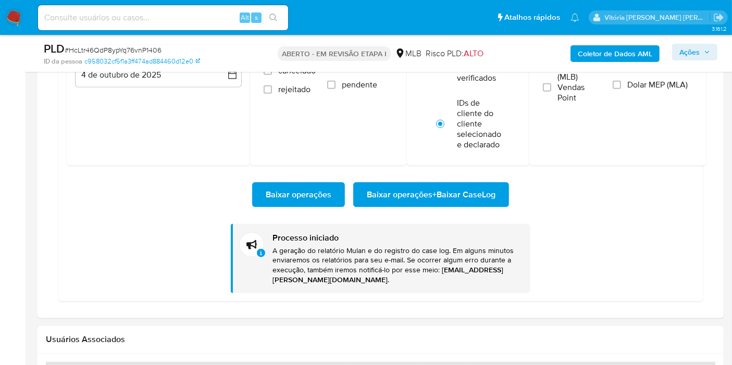
scroll to position [1041, 0]
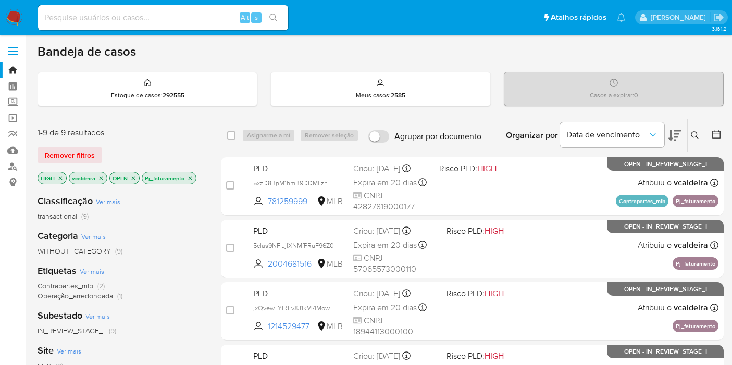
scroll to position [431, 0]
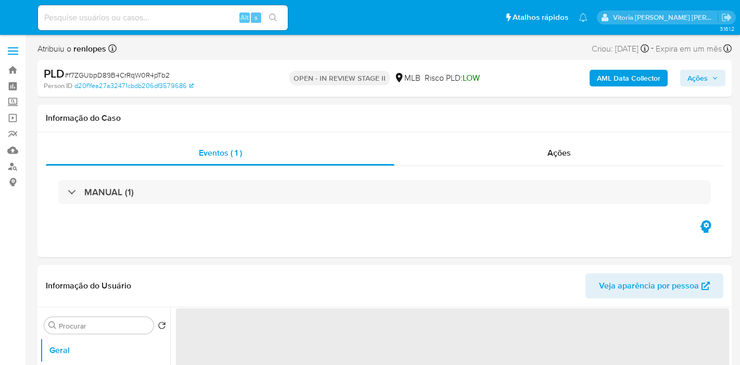
select select "10"
